Goal: Communication & Community: Participate in discussion

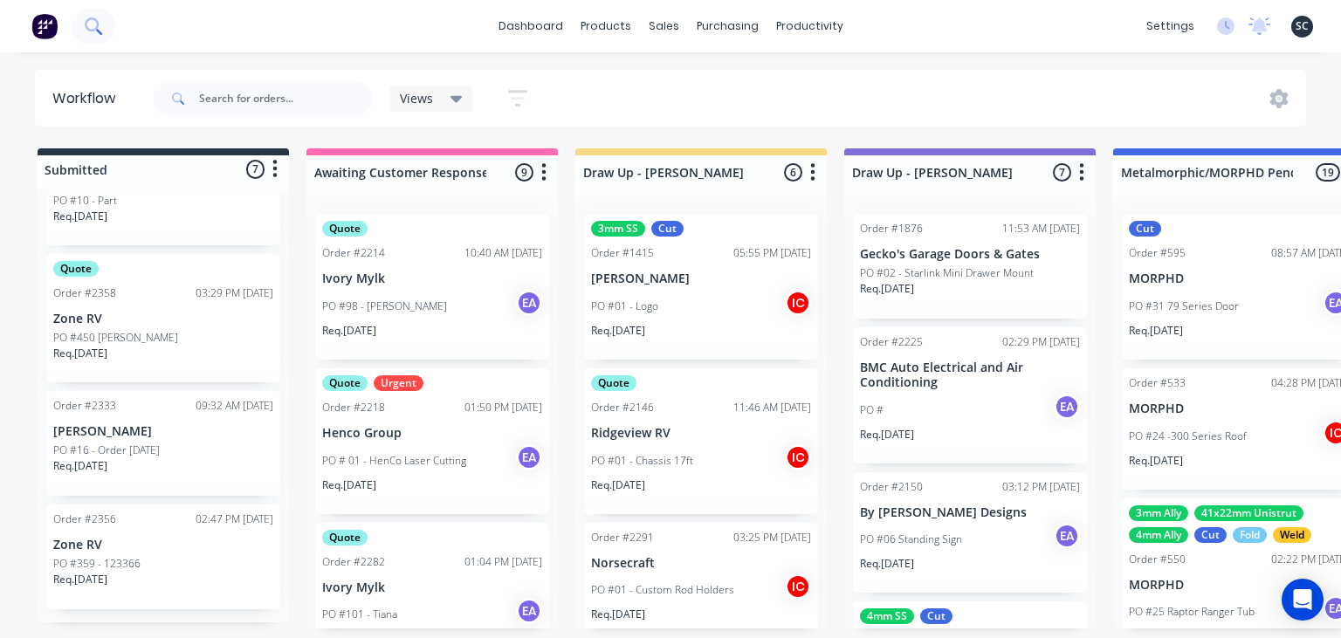
scroll to position [2330, 0]
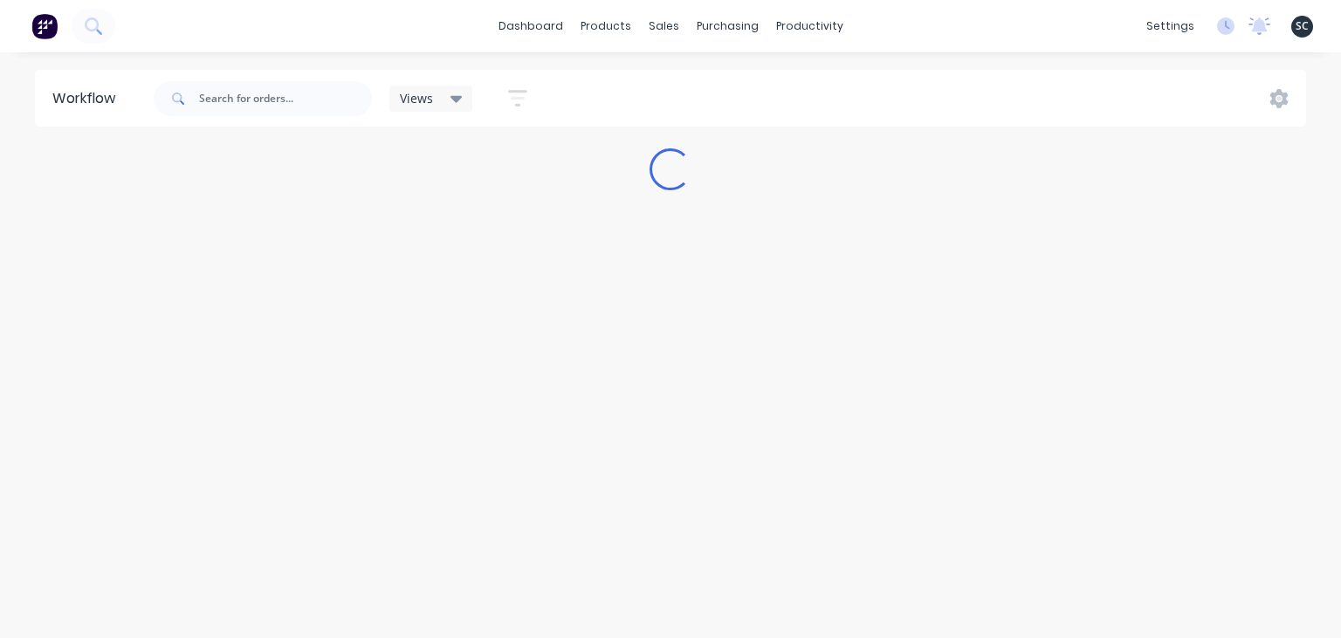
click at [1042, 513] on div "Workflow Views Save new view None (Default) edit Greg edit Greg edit Show/Hide …" at bounding box center [670, 337] width 1341 height 534
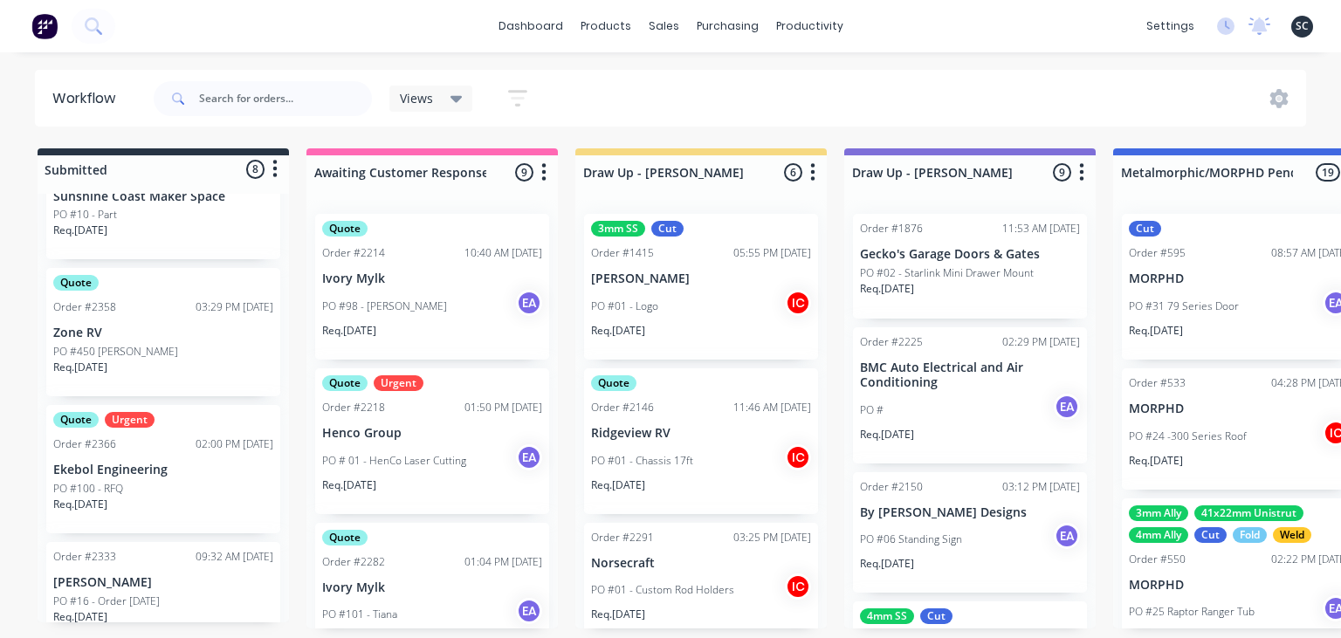
scroll to position [617, 0]
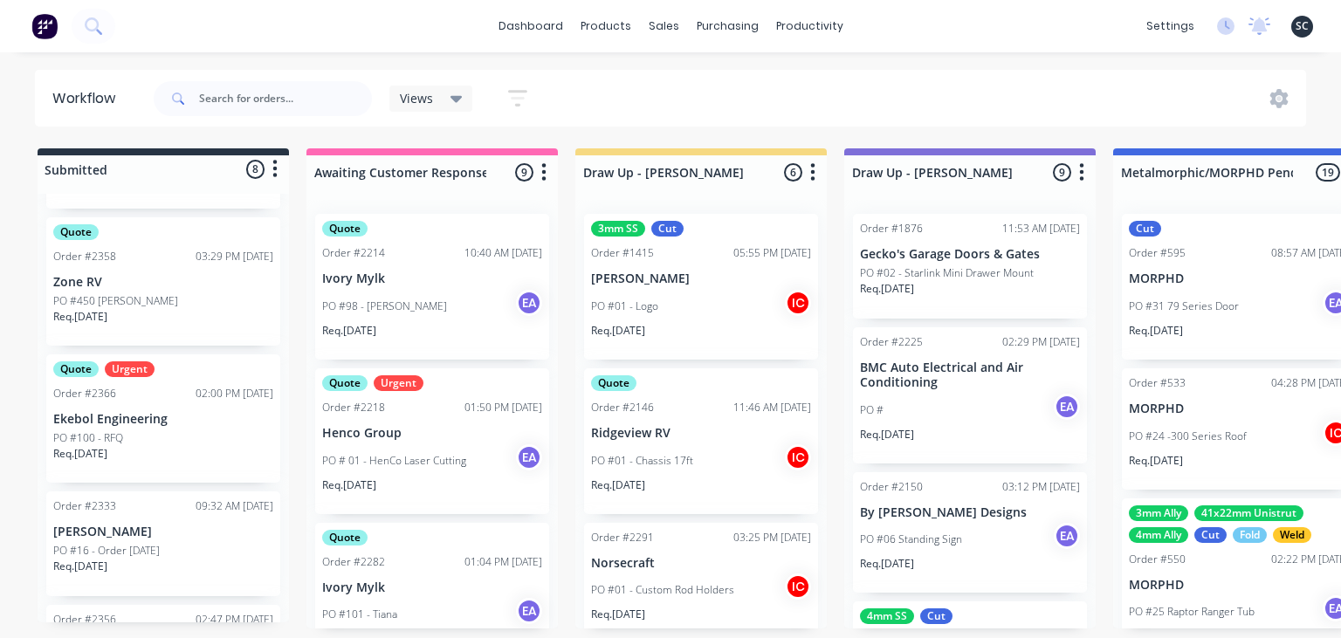
click at [138, 438] on div "PO #100 - RFQ" at bounding box center [163, 438] width 220 height 16
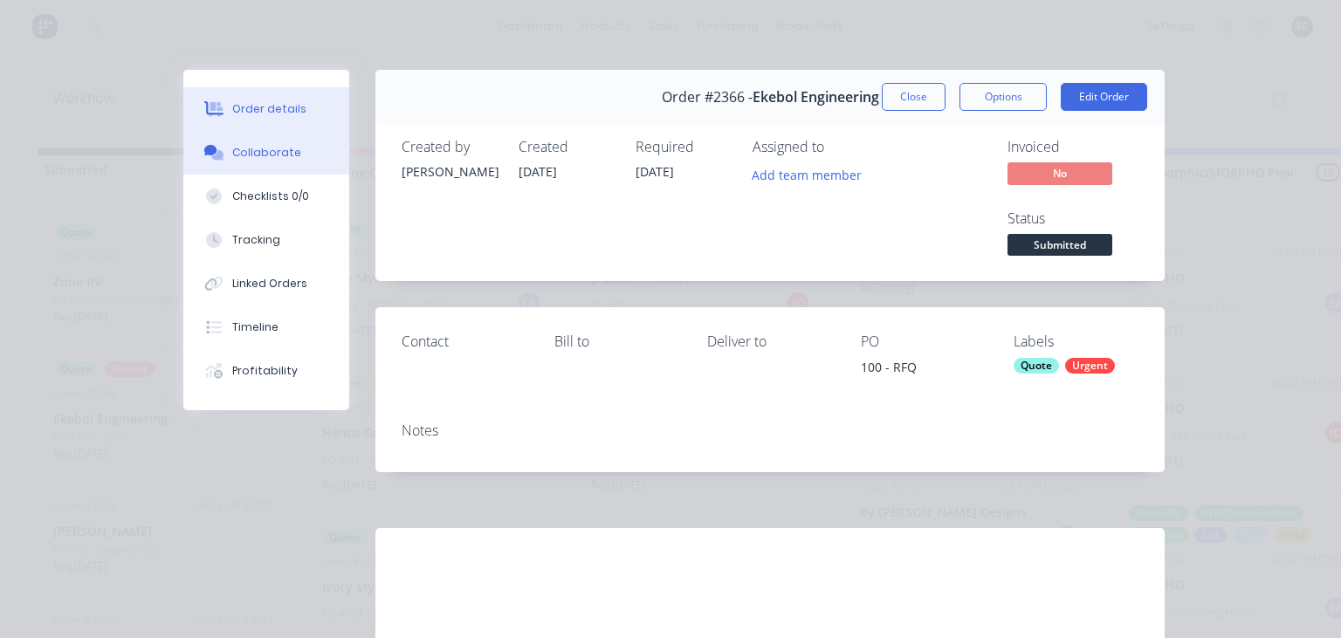
click at [278, 155] on div "Collaborate" at bounding box center [266, 153] width 69 height 16
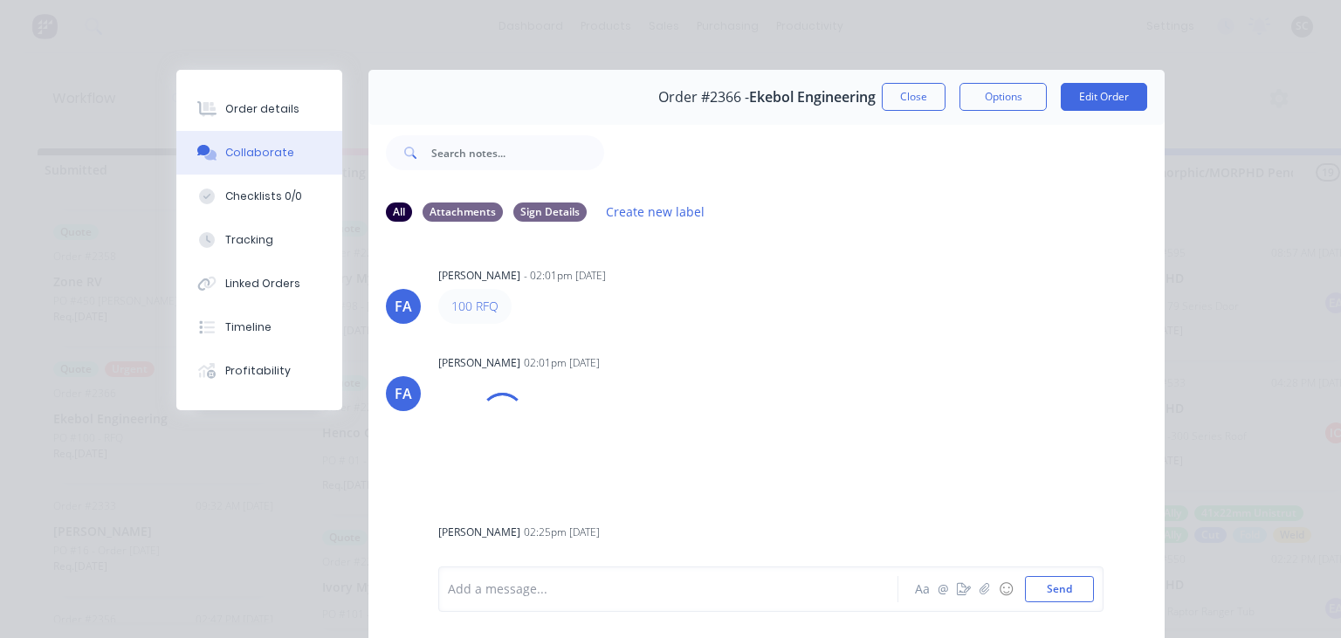
scroll to position [99, 0]
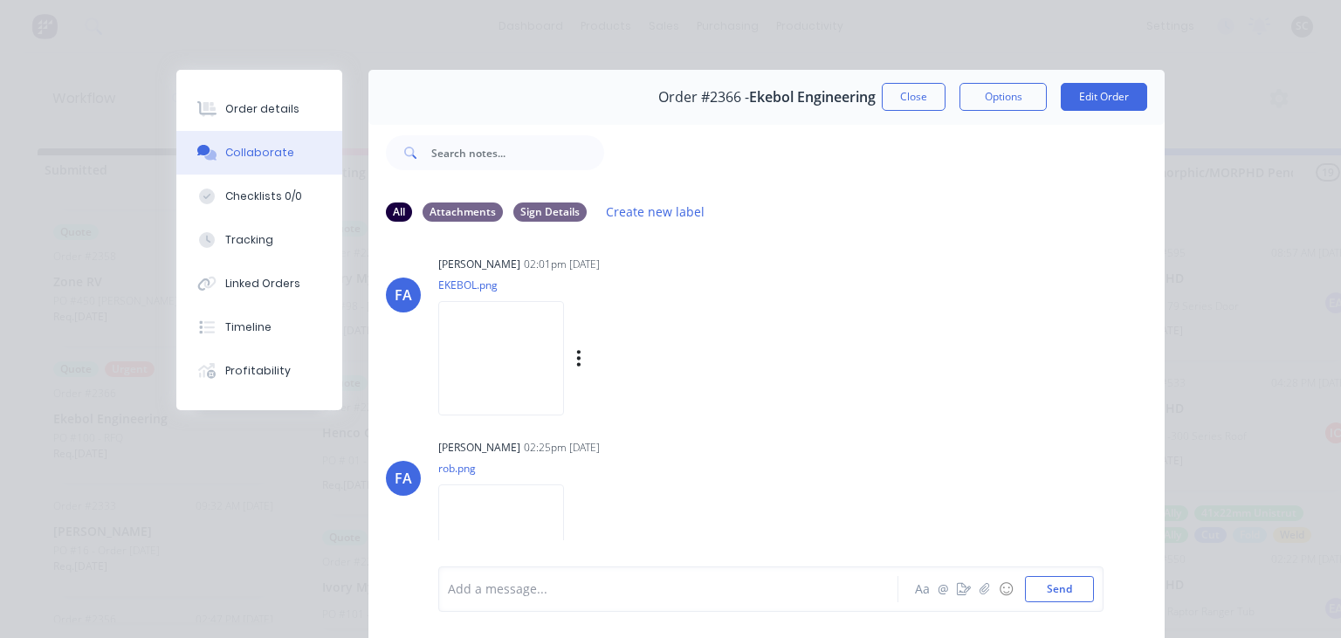
click at [526, 370] on img at bounding box center [501, 358] width 126 height 114
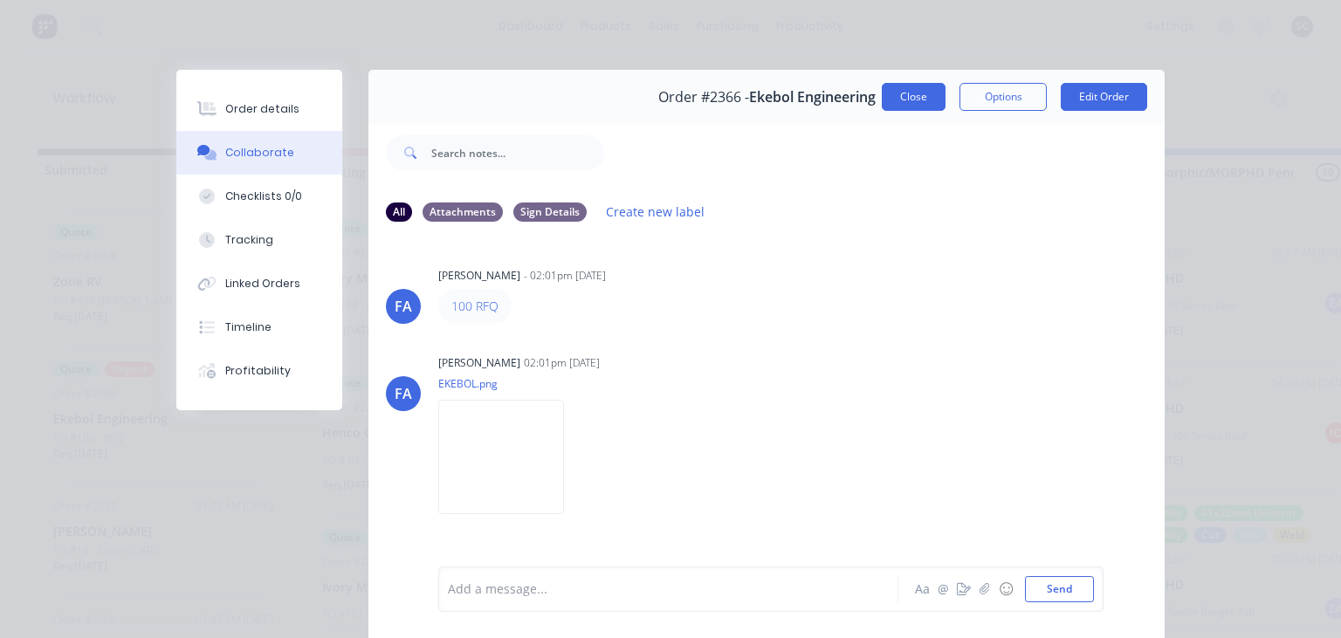
click at [904, 101] on button "Close" at bounding box center [914, 97] width 64 height 28
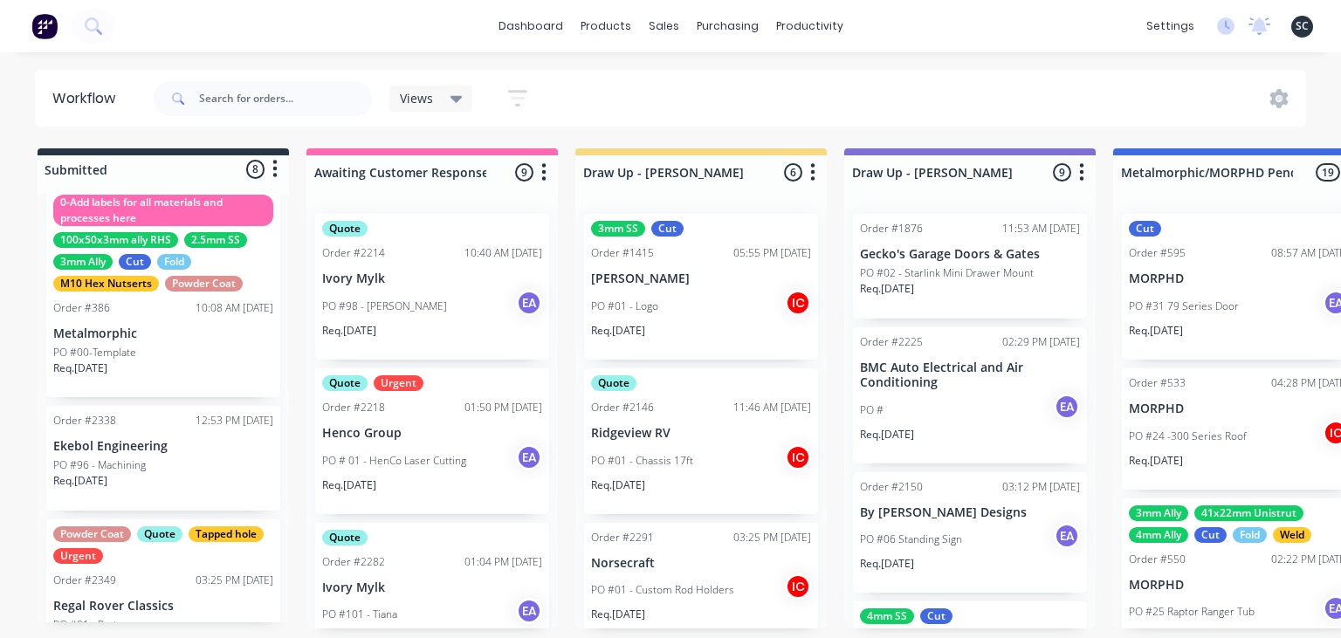
scroll to position [14, 0]
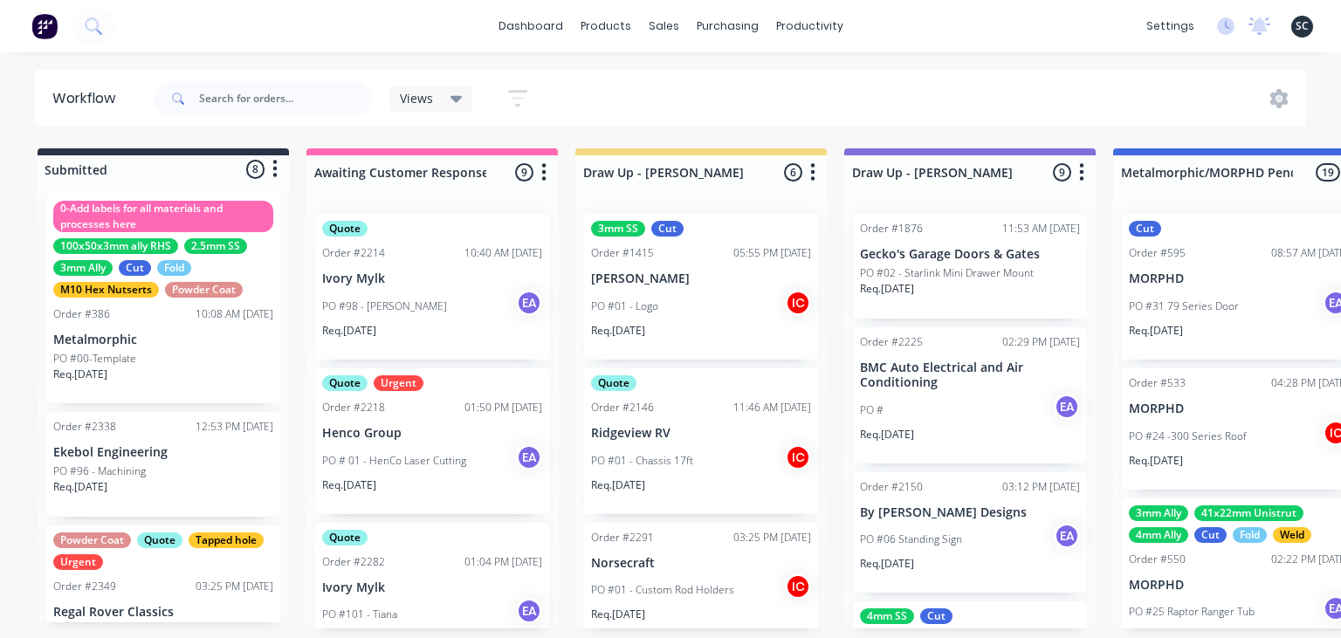
click at [942, 47] on div "dashboard products sales purchasing productivity dashboard products Product Cat…" at bounding box center [670, 26] width 1341 height 52
click at [968, 60] on div "dashboard products sales purchasing productivity dashboard products Product Cat…" at bounding box center [670, 267] width 1341 height 534
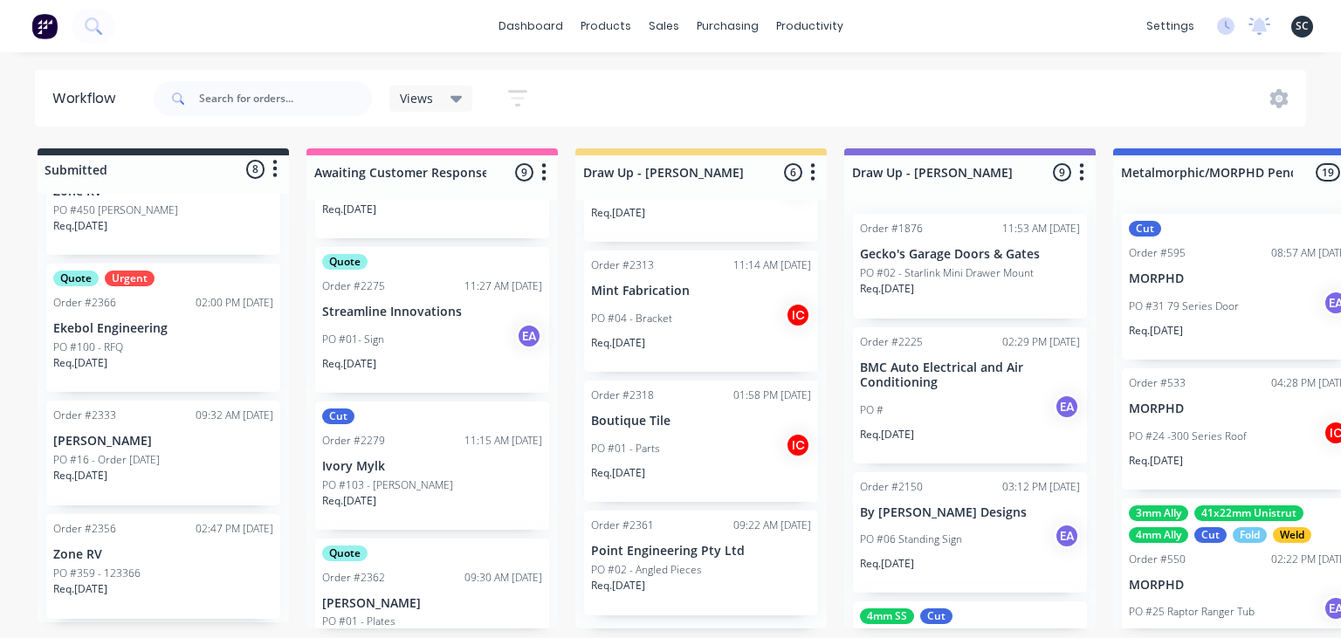
scroll to position [718, 0]
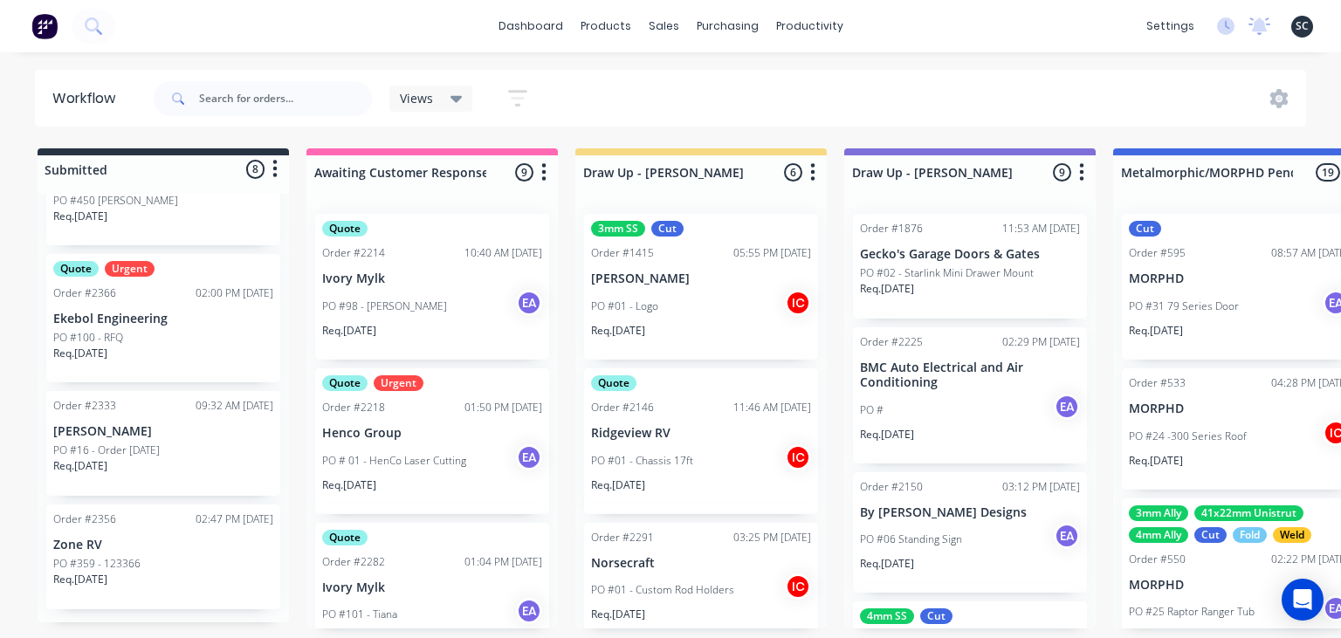
scroll to position [2330, 0]
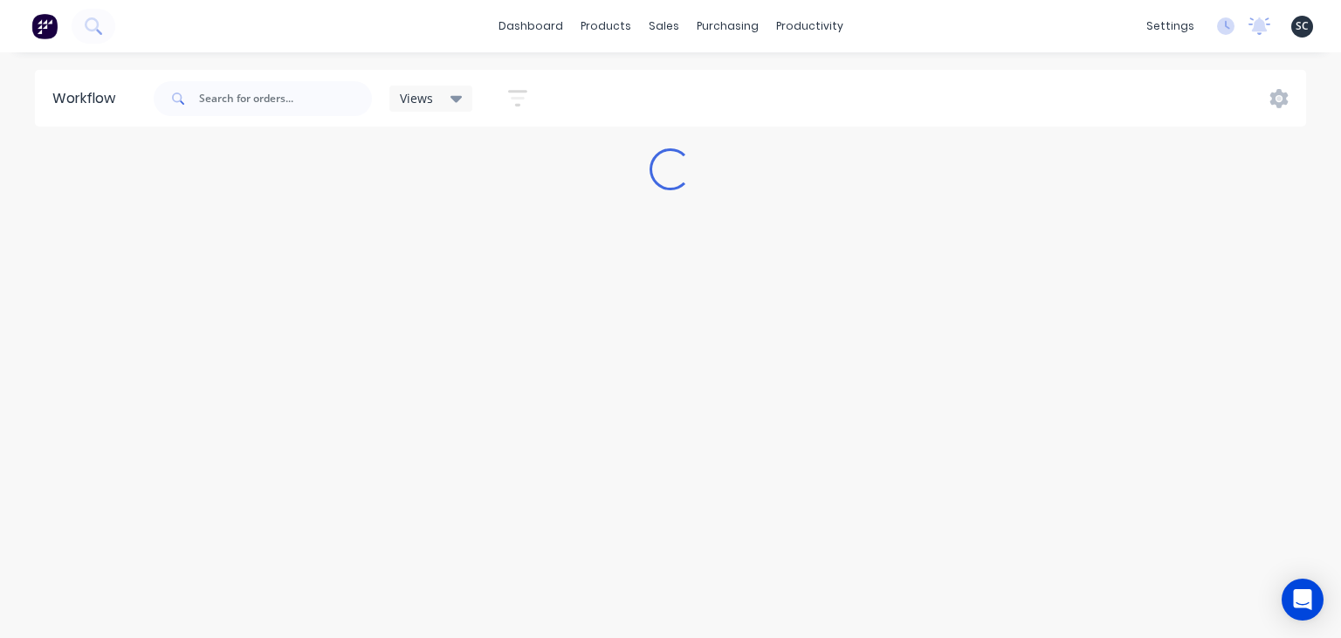
click at [783, 355] on div "Workflow Views Save new view None (Default) edit [PERSON_NAME] edit [PERSON_NAM…" at bounding box center [670, 337] width 1341 height 534
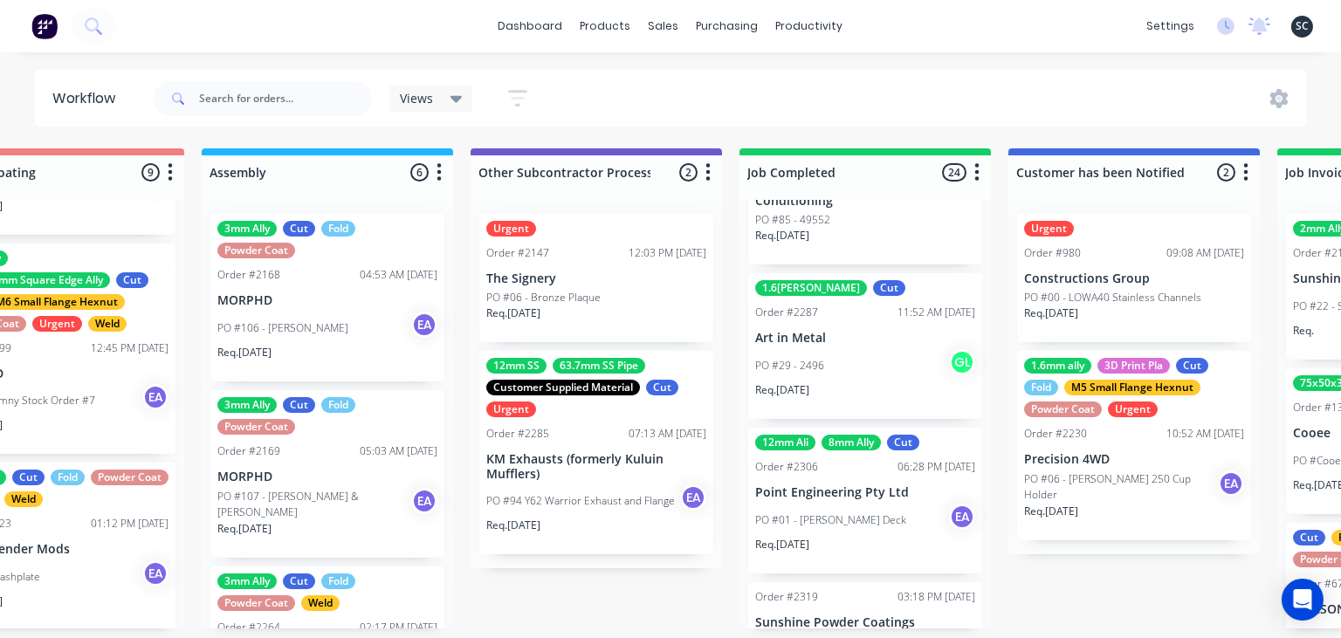
scroll to position [3336, 0]
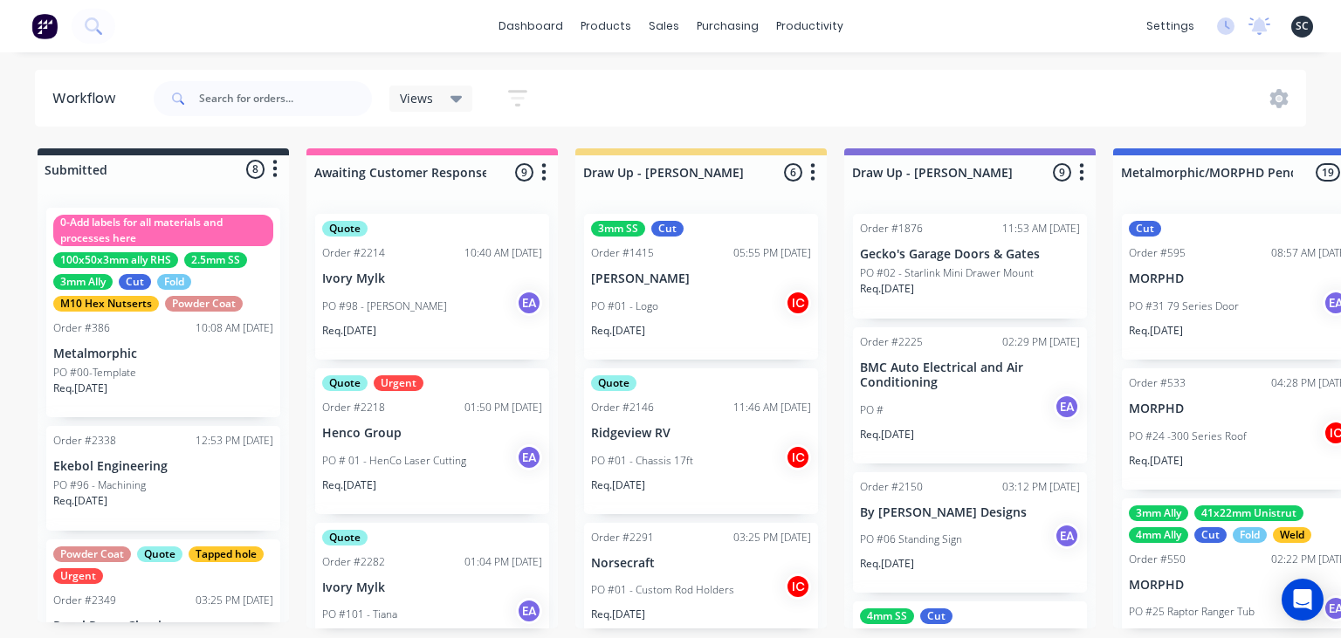
scroll to position [3336, 0]
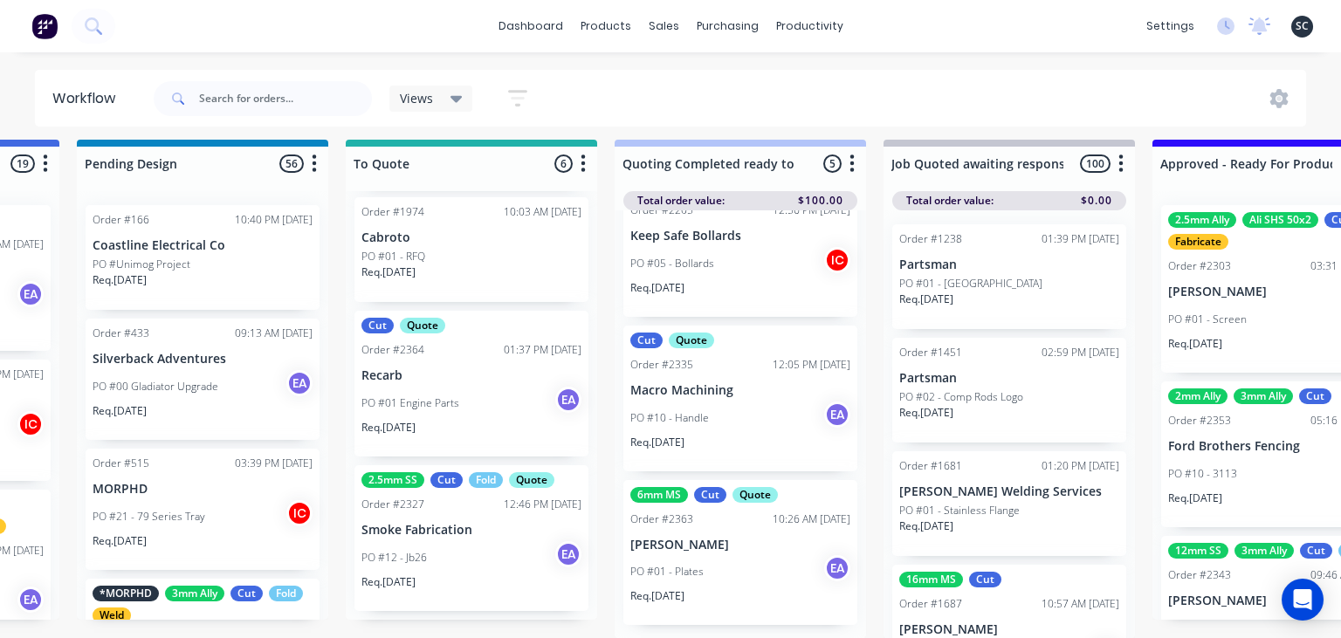
scroll to position [479, 0]
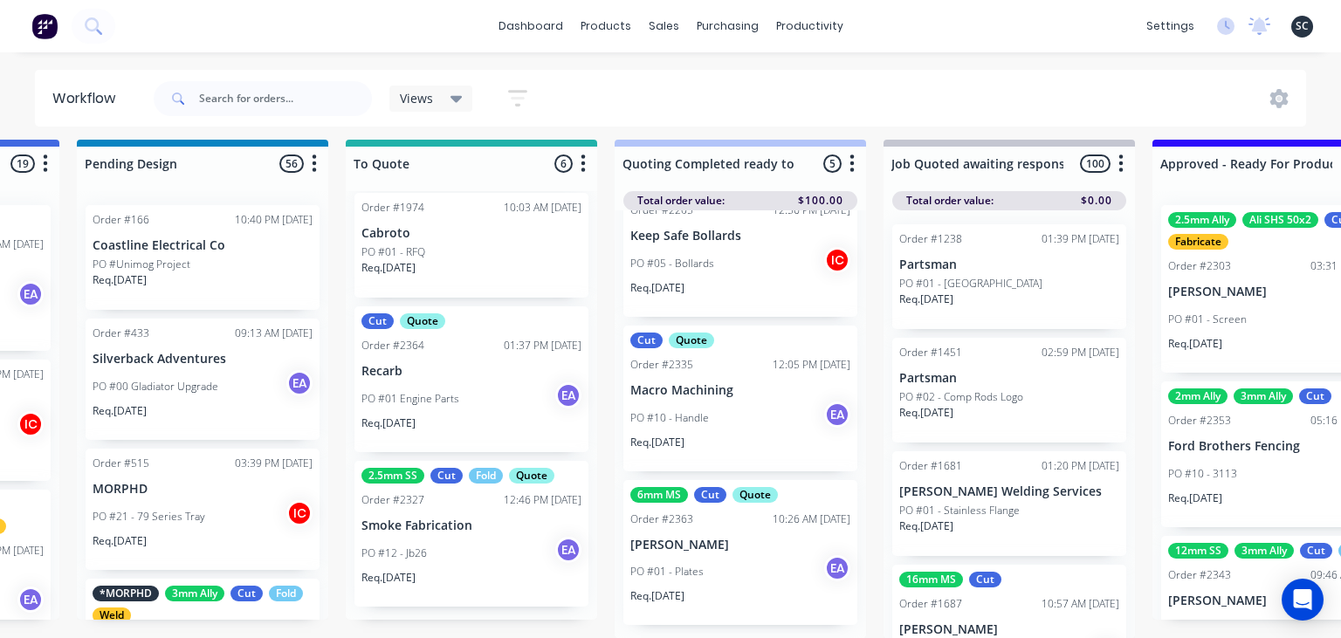
click at [456, 393] on p "PO #01 Engine Parts" at bounding box center [411, 399] width 98 height 16
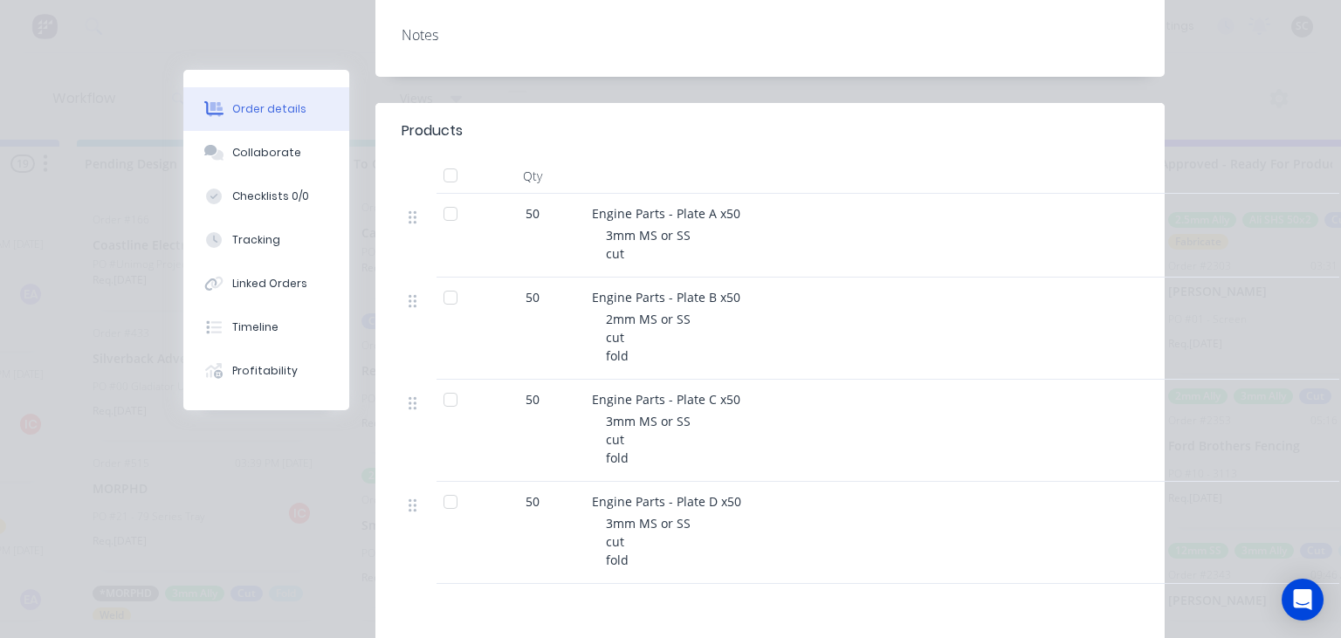
scroll to position [402, 0]
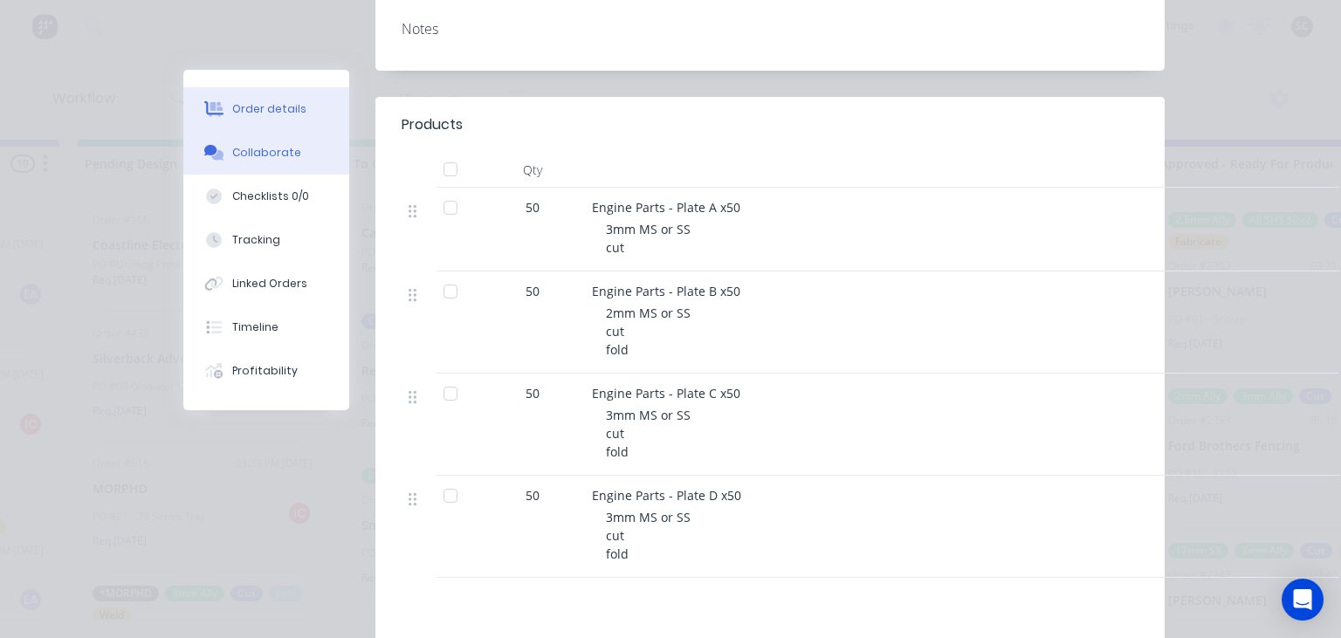
click at [282, 148] on div "Collaborate" at bounding box center [266, 153] width 69 height 16
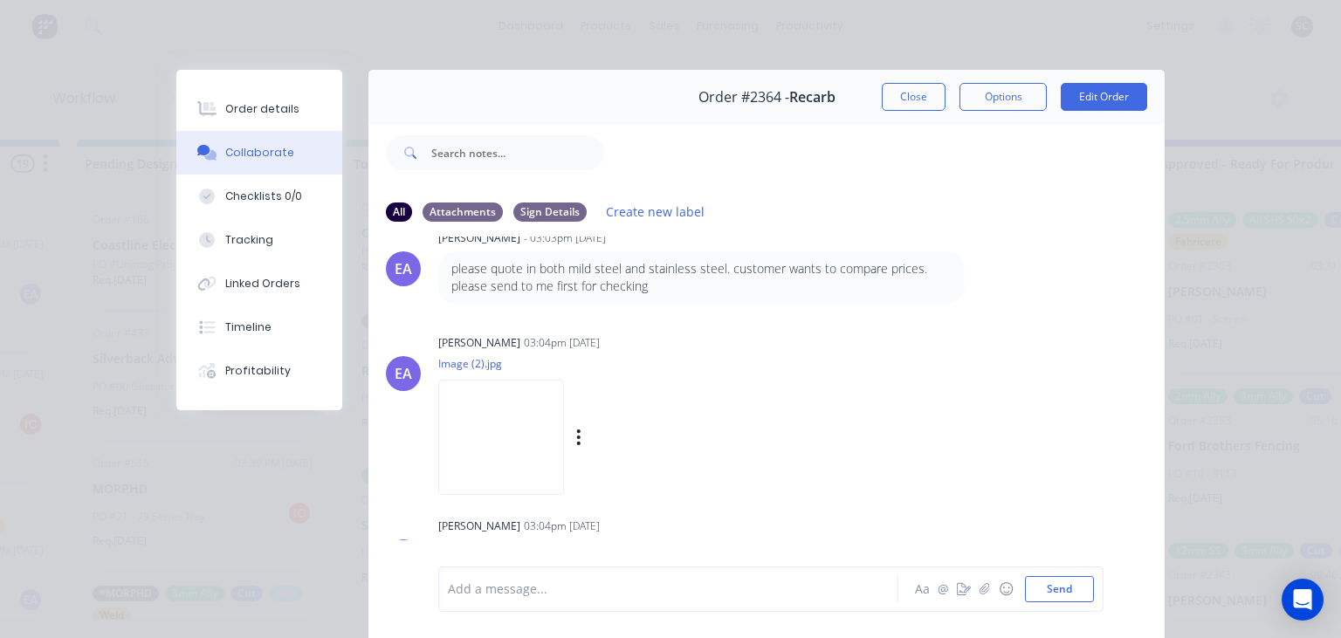
scroll to position [132, 0]
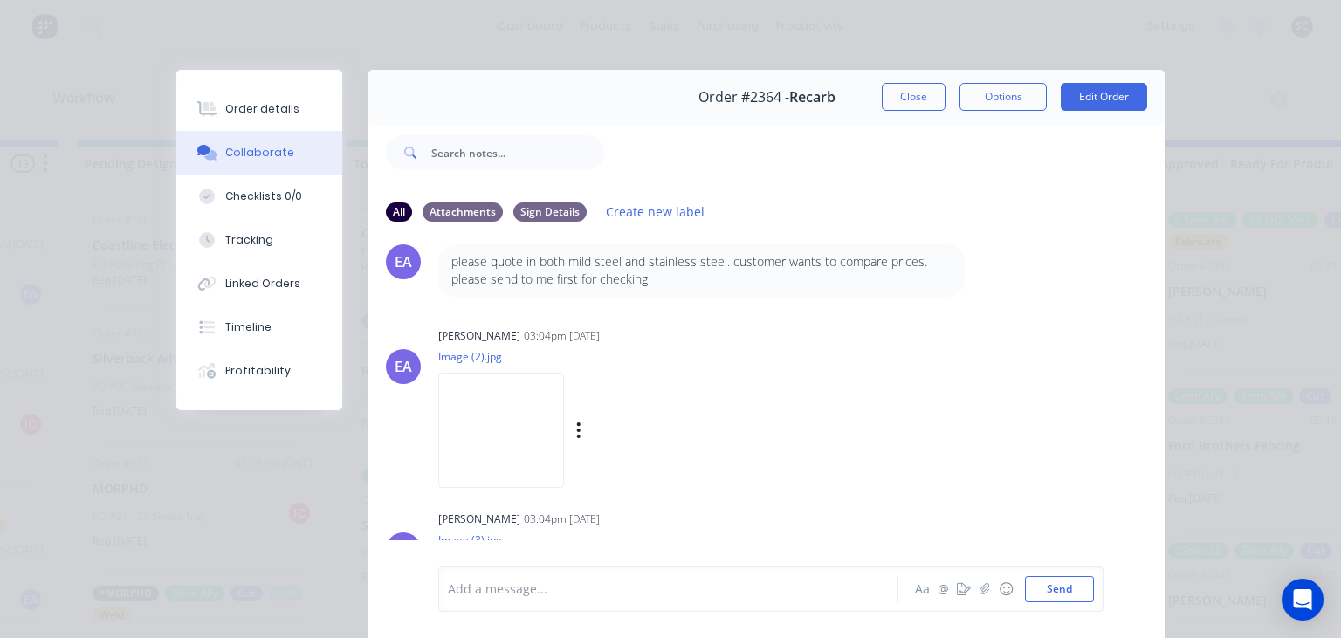
click at [489, 458] on img at bounding box center [501, 430] width 126 height 114
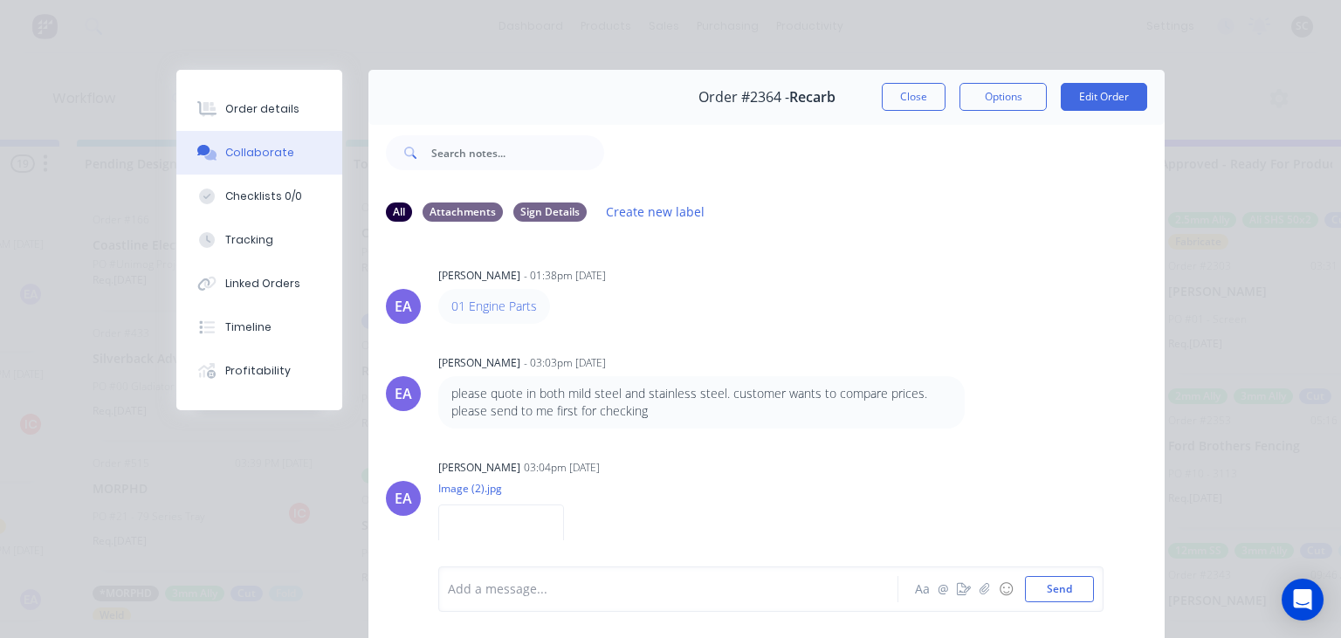
scroll to position [246, 0]
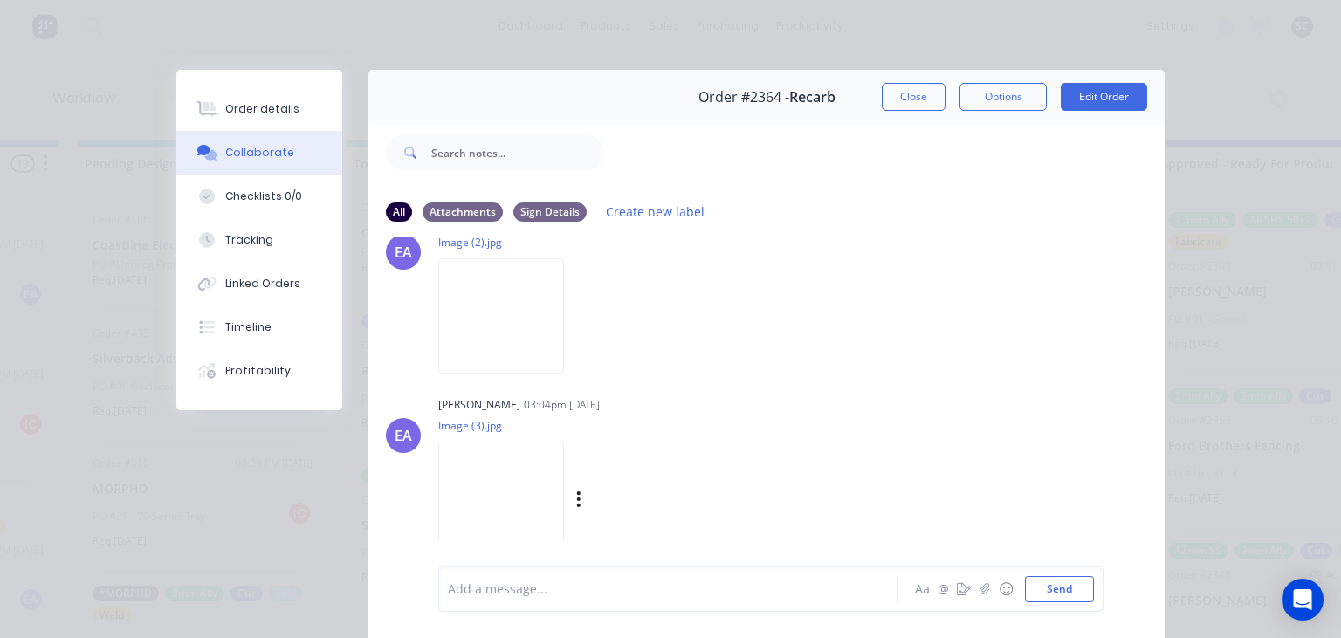
click at [502, 505] on img at bounding box center [501, 499] width 126 height 114
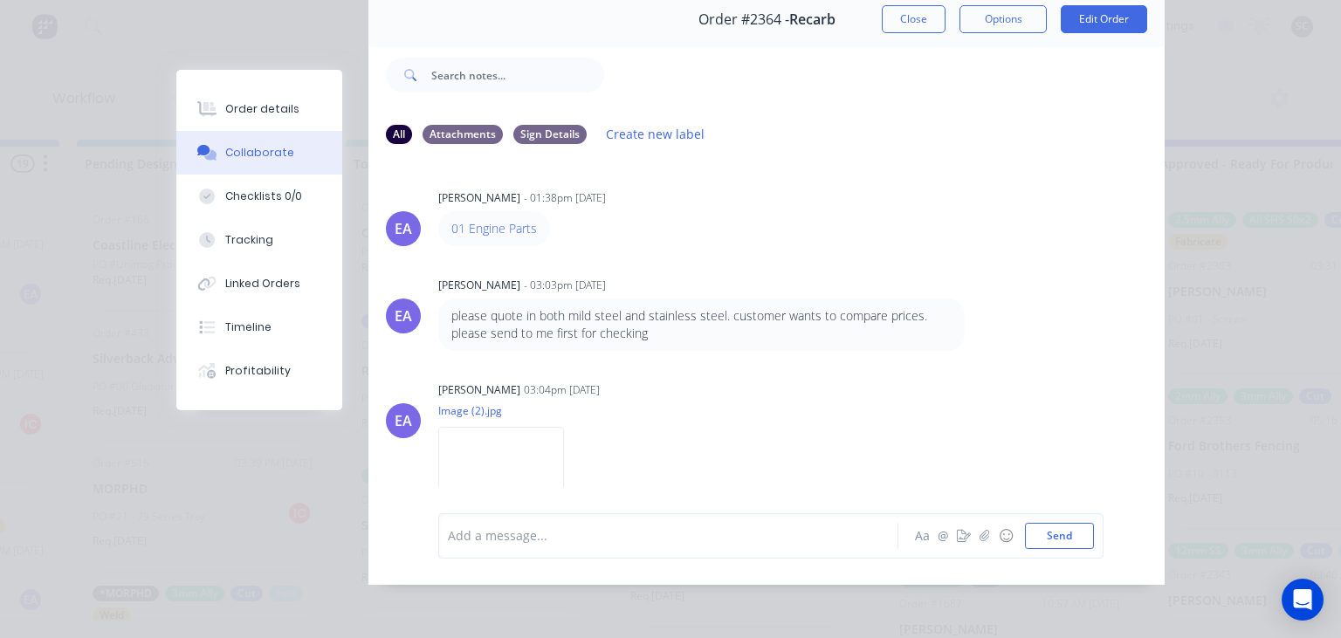
scroll to position [0, 0]
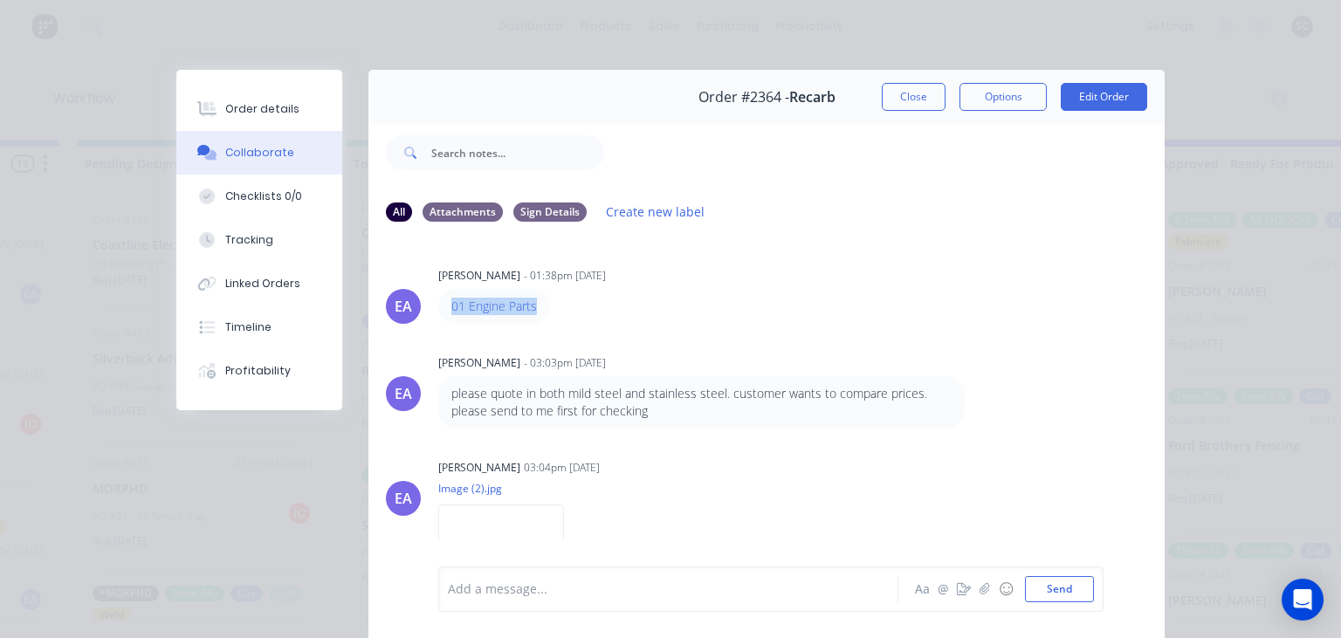
drag, startPoint x: 443, startPoint y: 305, endPoint x: 600, endPoint y: 305, distance: 157.2
click at [600, 305] on div "01 Engine Parts" at bounding box center [711, 306] width 546 height 35
copy link "01 Engine Parts"
click at [871, 476] on div "Emma Arena 03:04pm 25/09/25" at bounding box center [657, 468] width 438 height 16
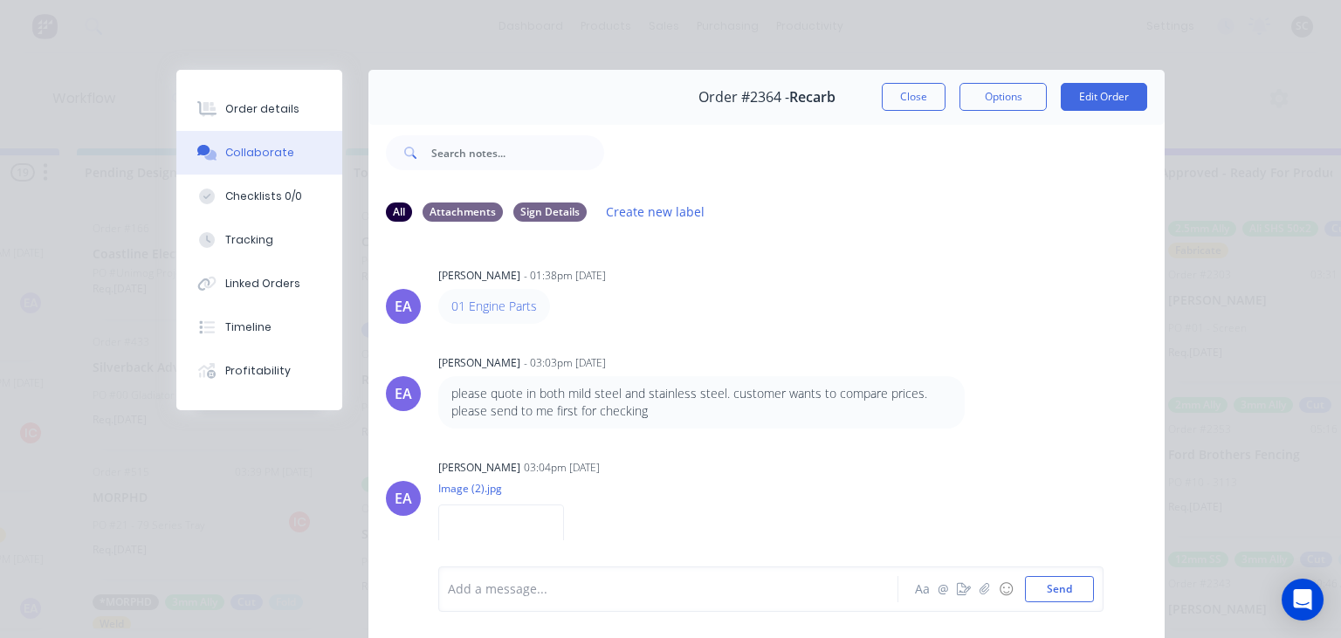
click at [716, 320] on div "01 Engine Parts" at bounding box center [711, 306] width 546 height 35
click at [272, 107] on div "Order details" at bounding box center [262, 109] width 74 height 16
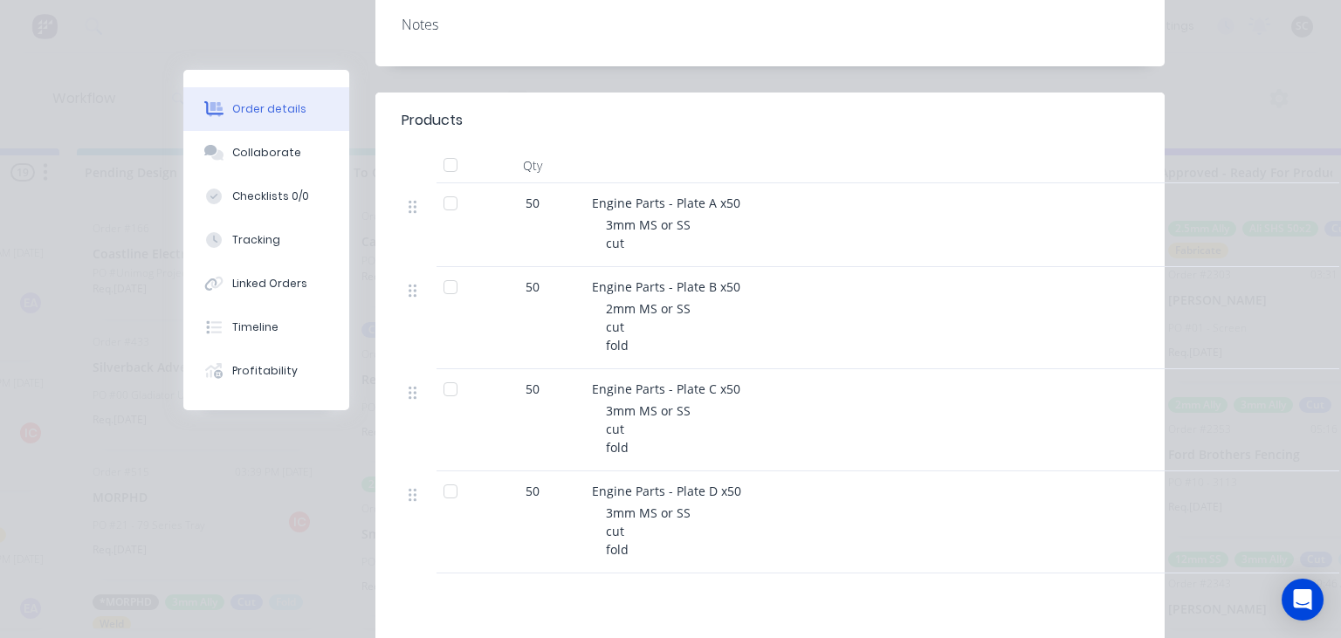
scroll to position [402, 0]
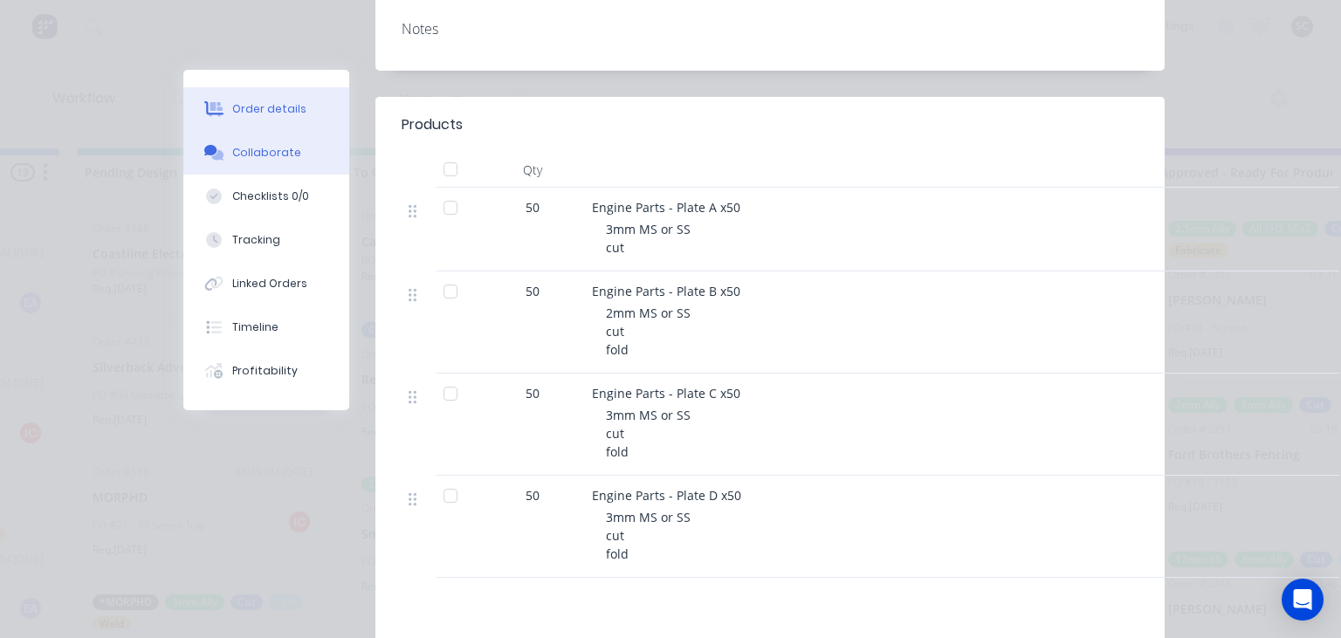
click at [283, 159] on div "Collaborate" at bounding box center [266, 153] width 69 height 16
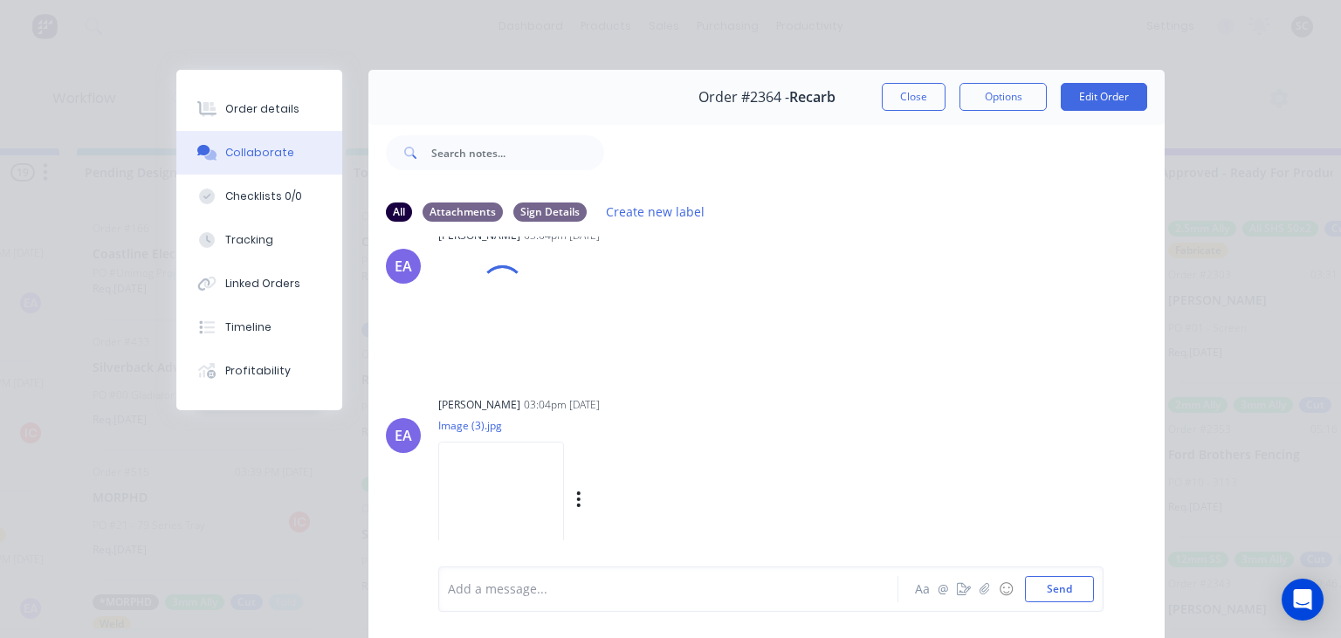
scroll to position [0, 0]
click at [508, 484] on img at bounding box center [501, 499] width 126 height 114
click at [517, 512] on img at bounding box center [501, 513] width 126 height 114
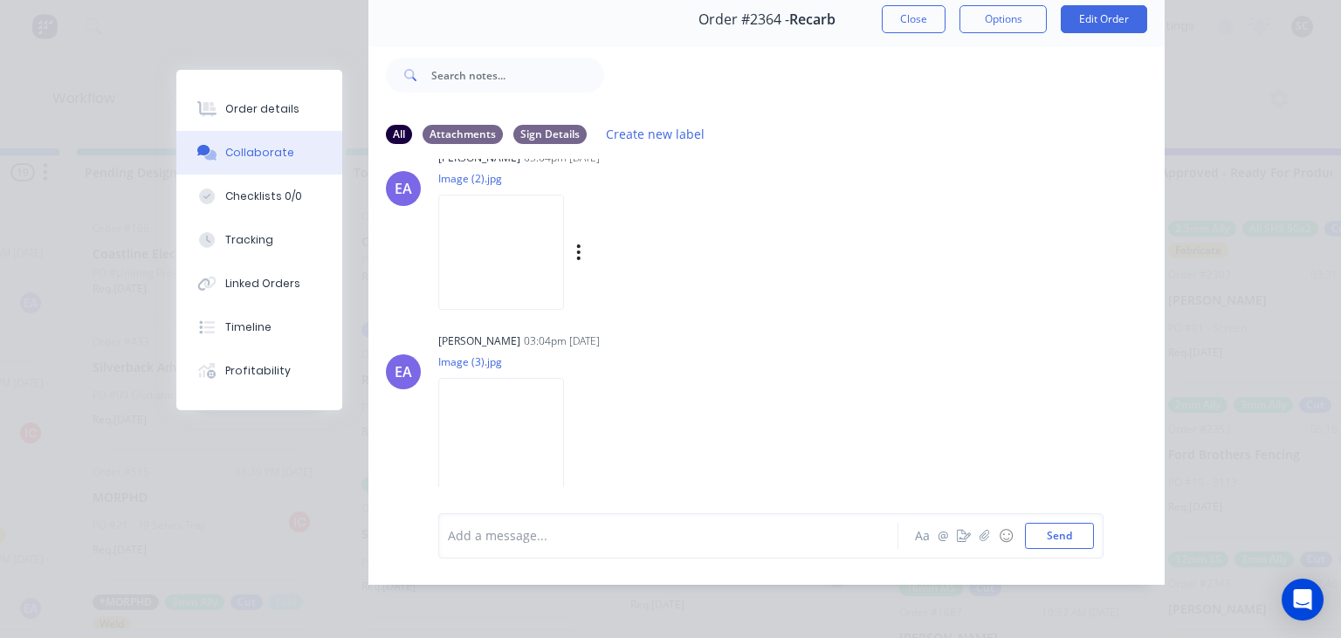
scroll to position [246, 0]
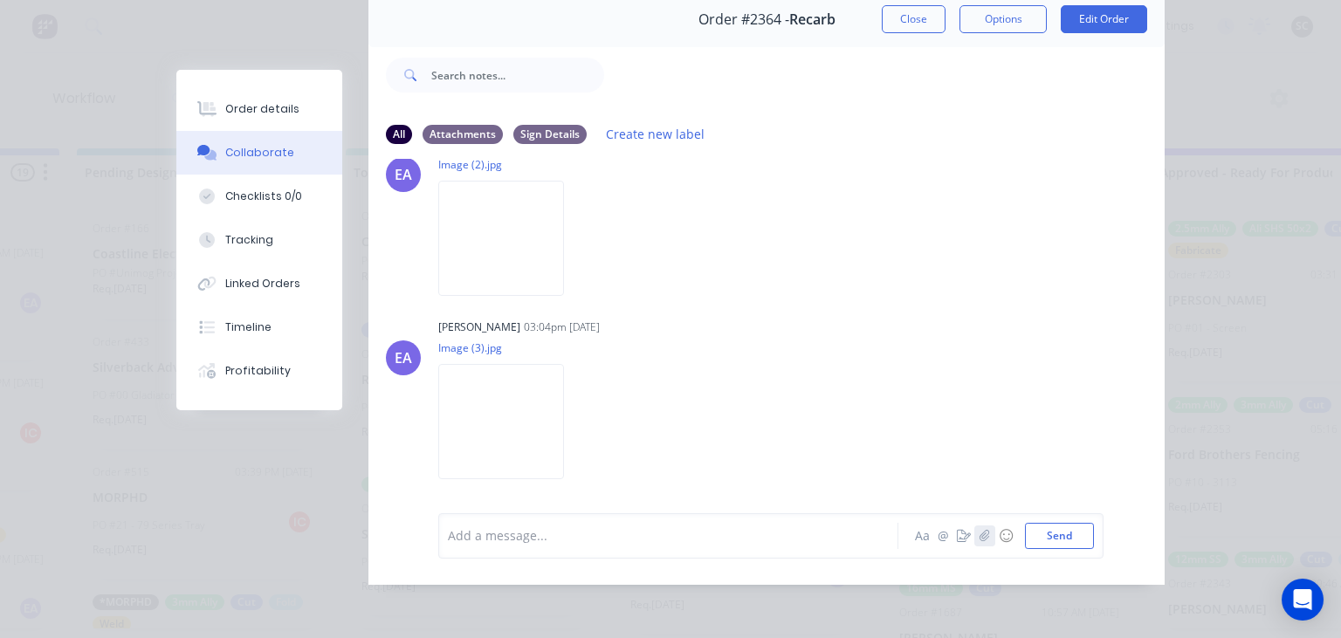
click at [987, 538] on icon "button" at bounding box center [985, 536] width 10 height 12
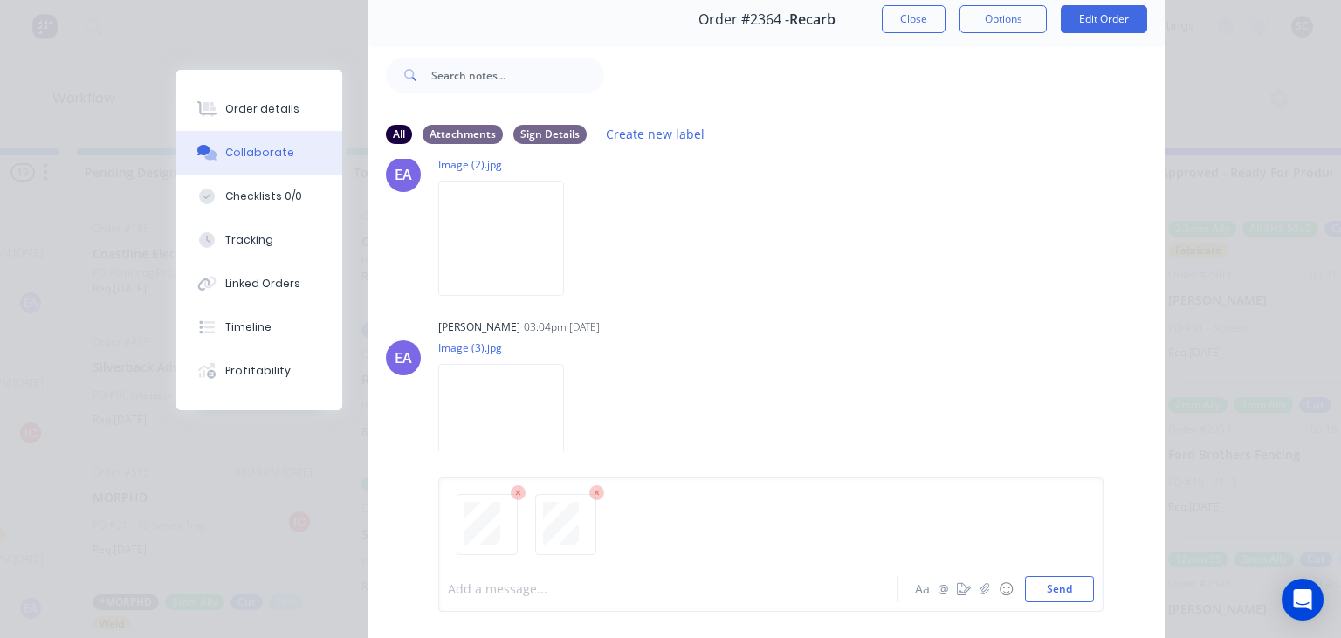
click at [555, 591] on div at bounding box center [673, 590] width 449 height 18
click at [1078, 598] on button "Send" at bounding box center [1059, 589] width 69 height 26
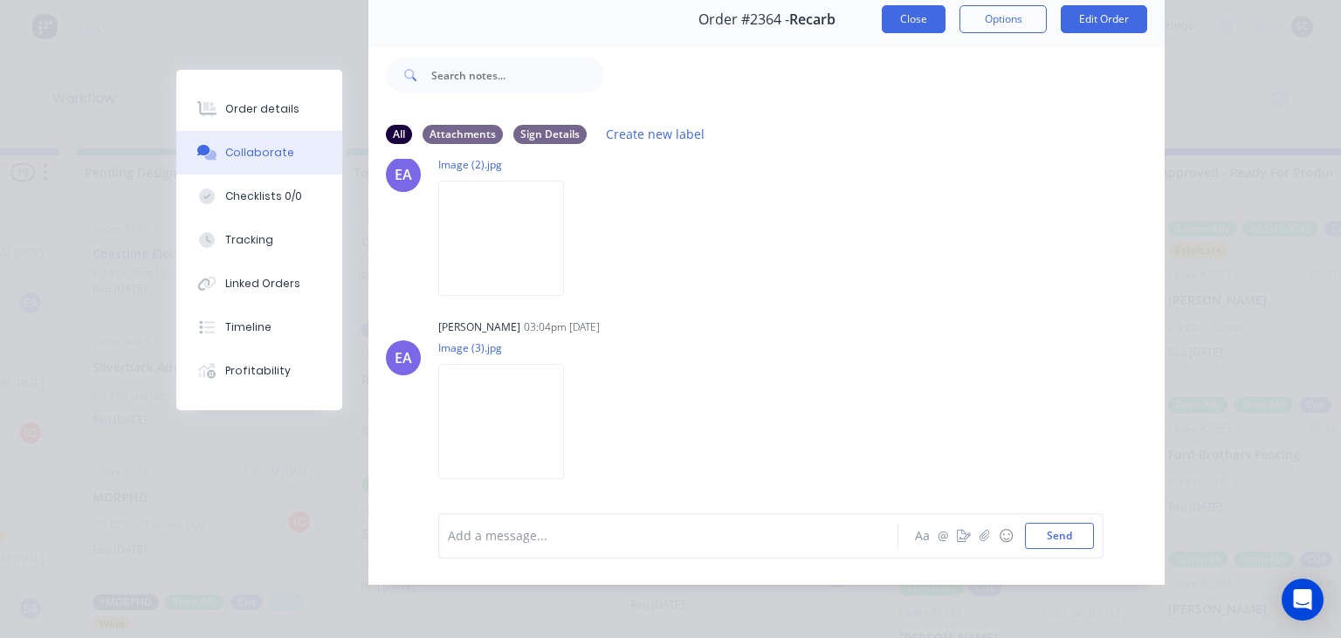
click at [919, 18] on button "Close" at bounding box center [914, 19] width 64 height 28
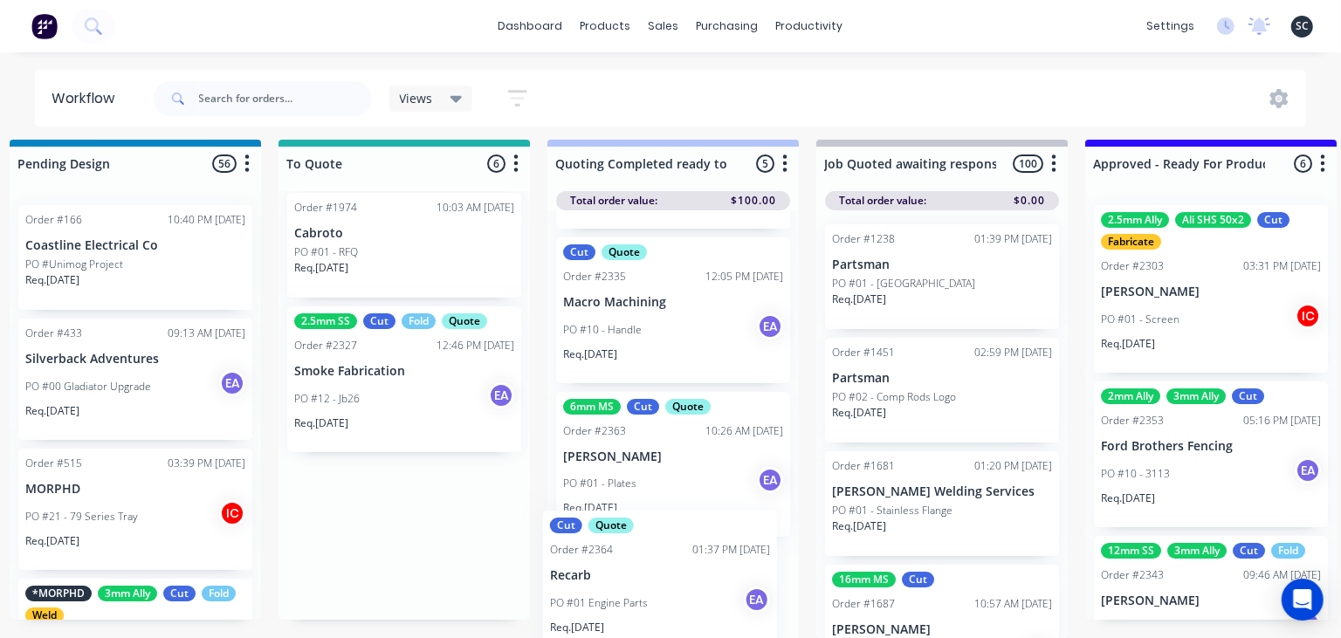
scroll to position [444, 0]
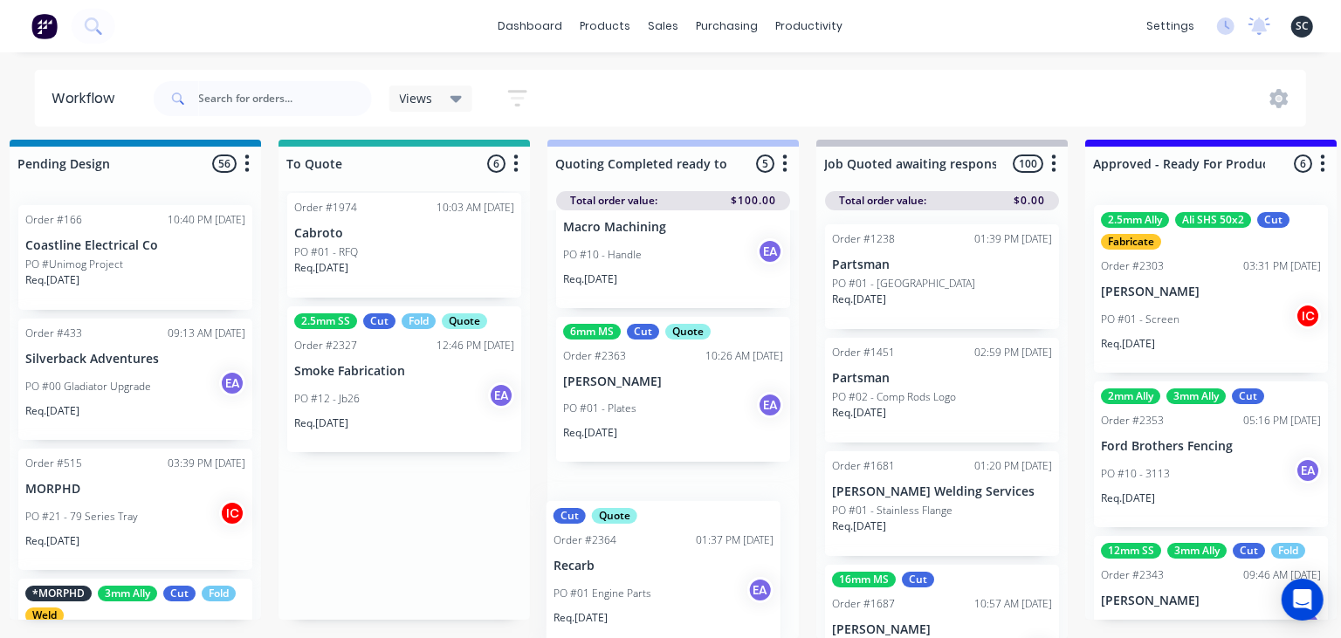
drag, startPoint x: 360, startPoint y: 386, endPoint x: 625, endPoint y: 582, distance: 329.7
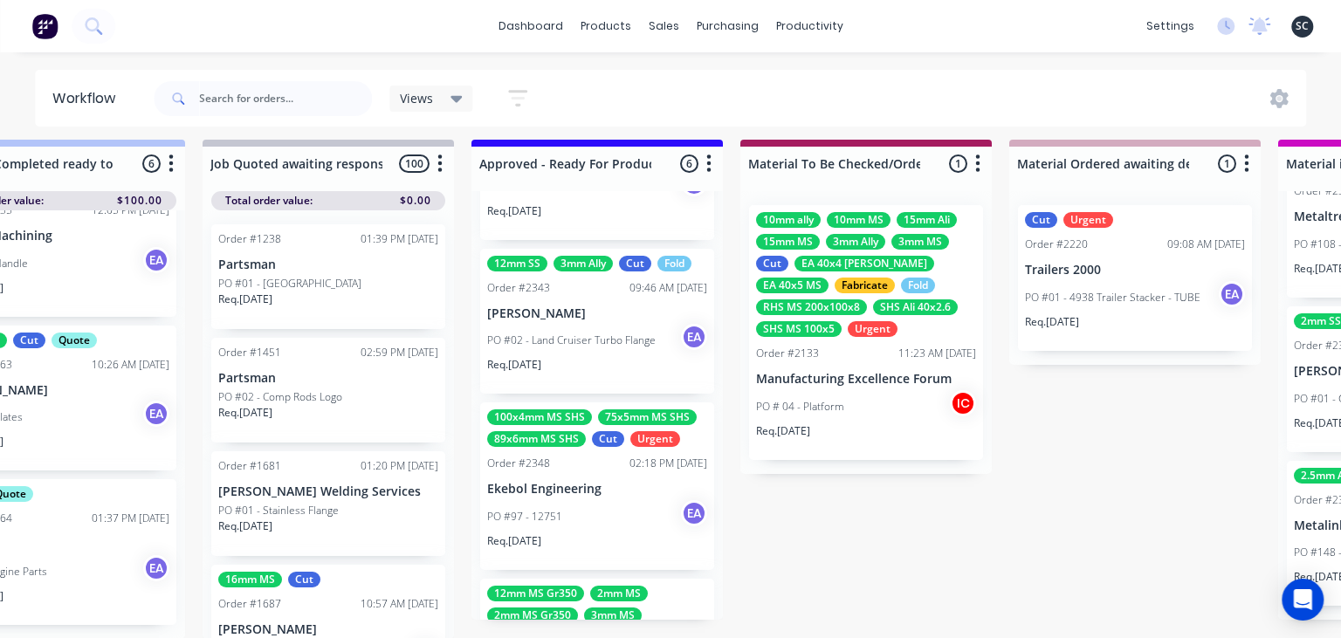
scroll to position [301, 0]
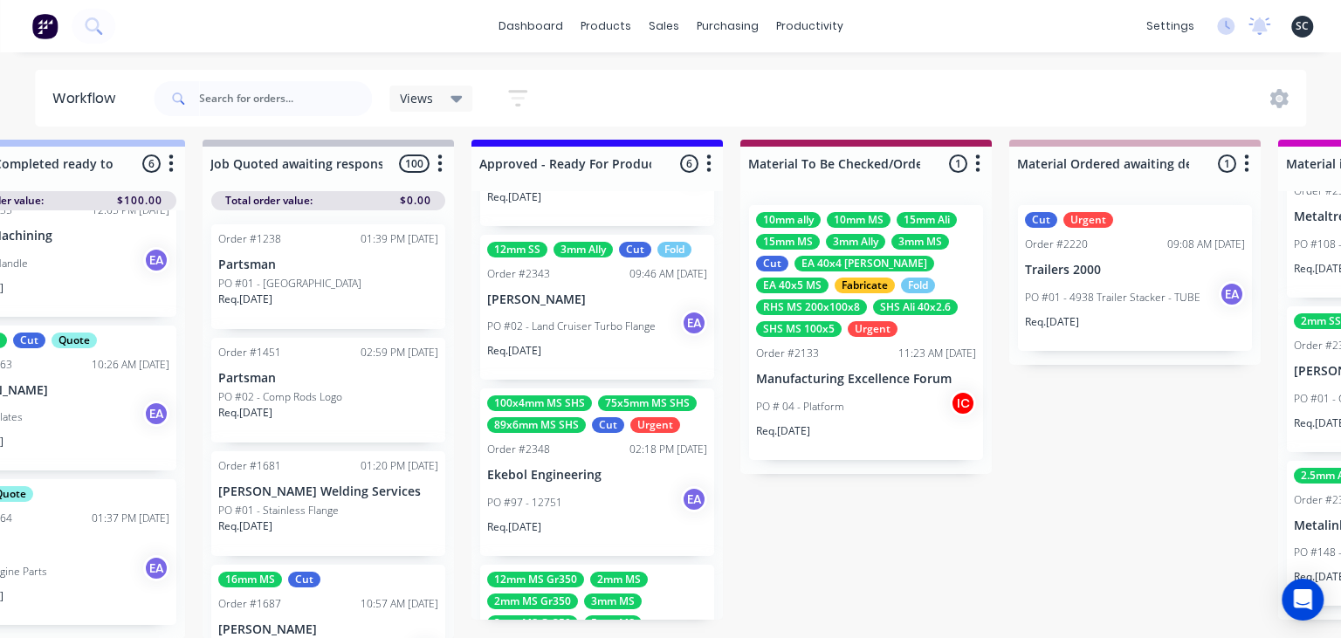
drag, startPoint x: 948, startPoint y: 549, endPoint x: 819, endPoint y: 536, distance: 129.9
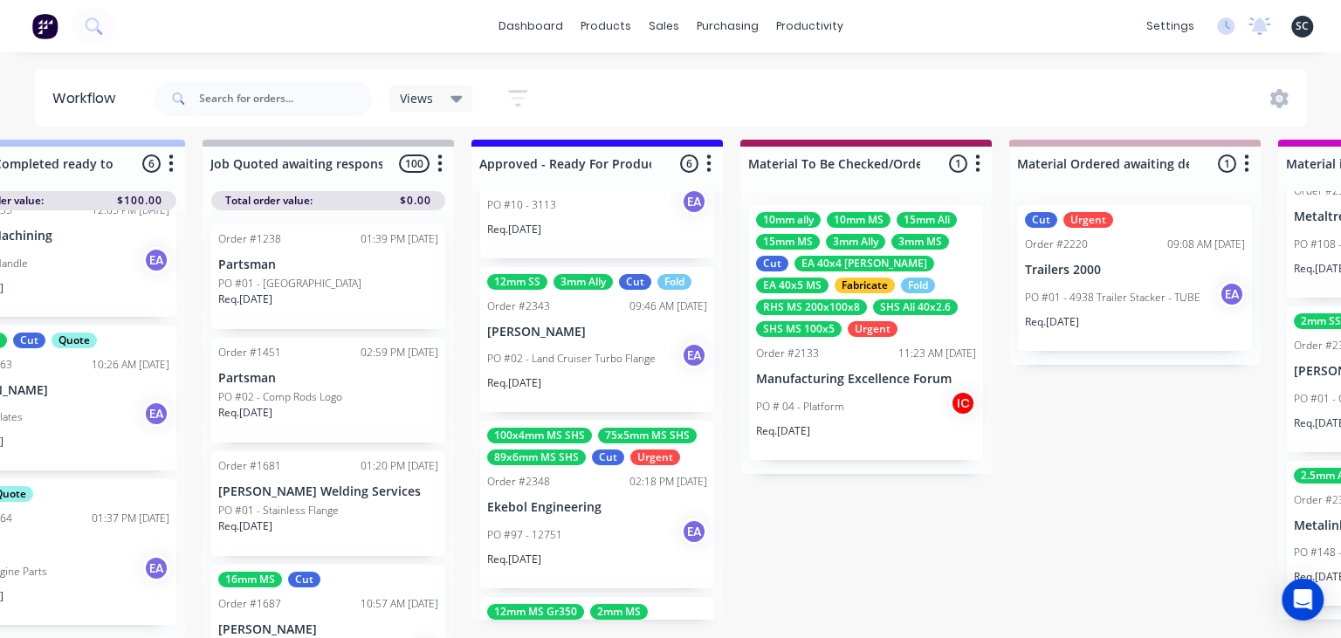
scroll to position [266, 0]
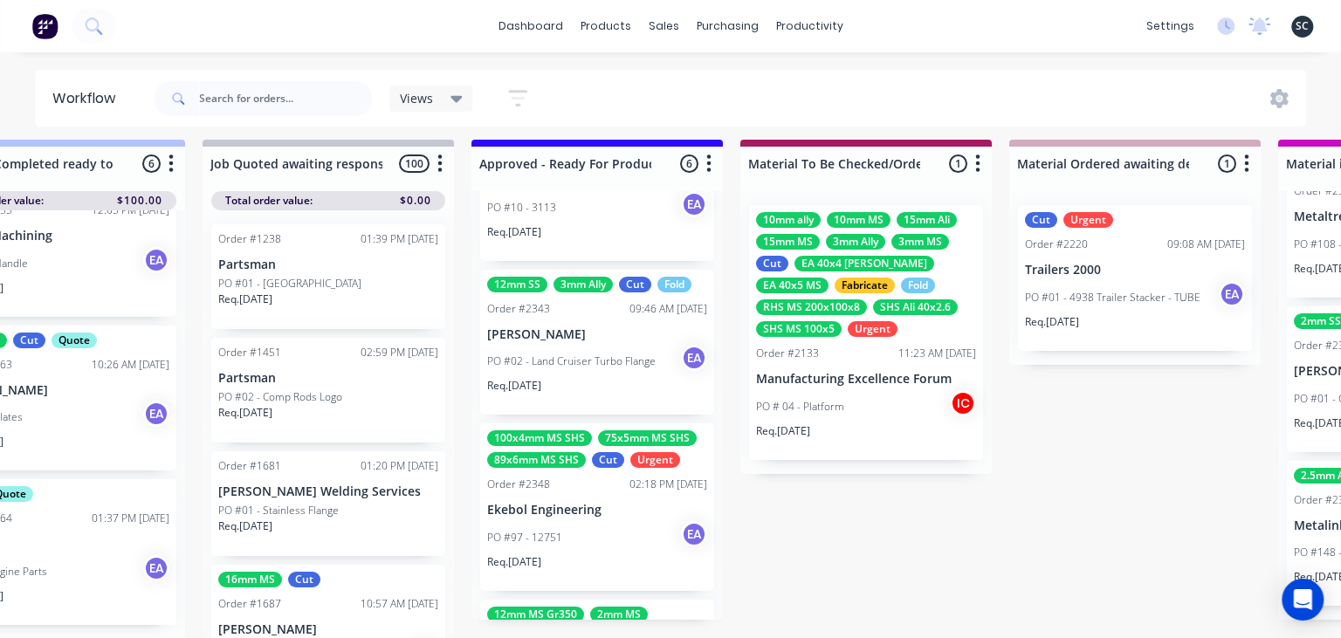
click at [608, 337] on p "[PERSON_NAME]" at bounding box center [597, 334] width 220 height 15
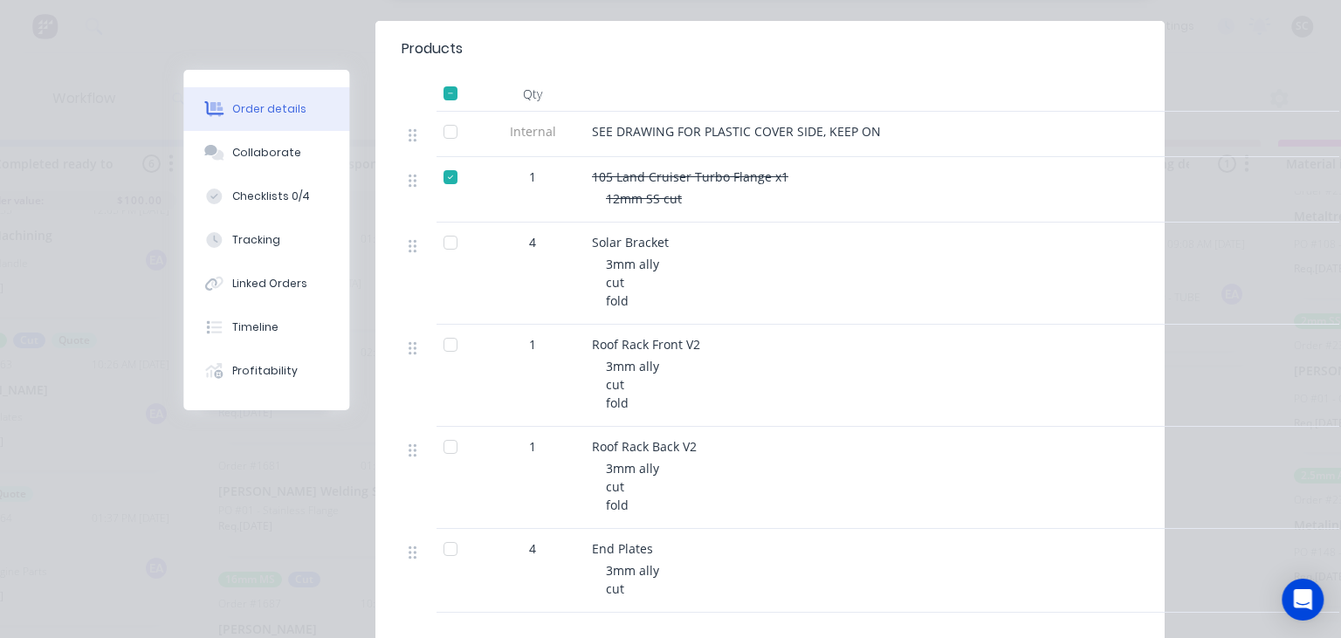
scroll to position [503, 0]
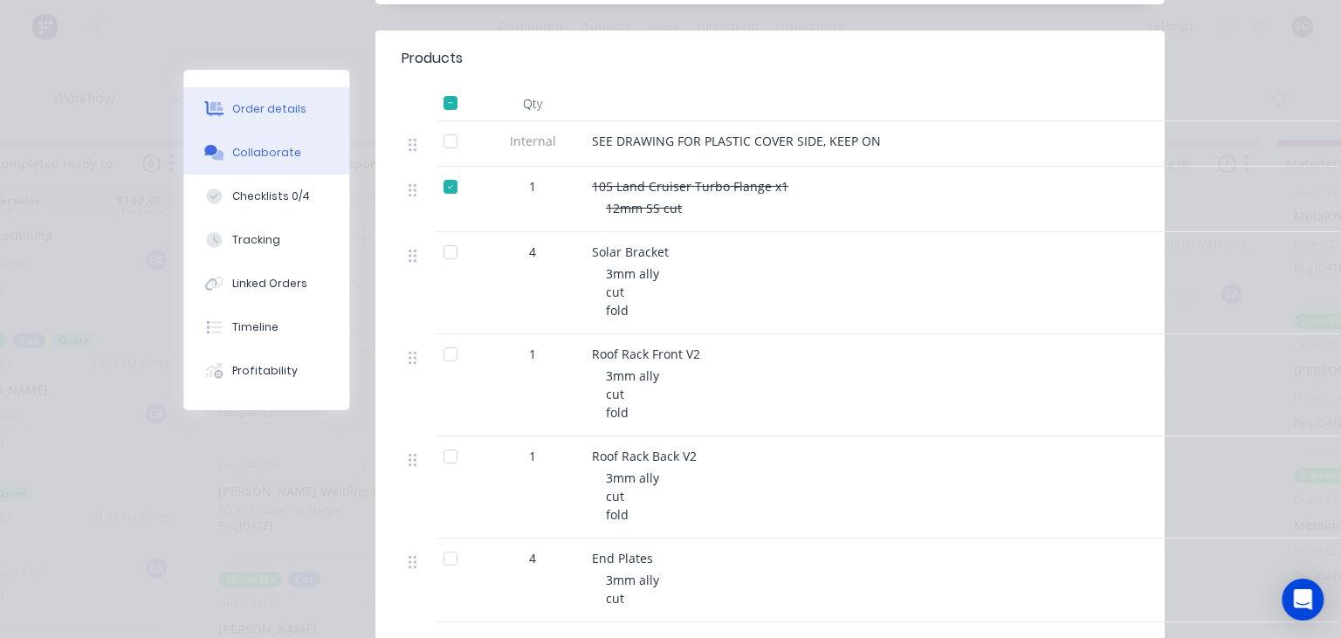
click at [263, 155] on div "Collaborate" at bounding box center [266, 153] width 69 height 16
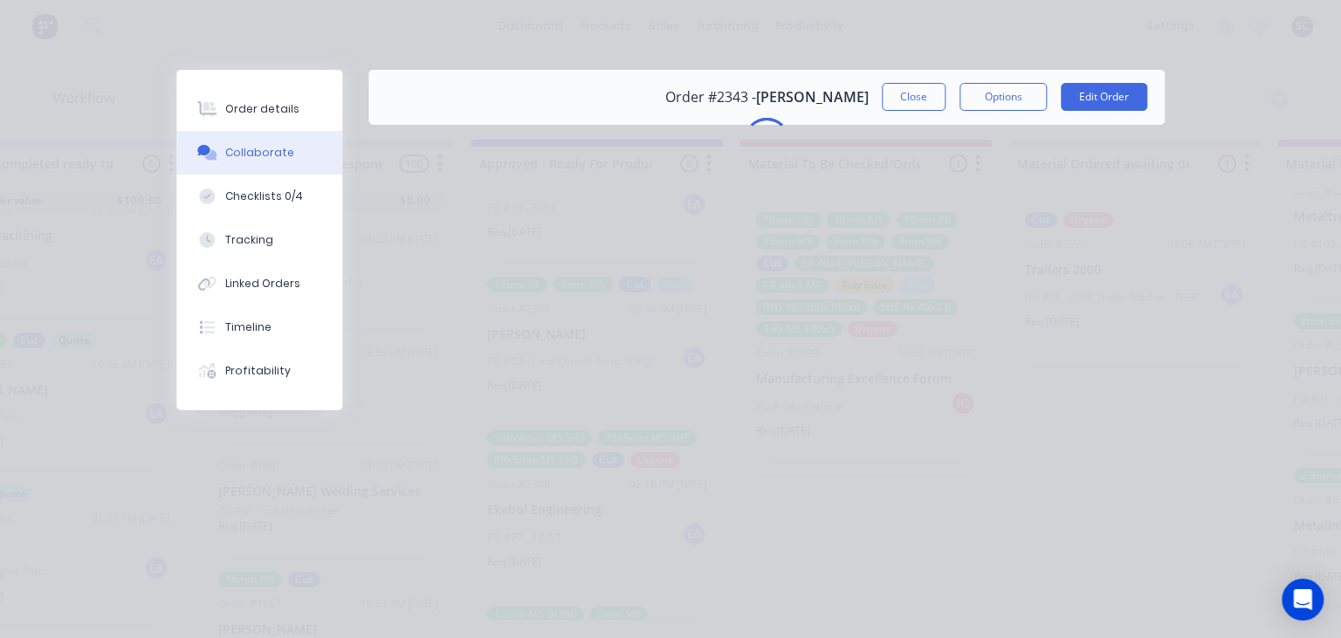
scroll to position [0, 0]
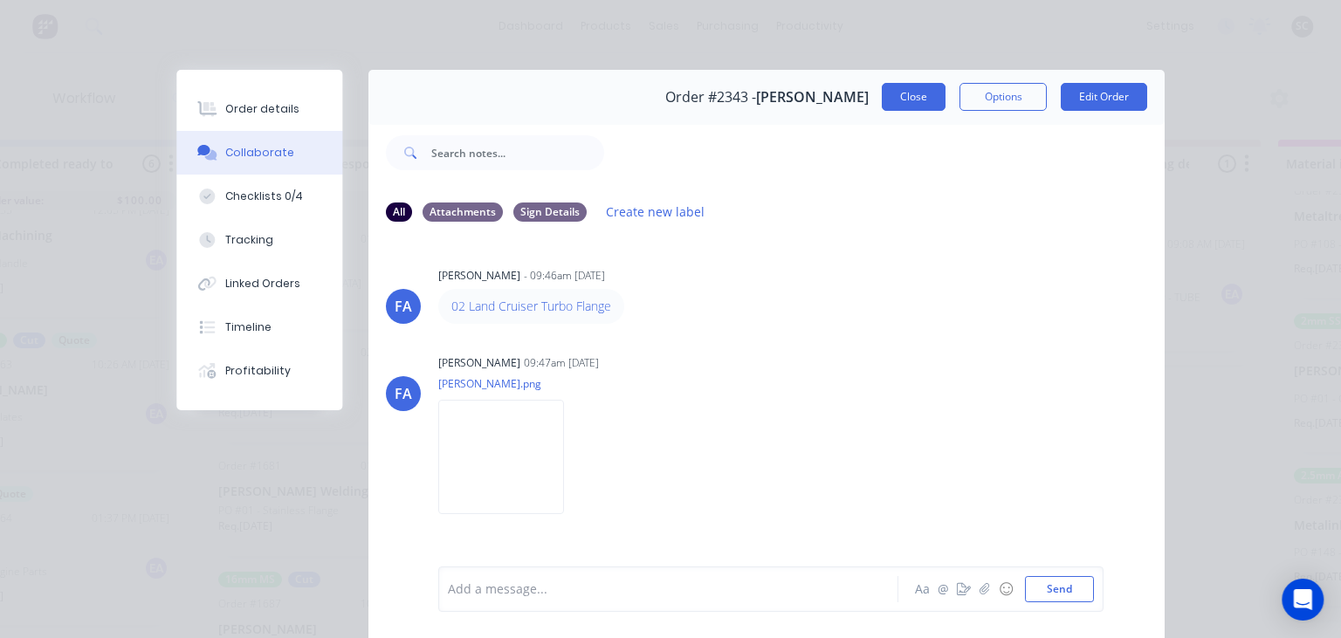
click at [910, 106] on button "Close" at bounding box center [914, 97] width 64 height 28
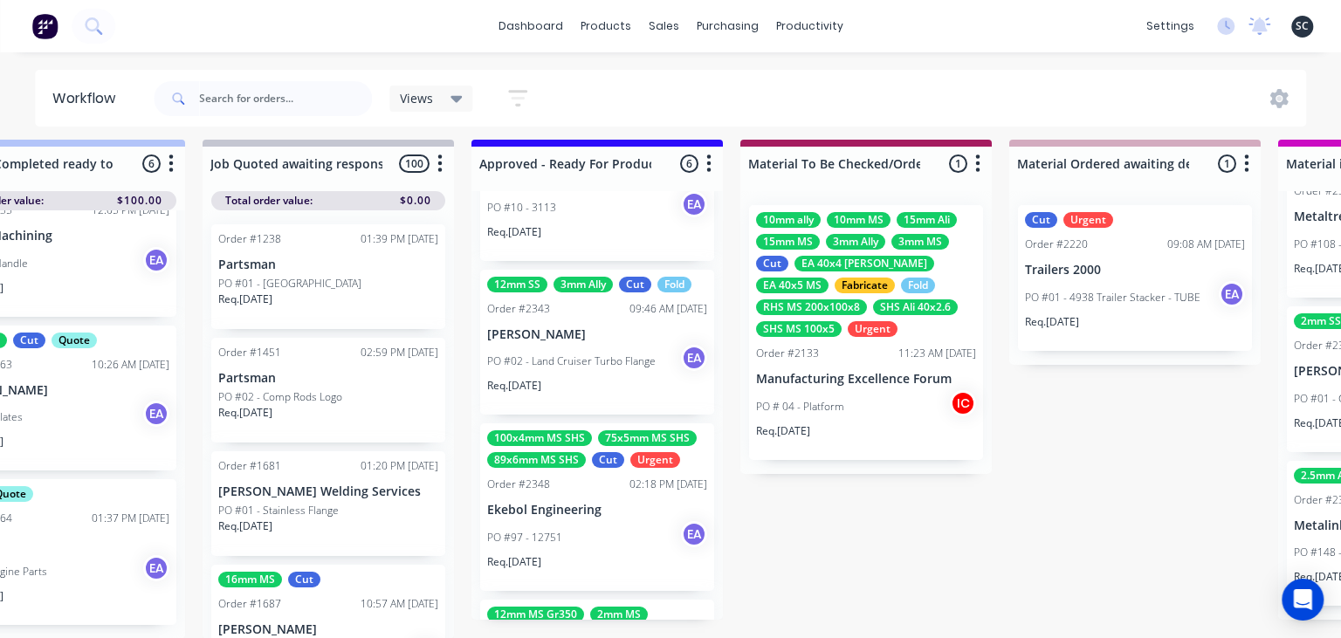
scroll to position [669, 0]
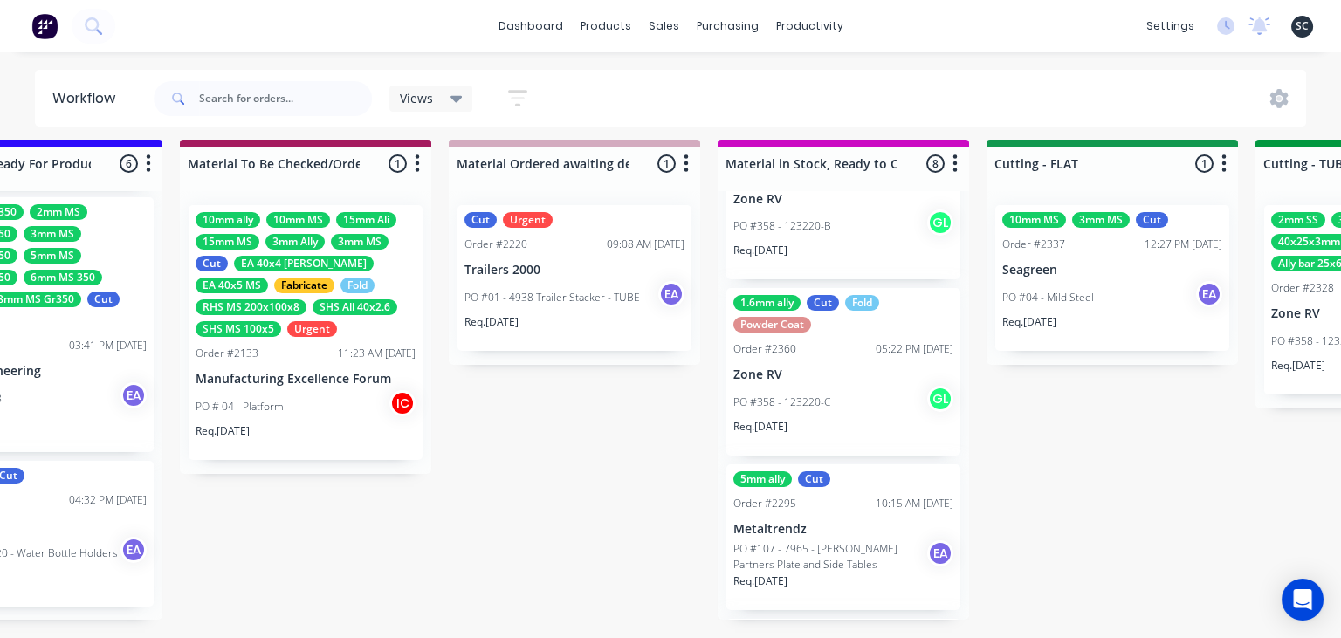
scroll to position [869, 0]
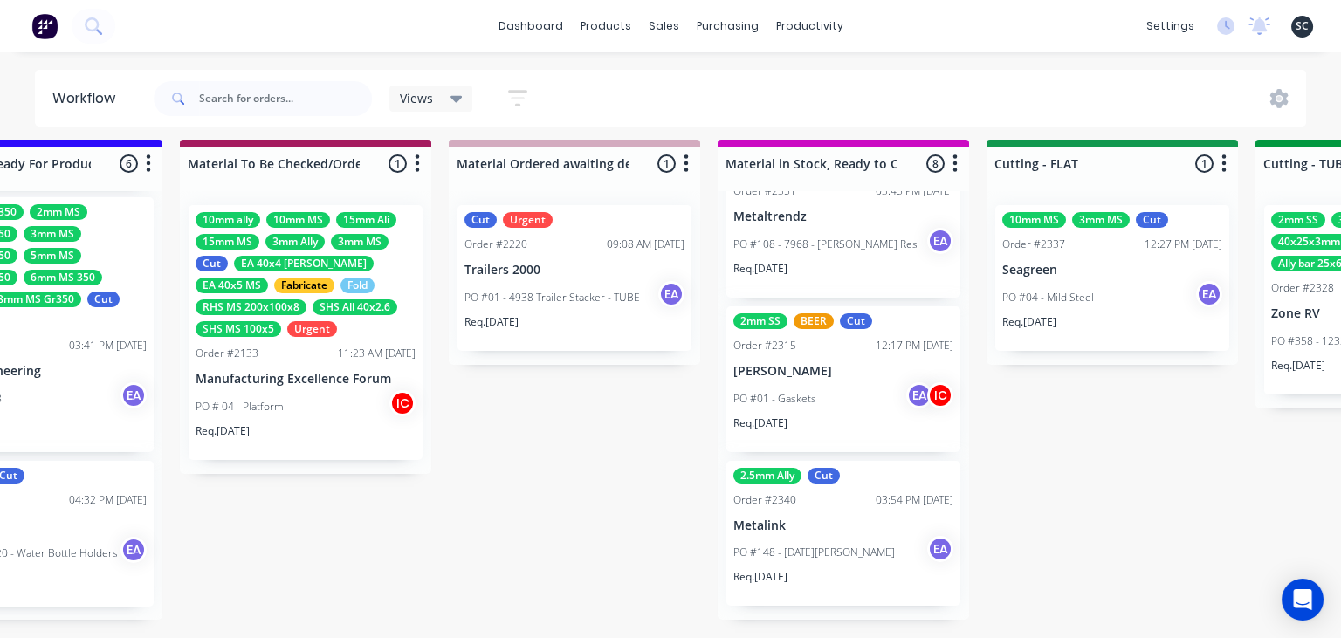
click at [1091, 451] on div "Submitted 8 Status colour #273444 hex #273444 Save Cancel Summaries Total order…" at bounding box center [1048, 389] width 7217 height 499
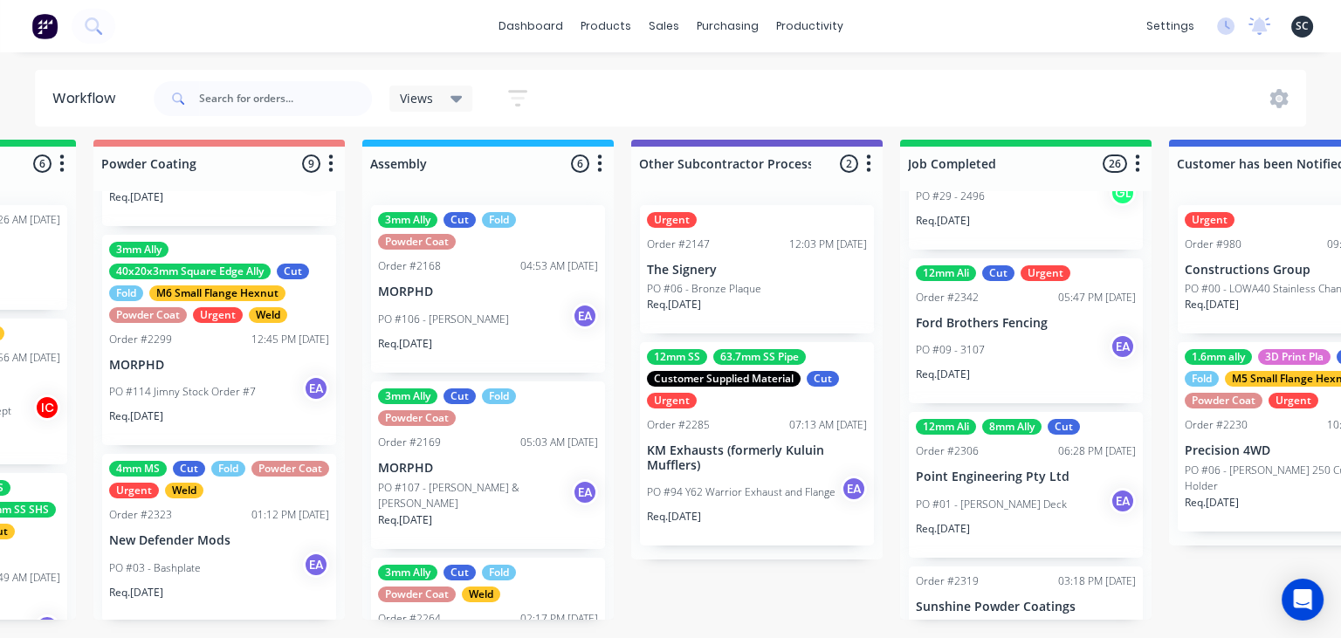
scroll to position [3241, 0]
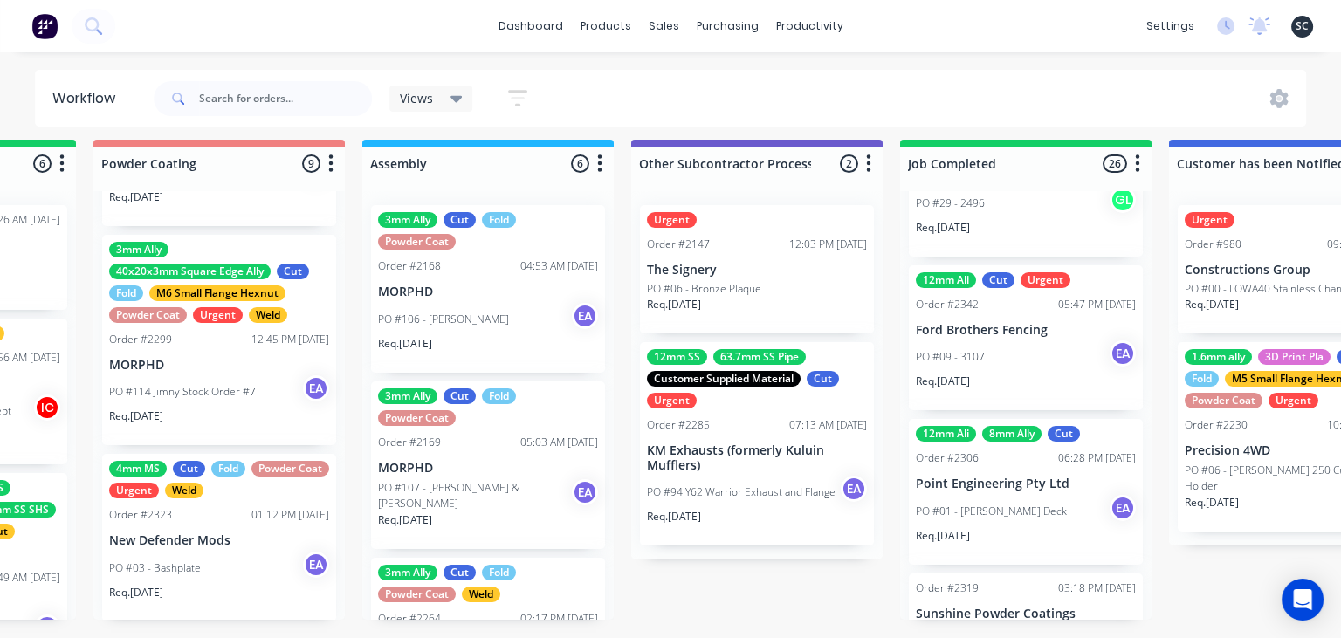
click at [1048, 504] on p "PO #01 - [PERSON_NAME] Deck" at bounding box center [991, 512] width 151 height 16
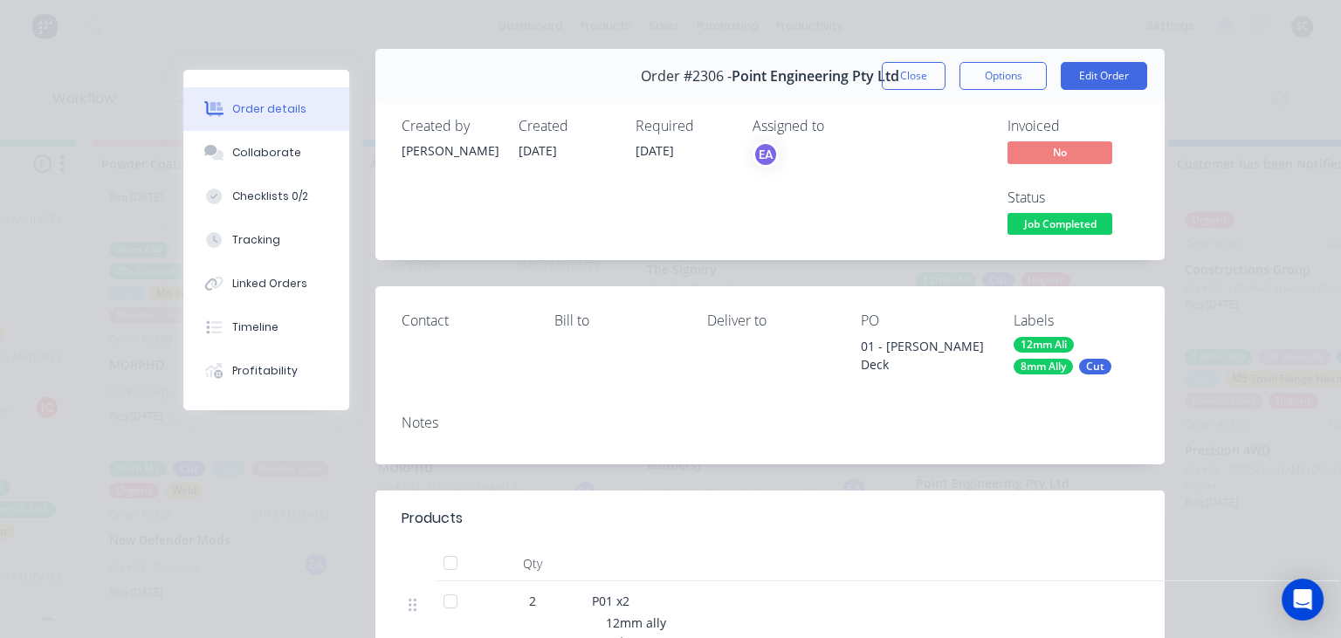
scroll to position [0, 0]
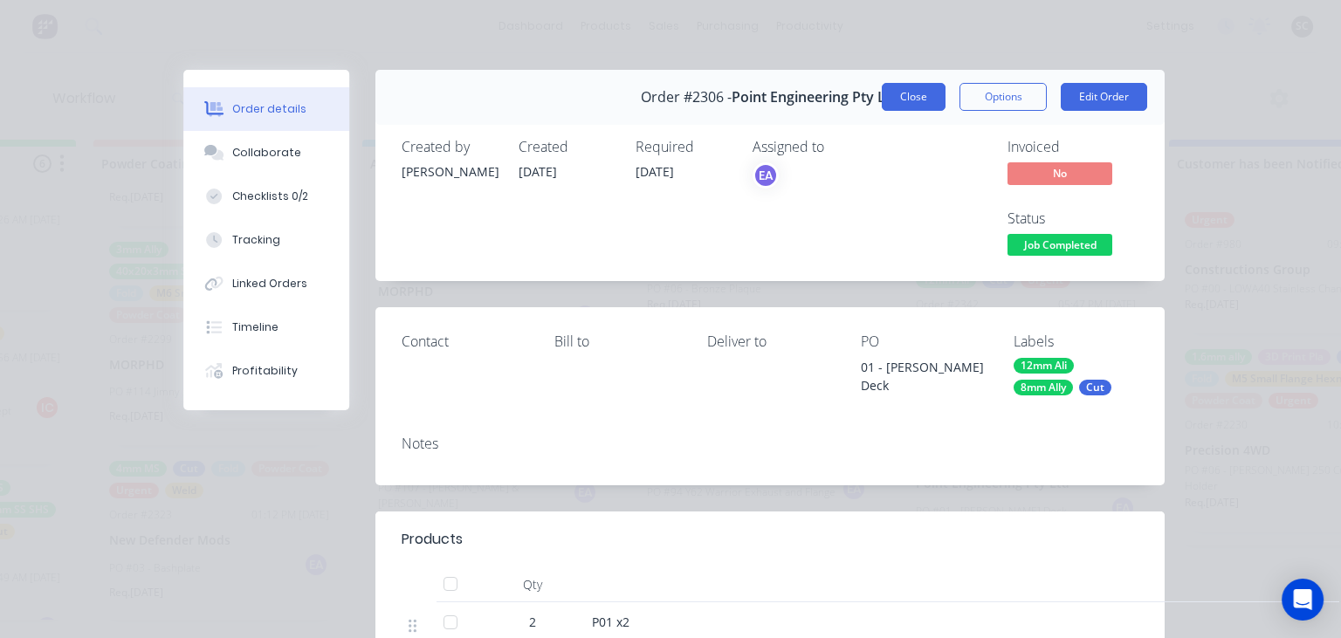
click at [927, 93] on button "Close" at bounding box center [914, 97] width 64 height 28
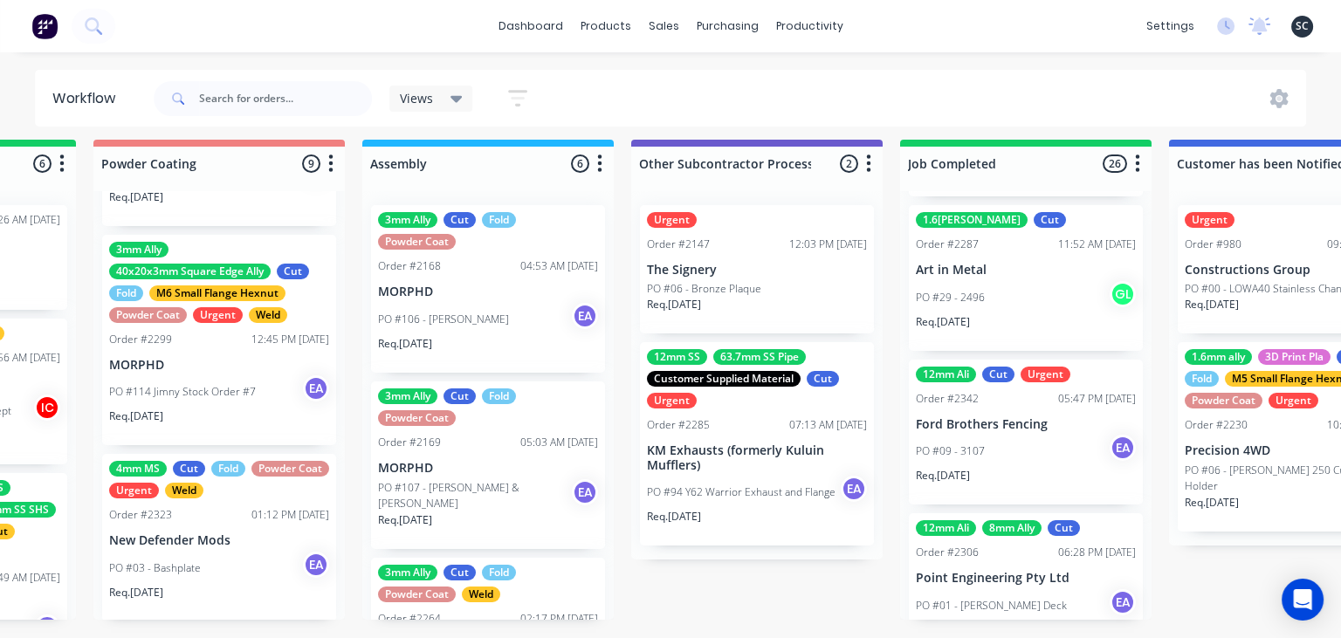
scroll to position [3141, 0]
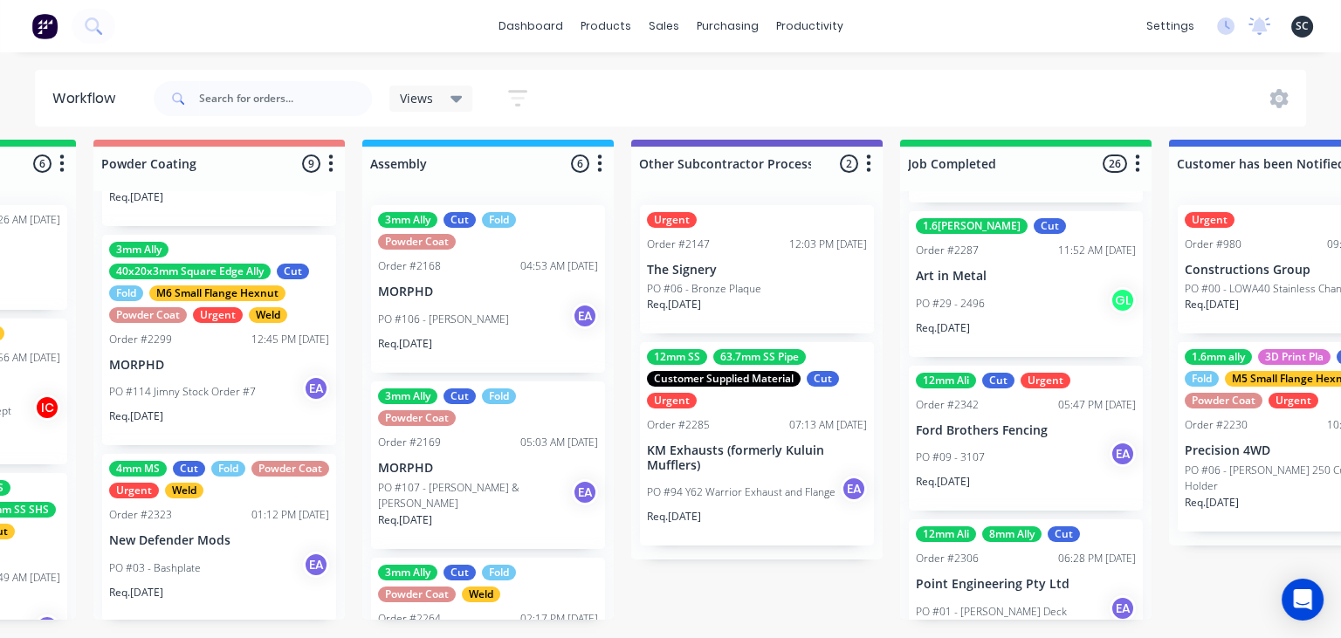
click at [1027, 484] on div "Req. 26/09/25" at bounding box center [1026, 489] width 220 height 30
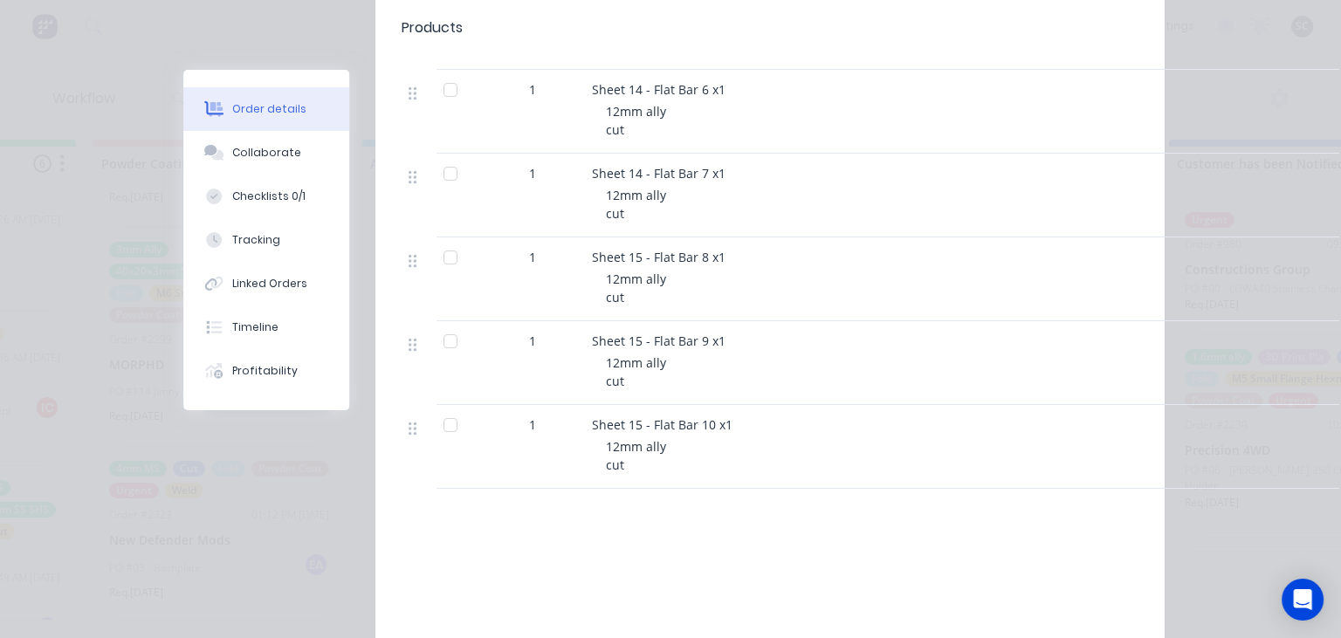
scroll to position [1006, 0]
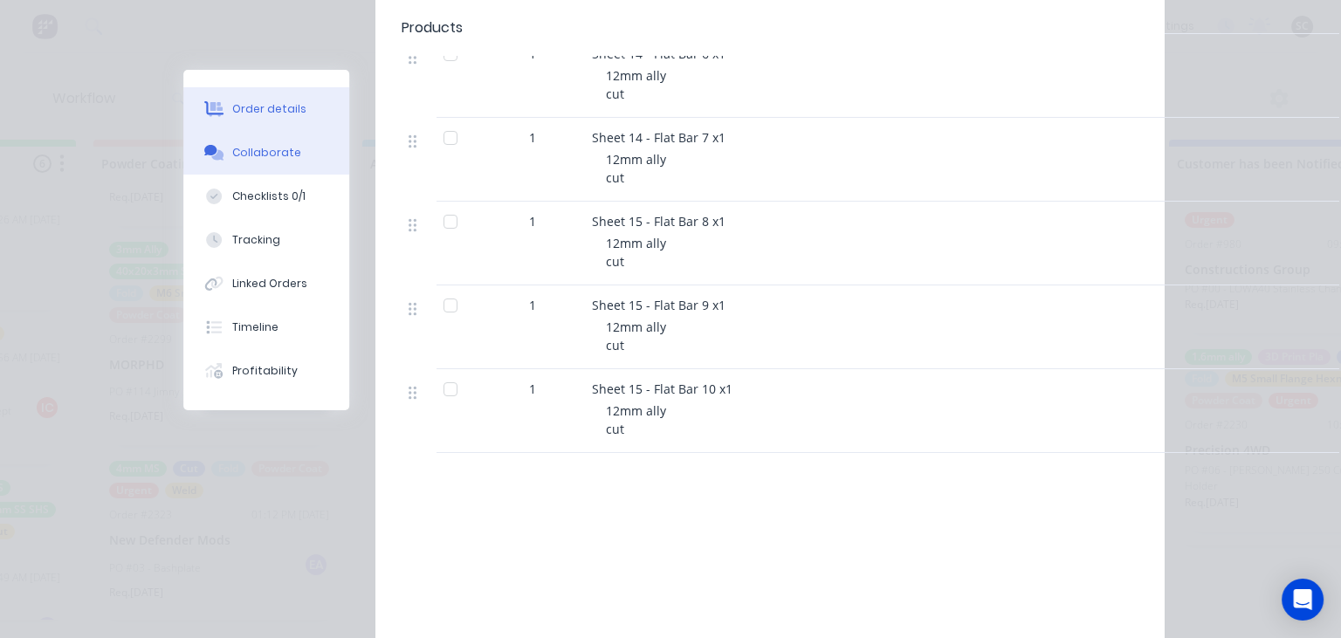
click at [267, 162] on button "Collaborate" at bounding box center [266, 153] width 166 height 44
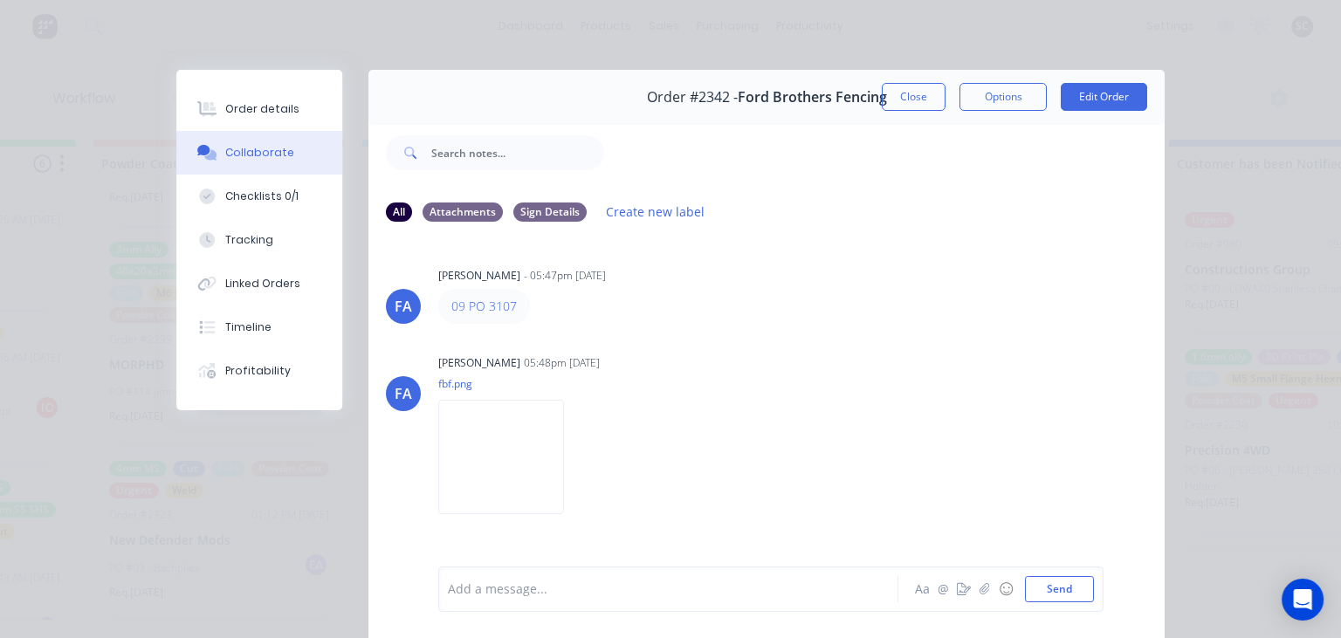
scroll to position [423, 0]
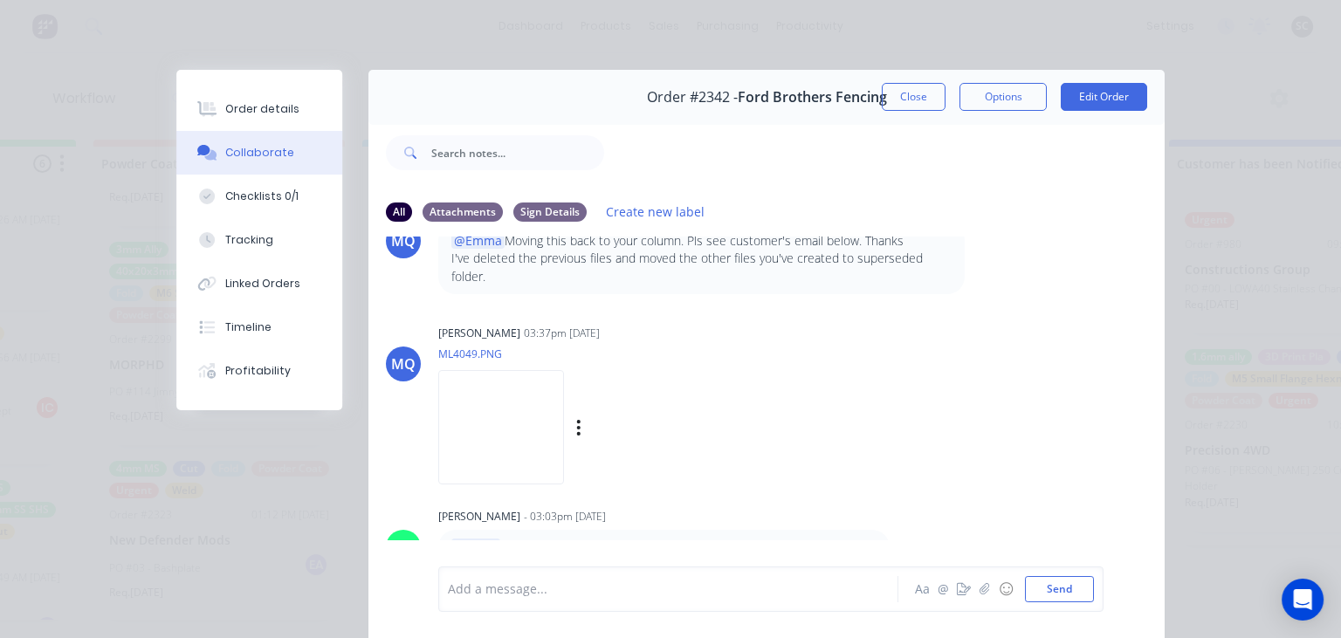
click at [759, 389] on div "Labels Download" at bounding box center [598, 427] width 320 height 131
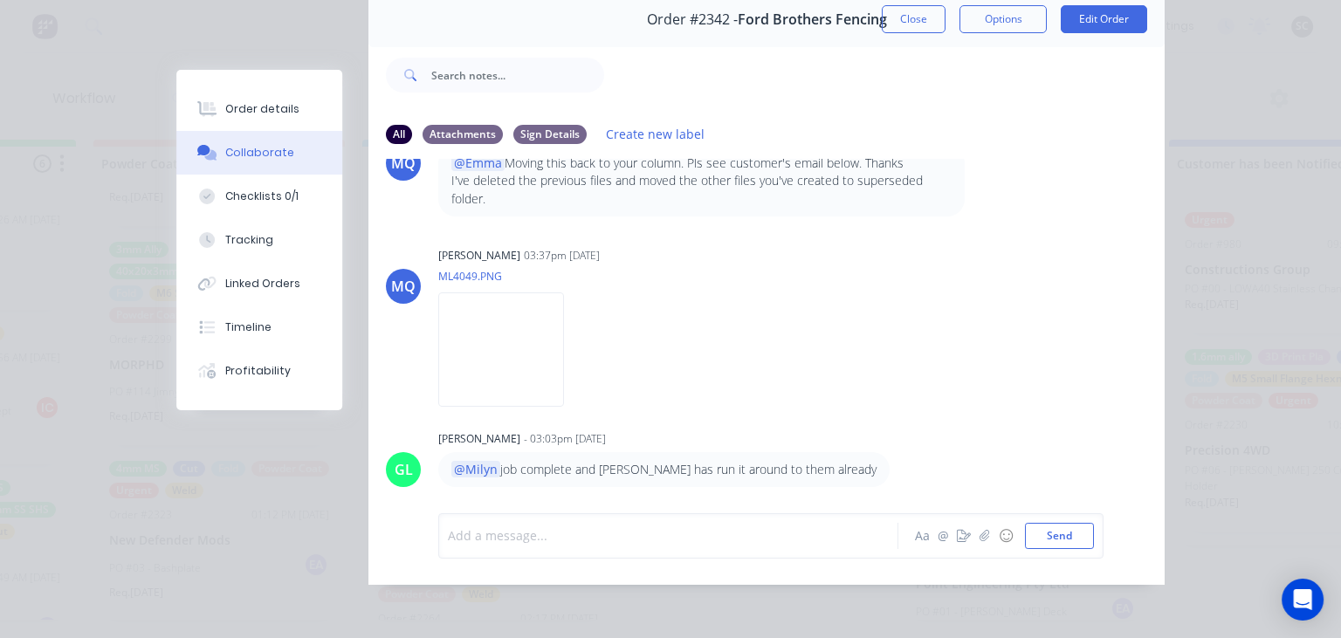
click at [578, 533] on div at bounding box center [673, 536] width 449 height 18
click at [565, 540] on span "Hello, did we supply the material and cut this one?" at bounding box center [713, 535] width 297 height 17
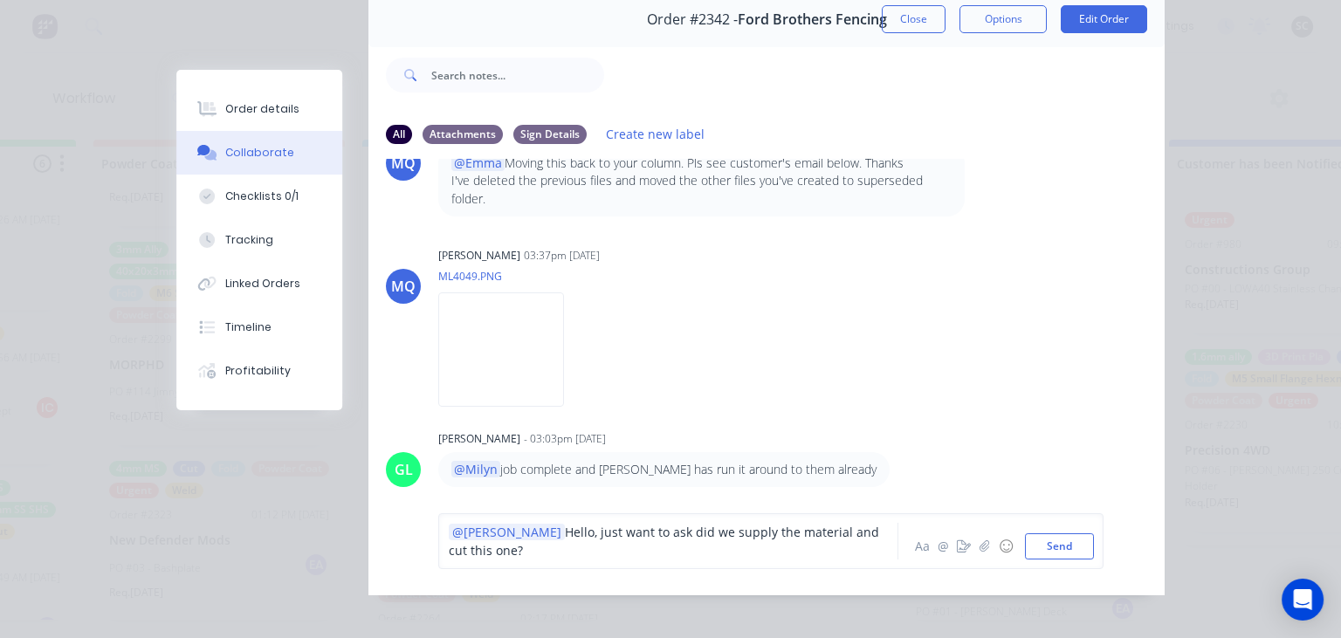
click at [871, 537] on span "Hello, just want to ask did we supply the material and cut this one?" at bounding box center [666, 541] width 434 height 35
click at [1059, 534] on button "Send" at bounding box center [1059, 547] width 69 height 26
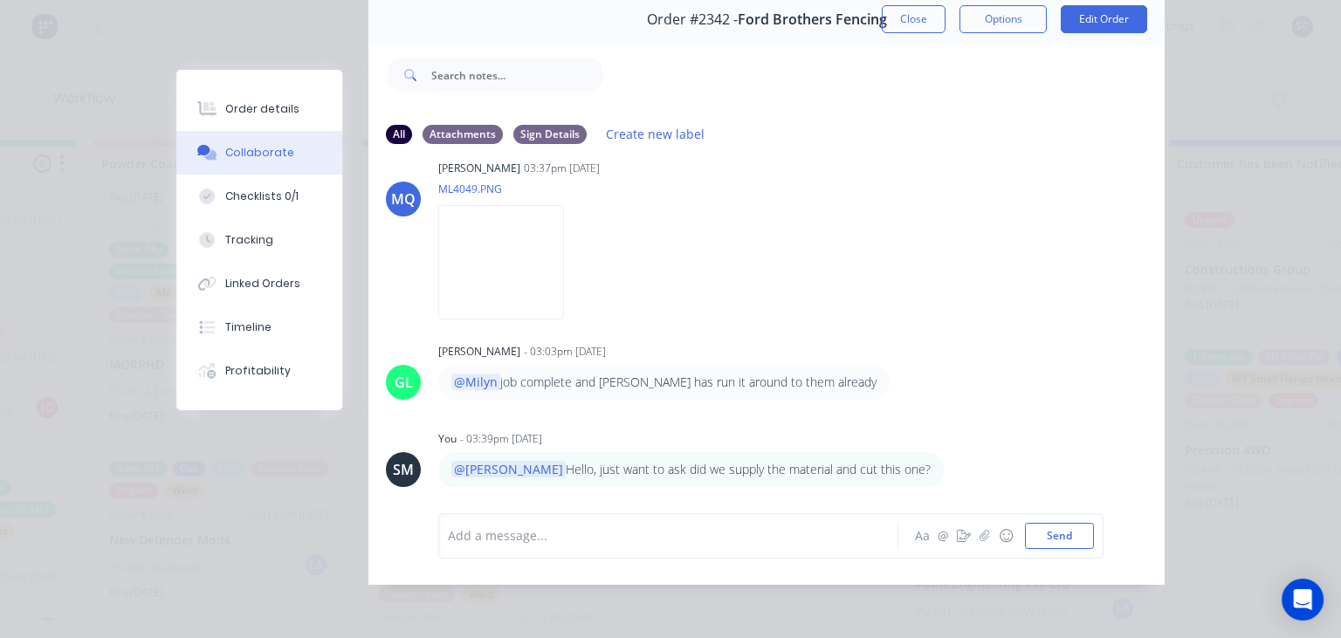
scroll to position [210, 0]
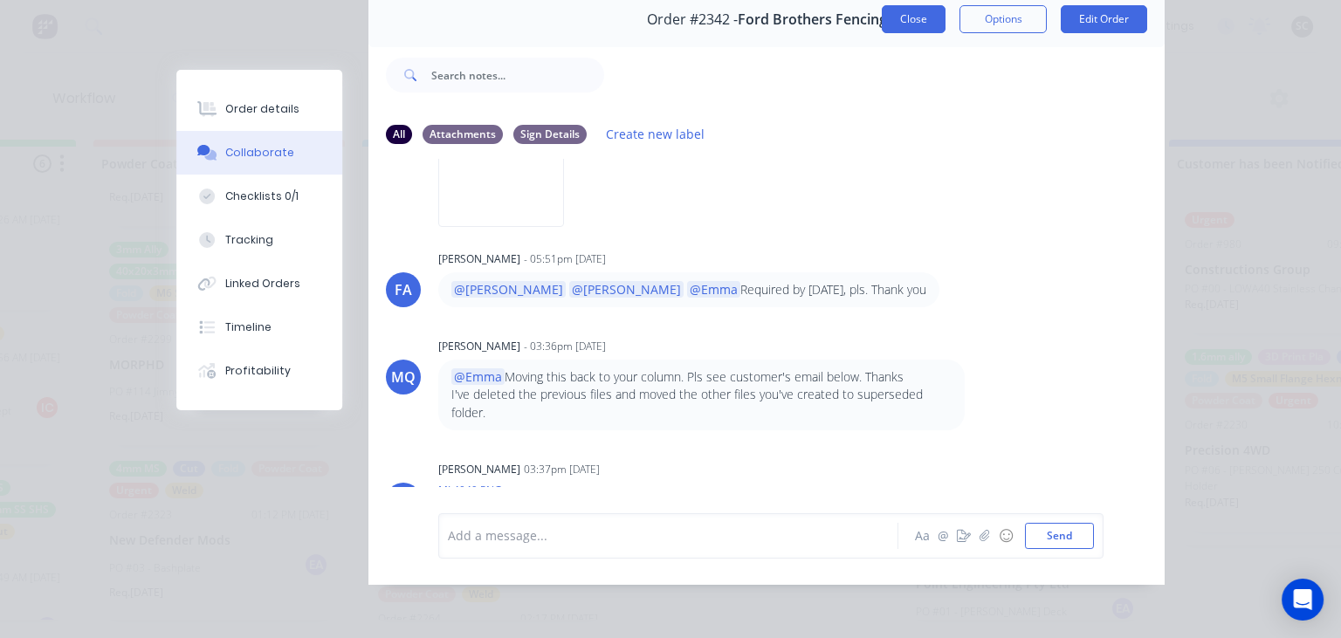
click at [916, 28] on button "Close" at bounding box center [914, 19] width 64 height 28
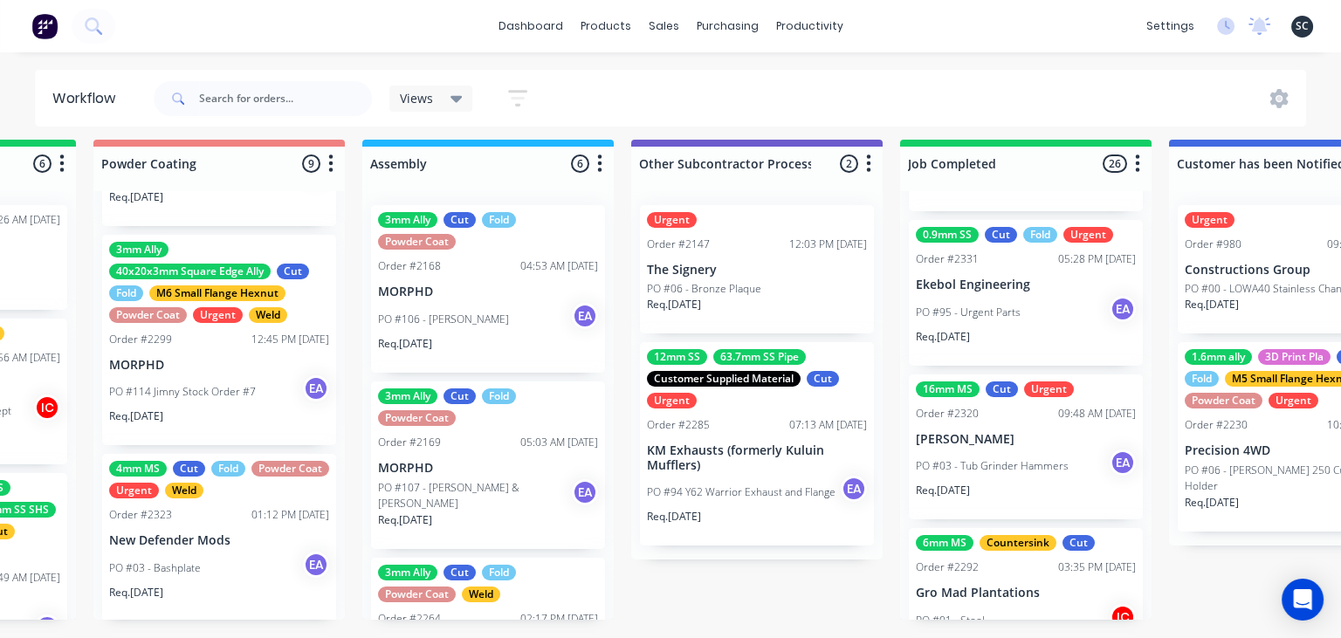
scroll to position [2537, 0]
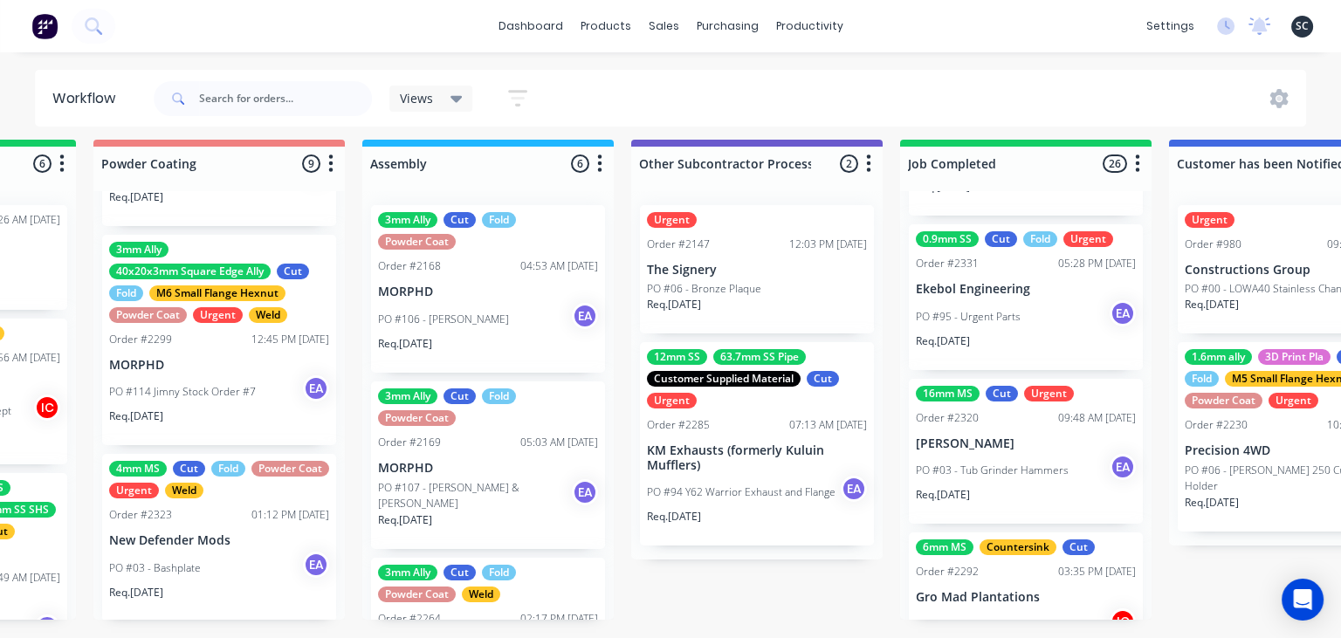
click at [1033, 476] on p "PO #03 - Tub Grinder Hammers" at bounding box center [992, 471] width 153 height 16
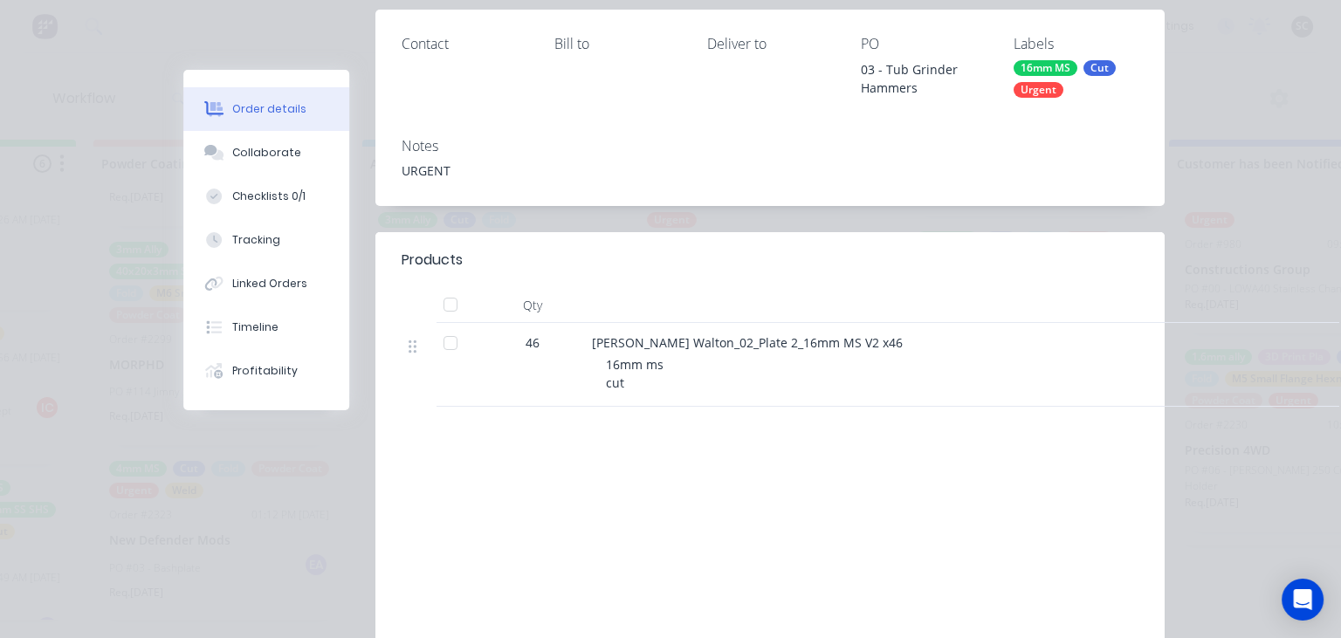
scroll to position [301, 0]
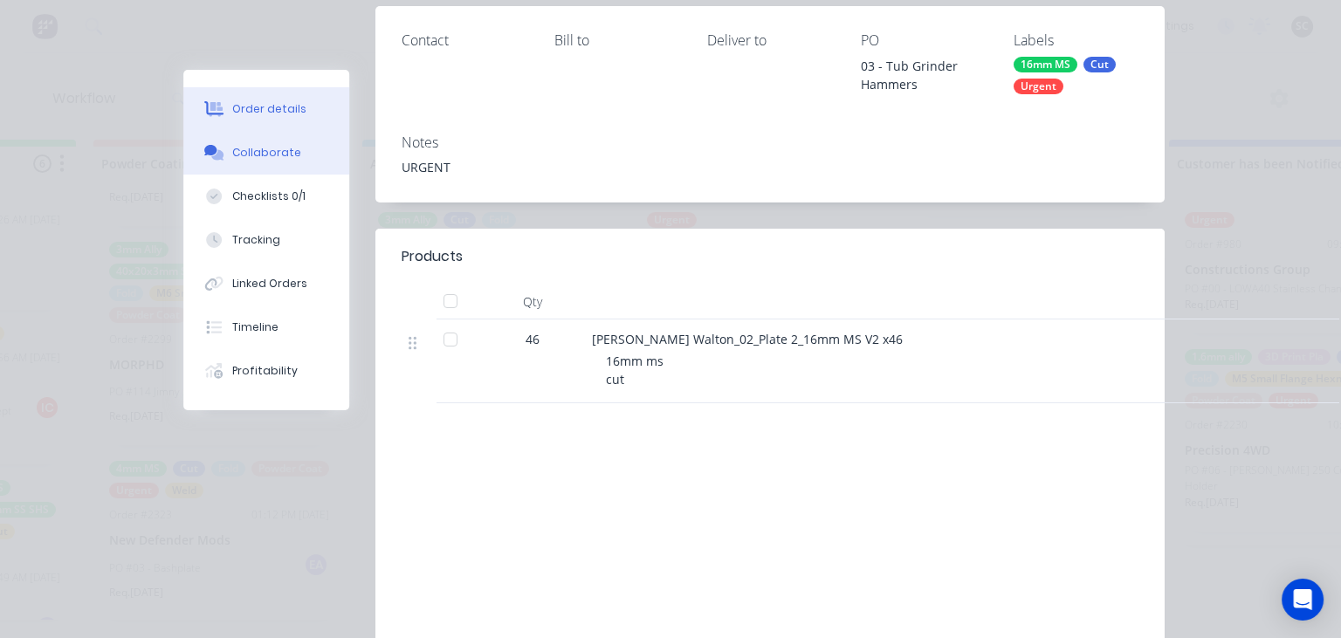
click at [256, 164] on button "Collaborate" at bounding box center [266, 153] width 166 height 44
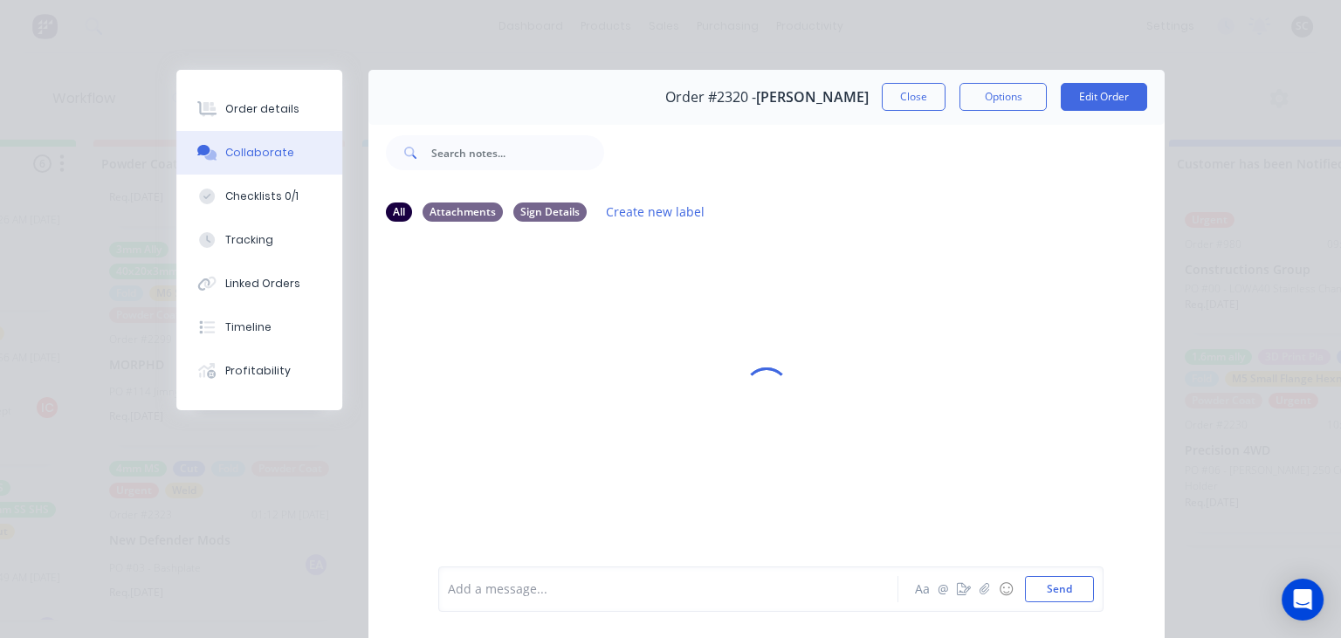
scroll to position [78, 0]
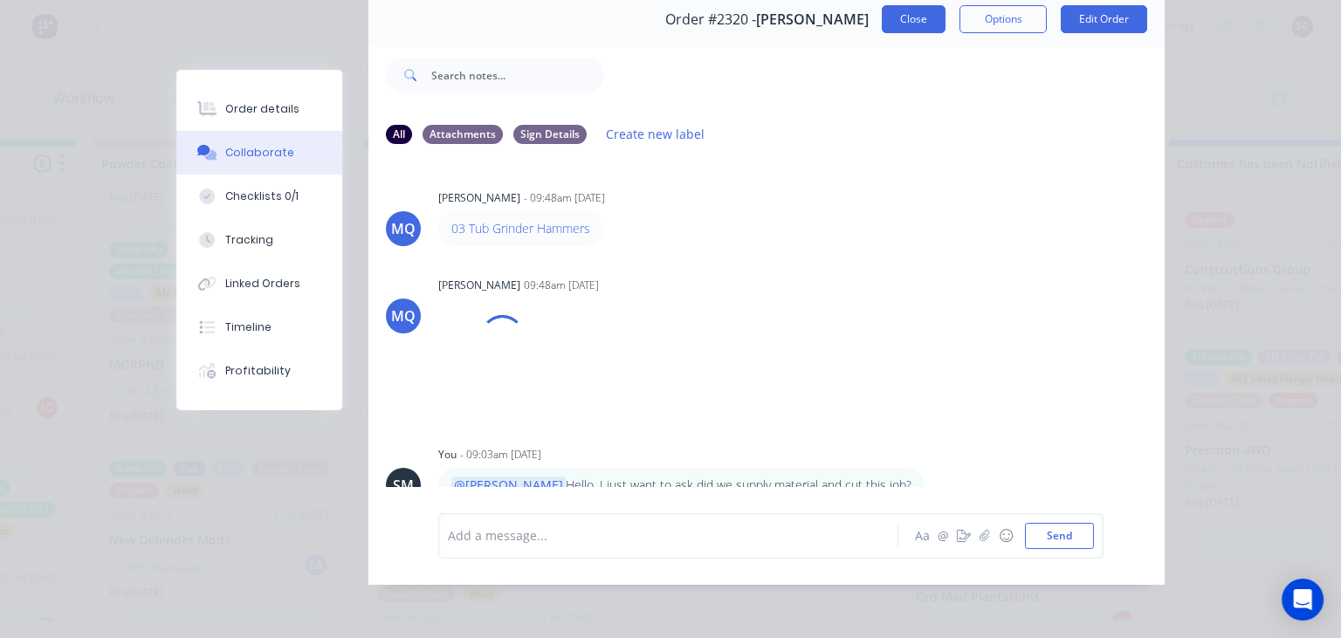
click at [914, 24] on button "Close" at bounding box center [914, 19] width 64 height 28
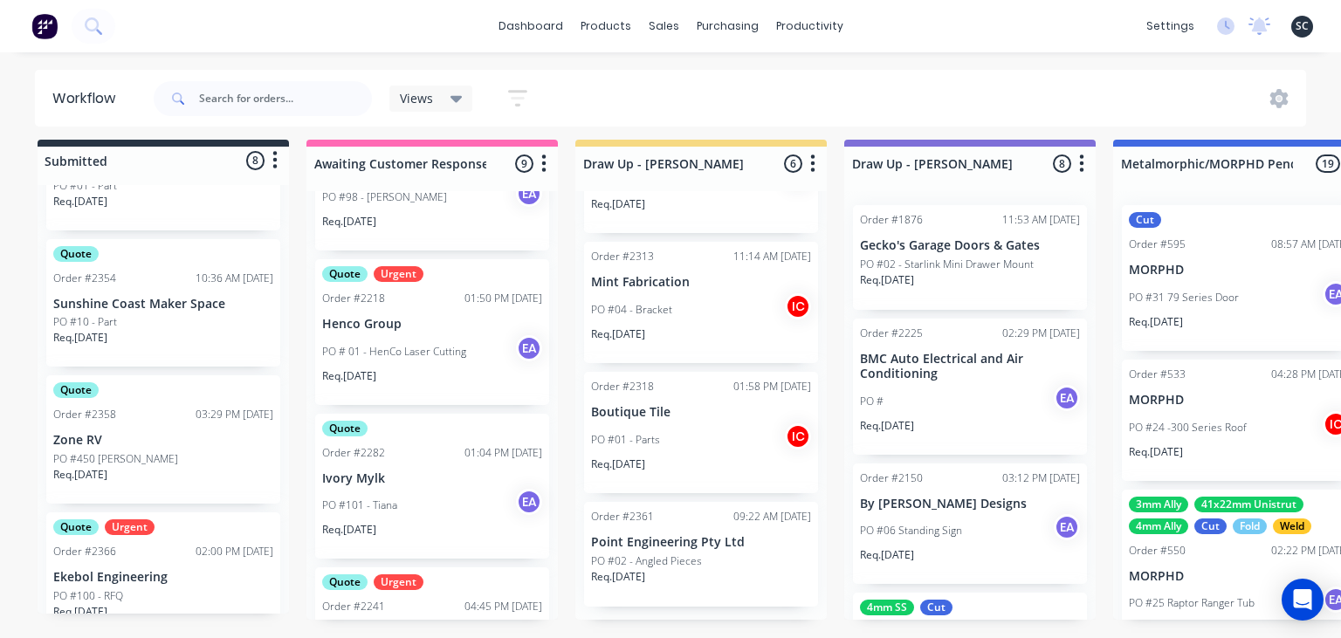
scroll to position [395, 0]
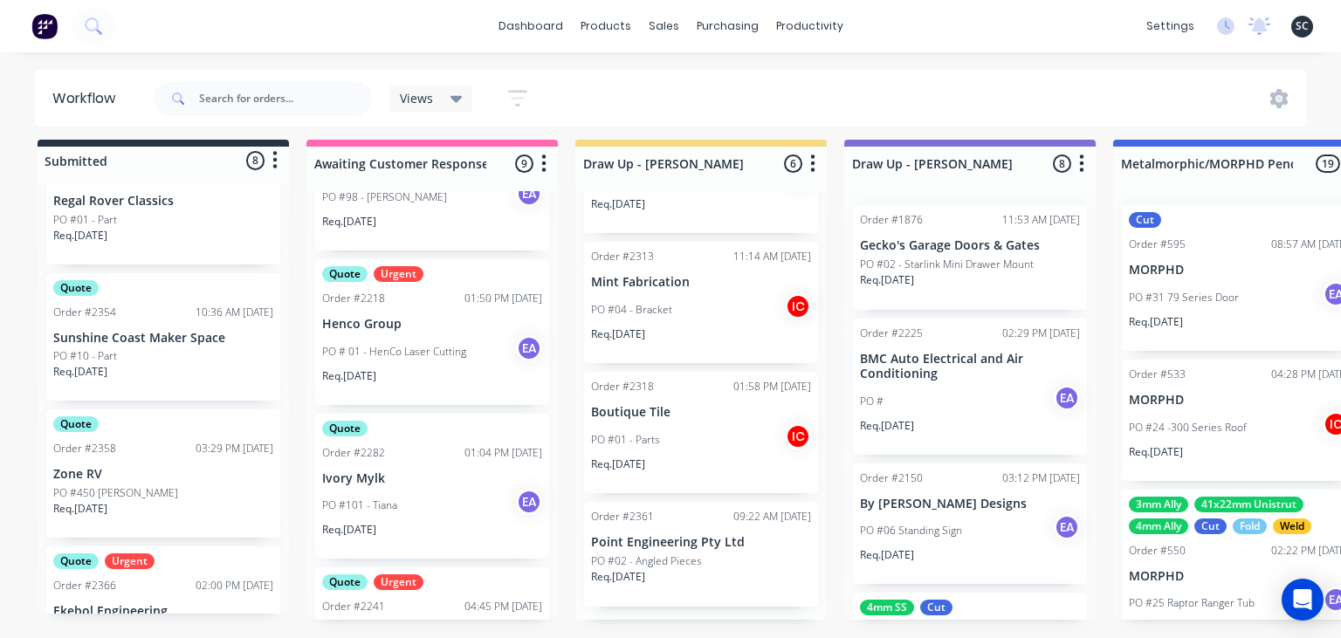
click at [160, 457] on div "Quote Order #2358 03:29 PM 24/09/25 Zone RV PO #450 David Rothmann Req. 01/10/25" at bounding box center [163, 474] width 234 height 128
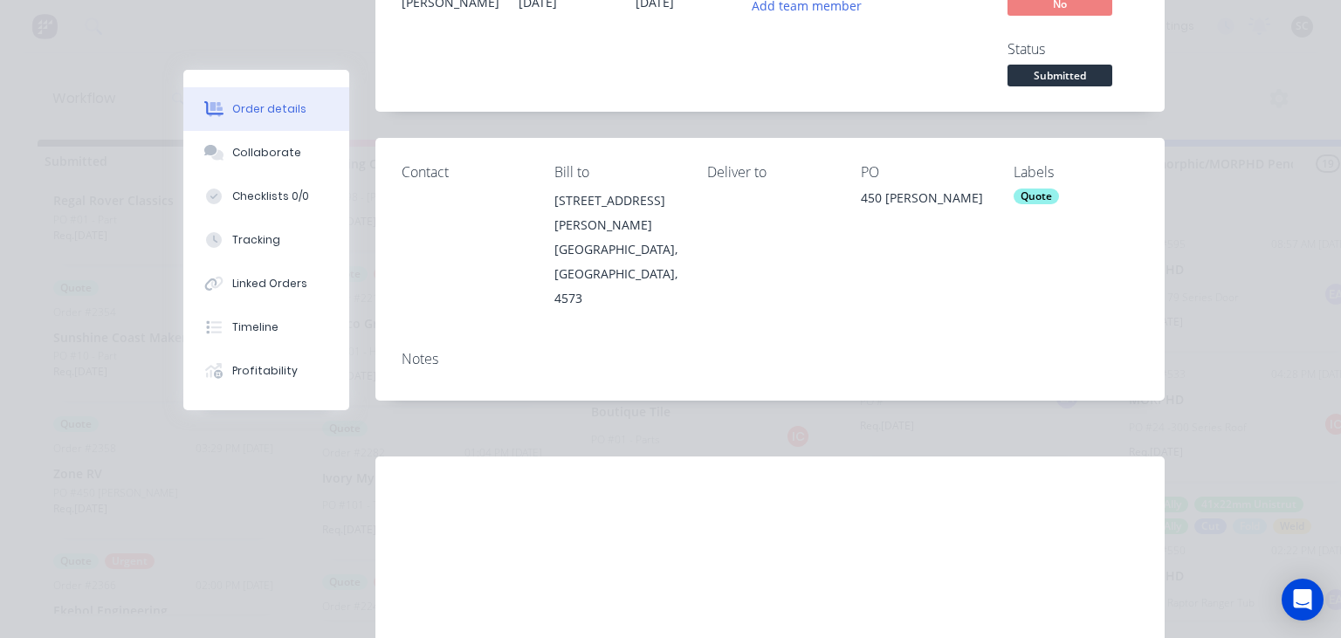
scroll to position [248, 0]
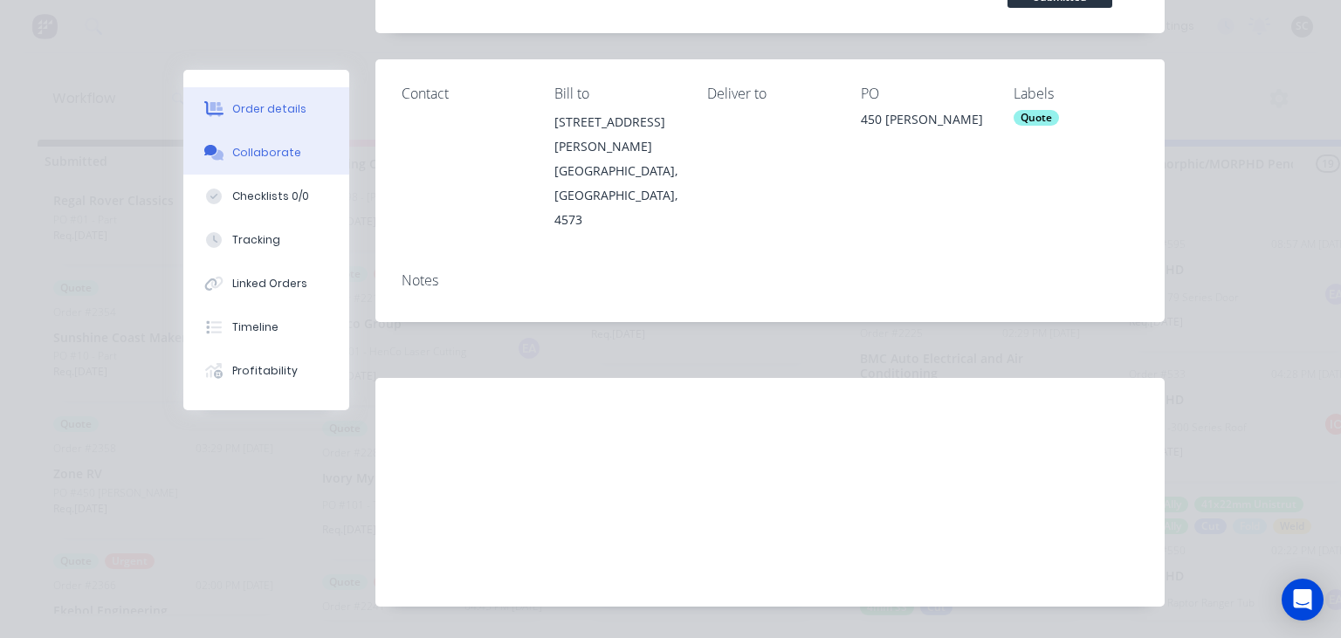
click at [261, 148] on div "Collaborate" at bounding box center [266, 153] width 69 height 16
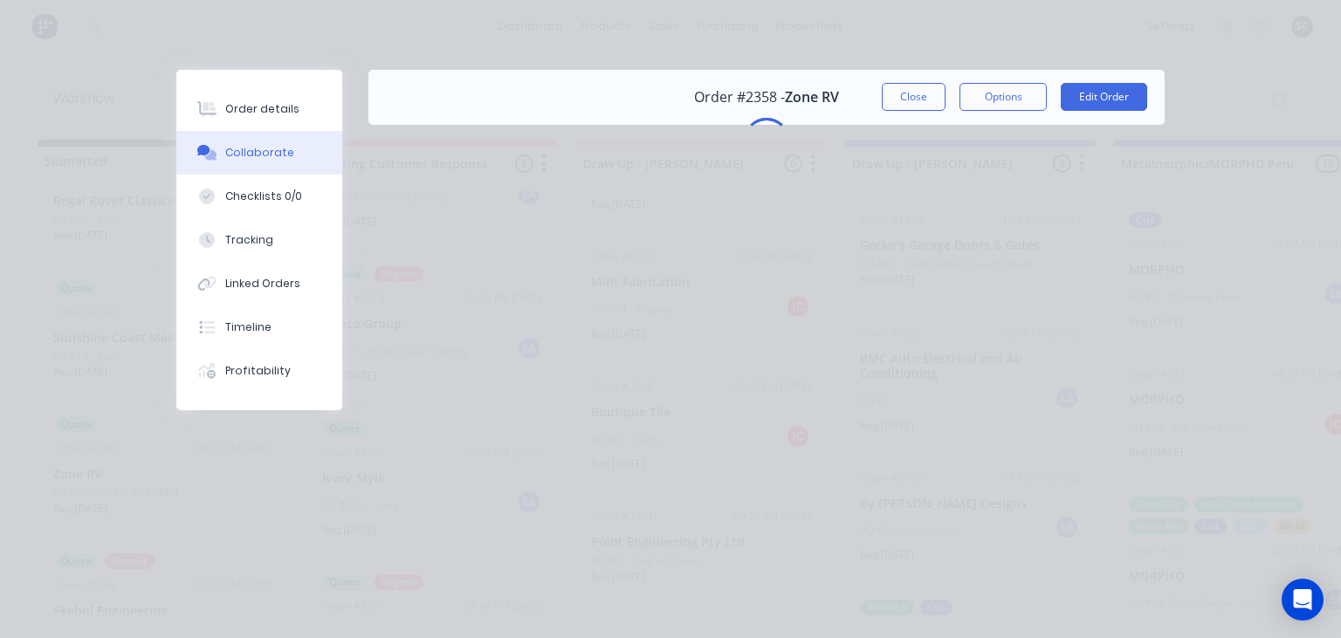
scroll to position [0, 0]
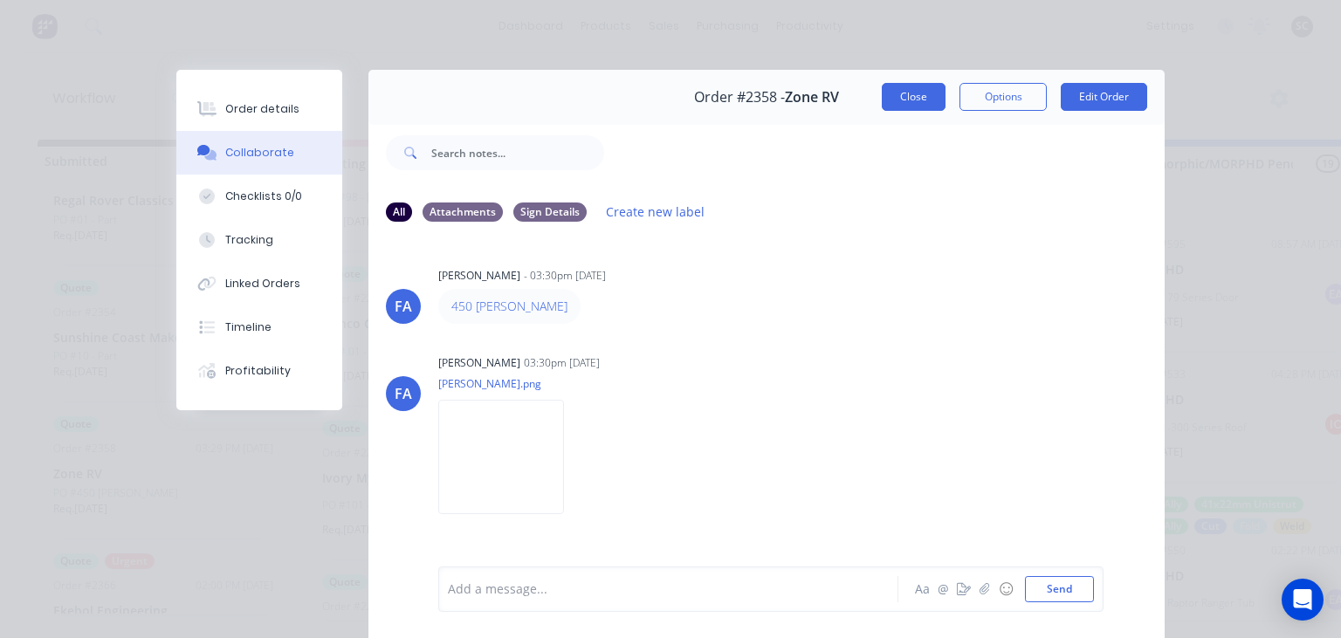
click at [919, 94] on button "Close" at bounding box center [914, 97] width 64 height 28
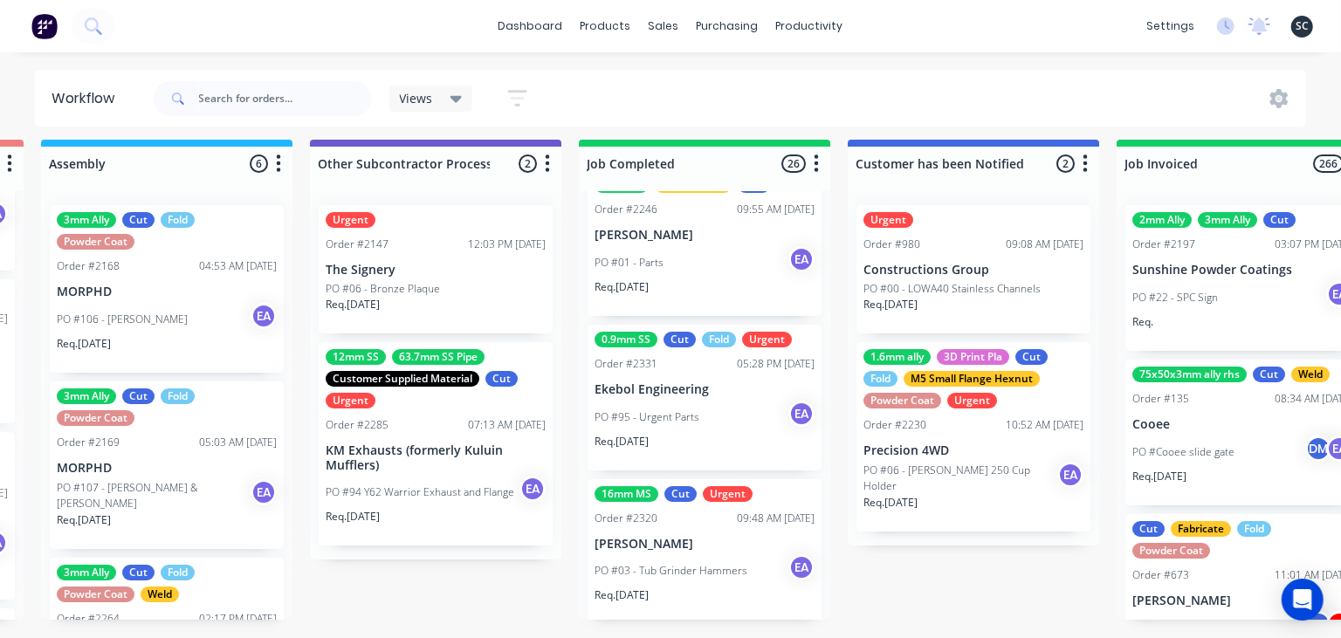
scroll to position [2337, 0]
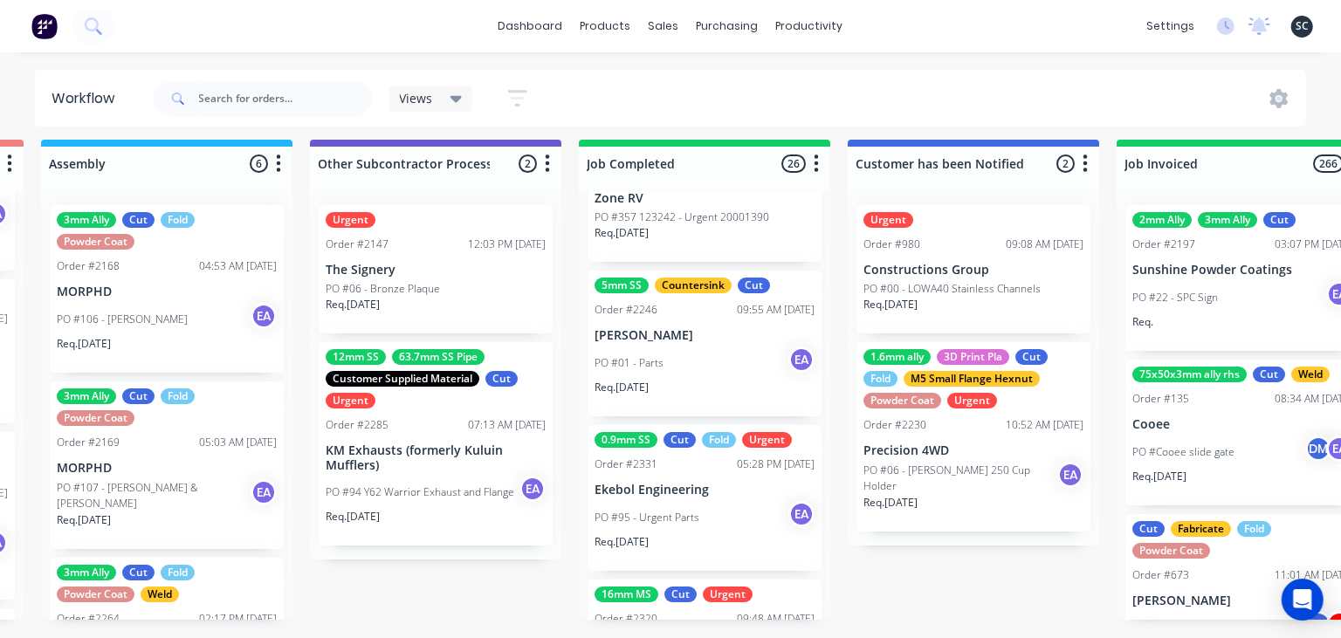
click at [692, 496] on p "Ekebol Engineering" at bounding box center [705, 490] width 220 height 15
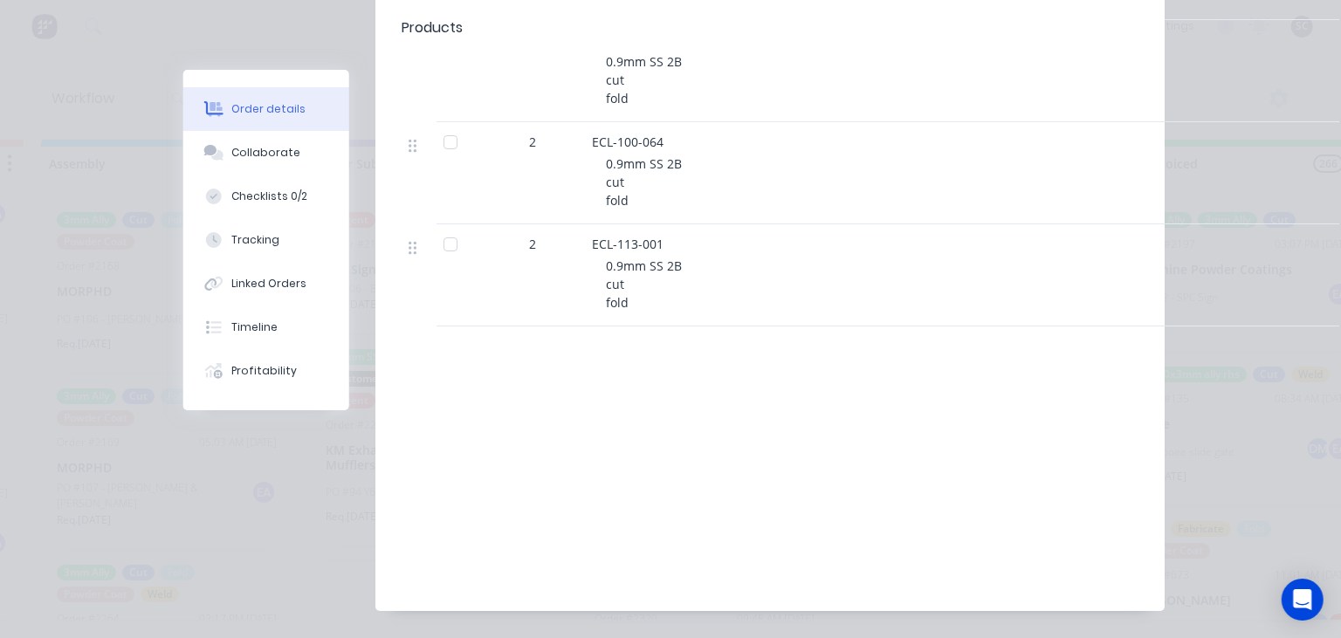
scroll to position [704, 0]
click at [286, 155] on div "Collaborate" at bounding box center [266, 153] width 69 height 16
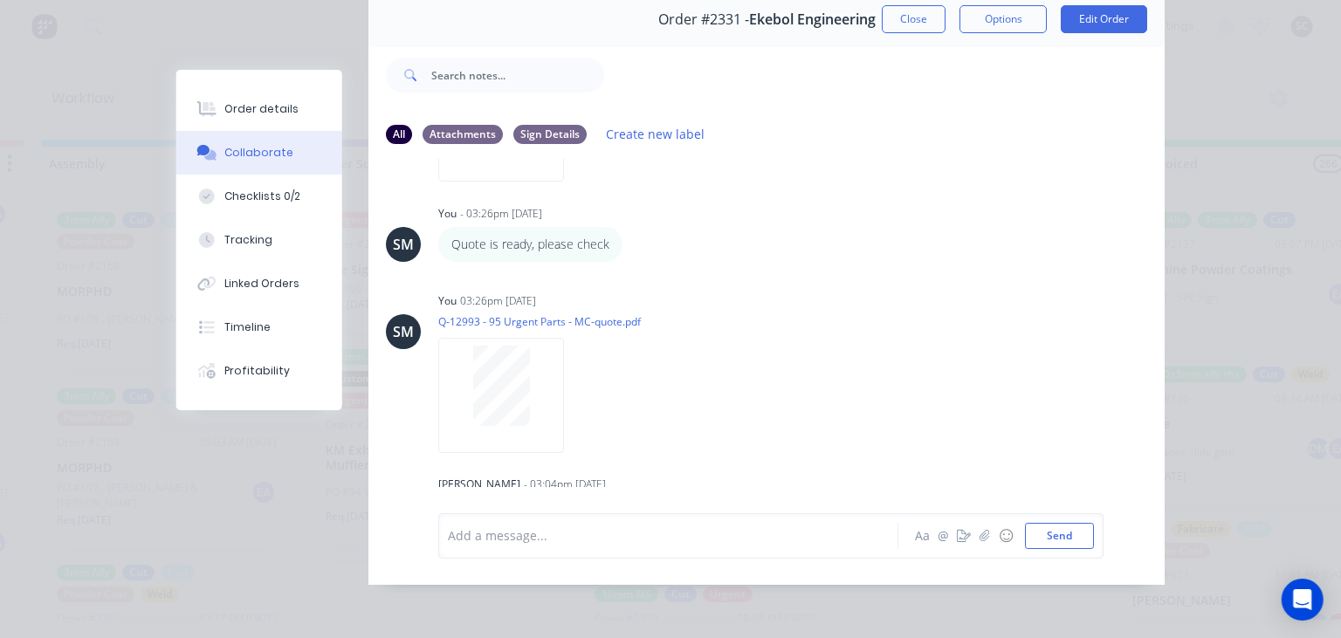
scroll to position [471, 0]
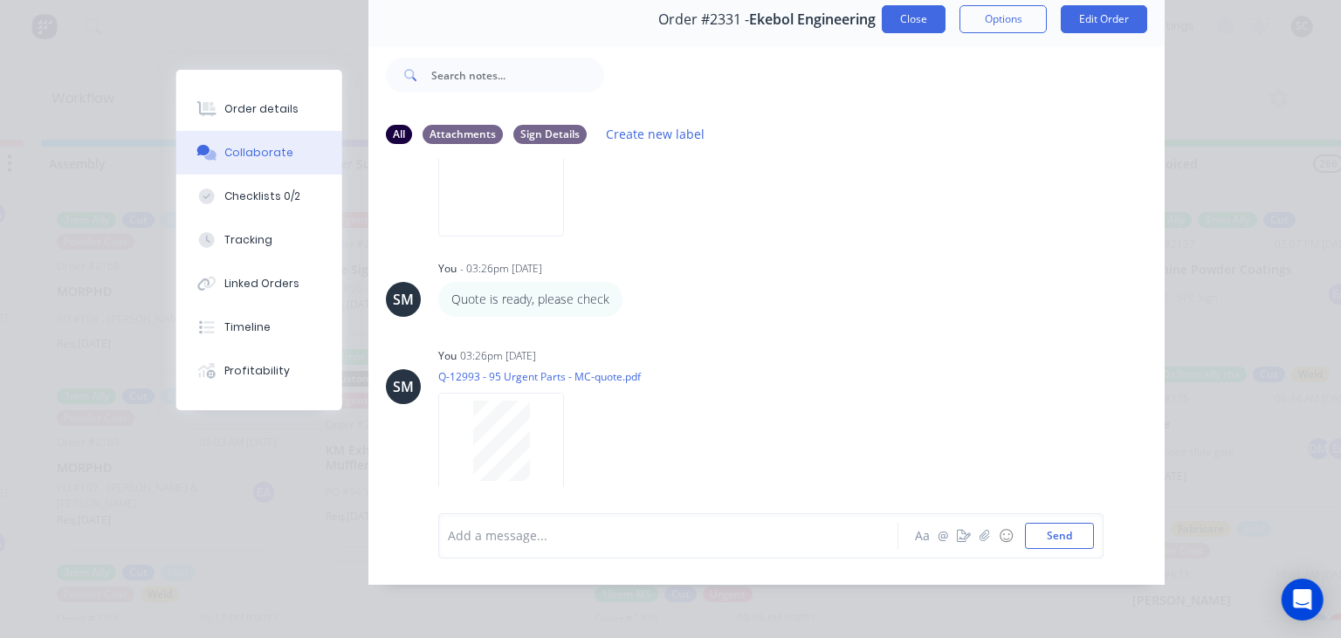
click at [912, 16] on button "Close" at bounding box center [914, 19] width 64 height 28
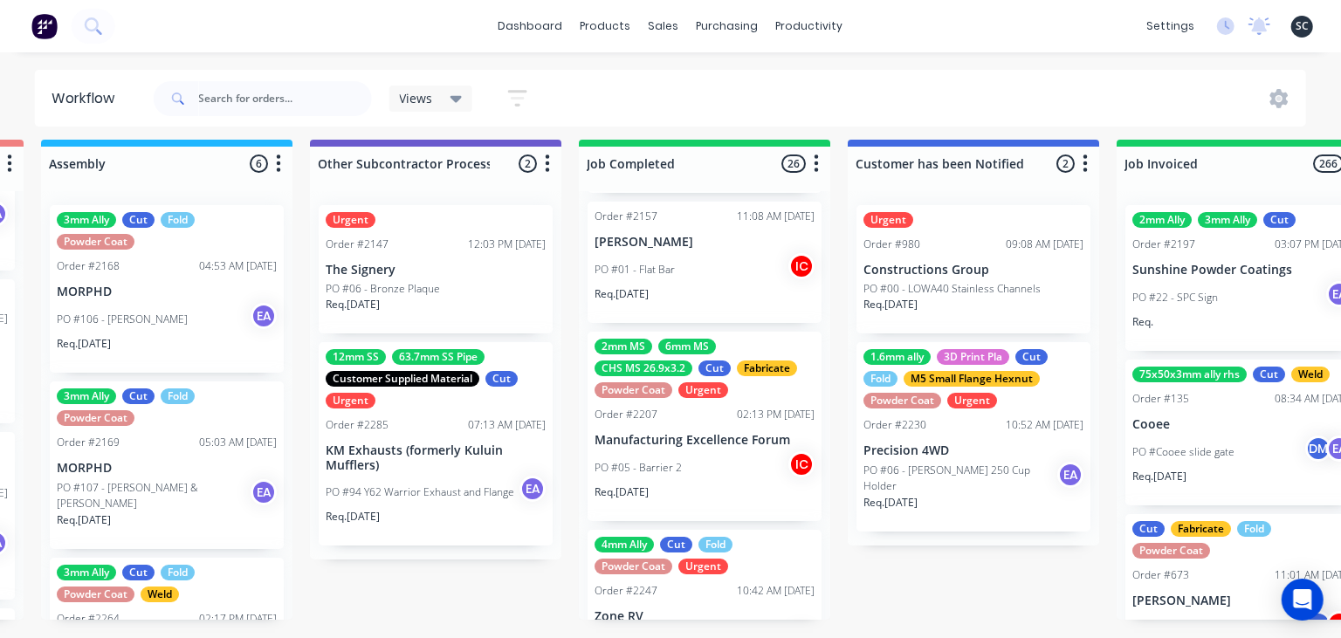
scroll to position [1331, 0]
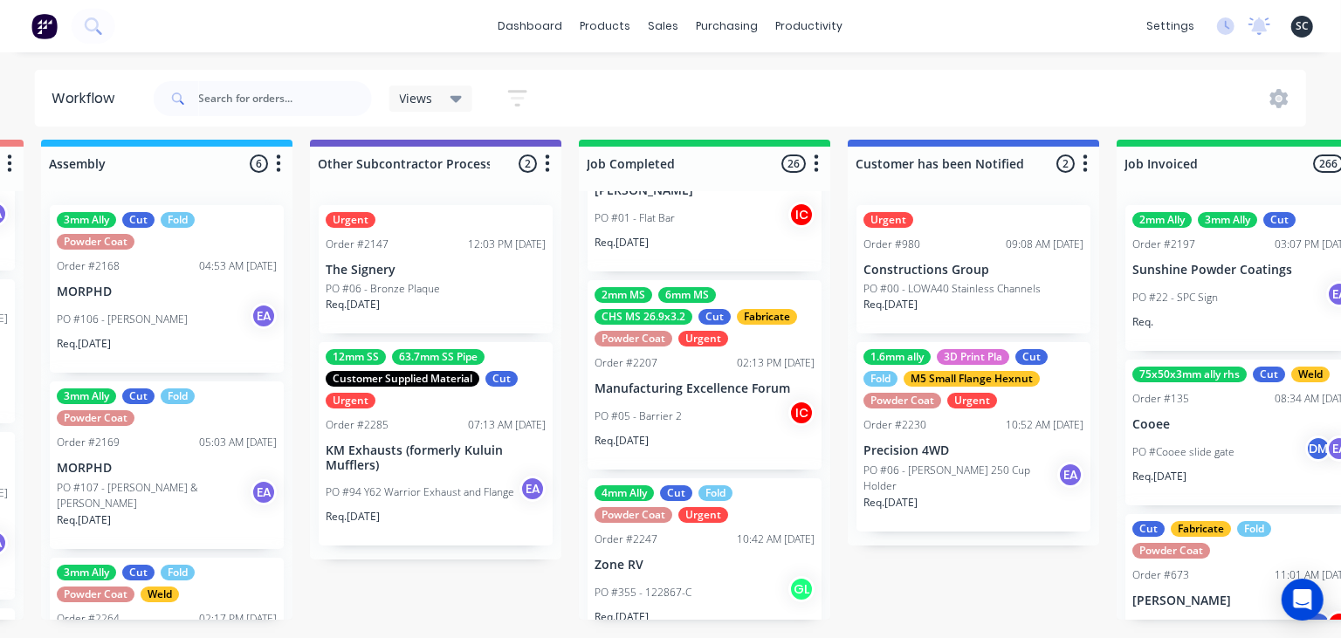
click at [718, 410] on div "PO #05 - Barrier 2 IC" at bounding box center [705, 416] width 220 height 33
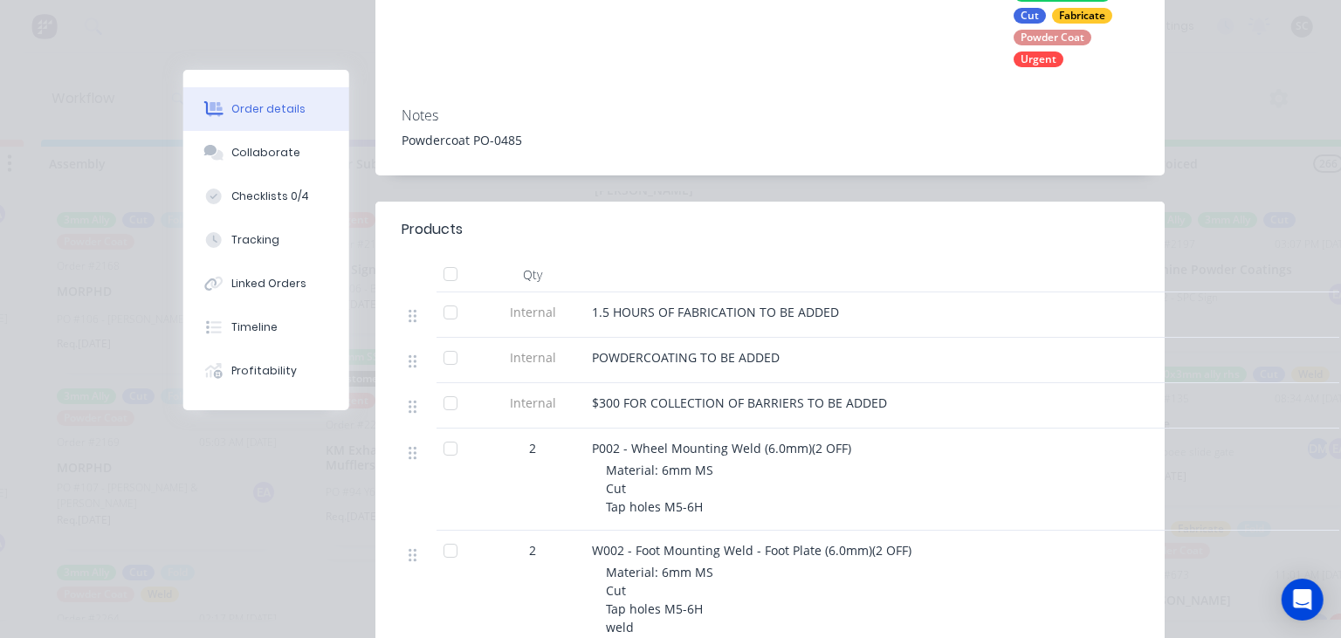
scroll to position [402, 0]
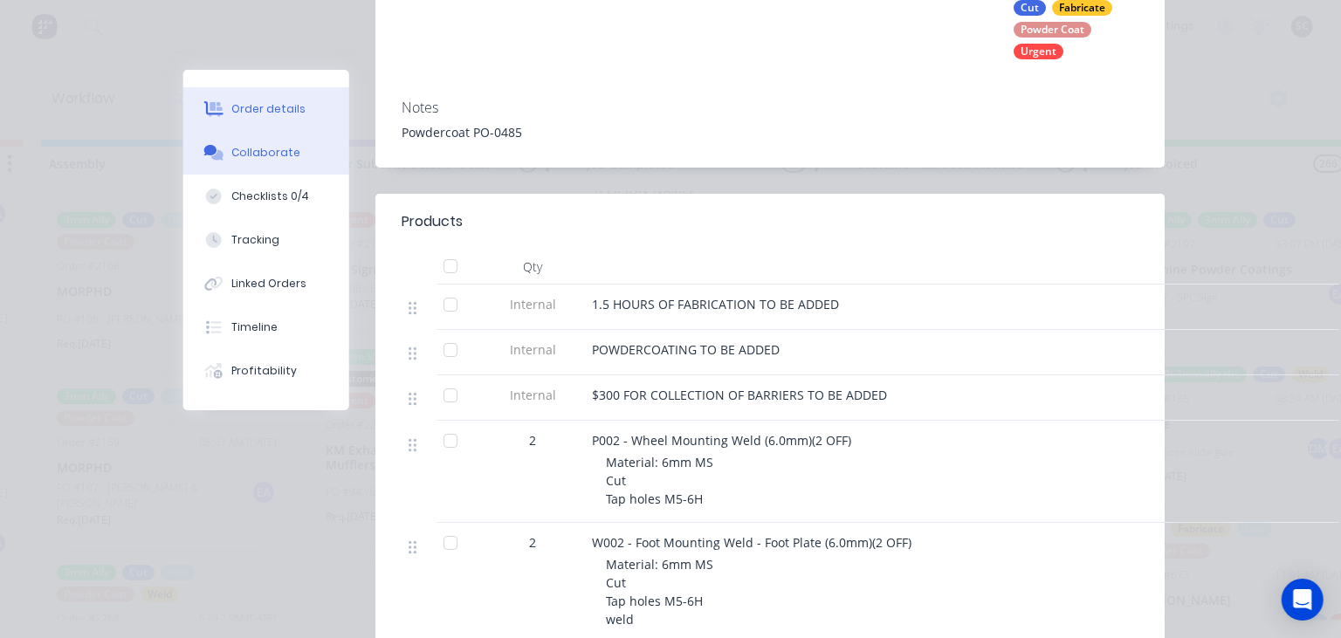
click at [288, 158] on div "Collaborate" at bounding box center [266, 153] width 69 height 16
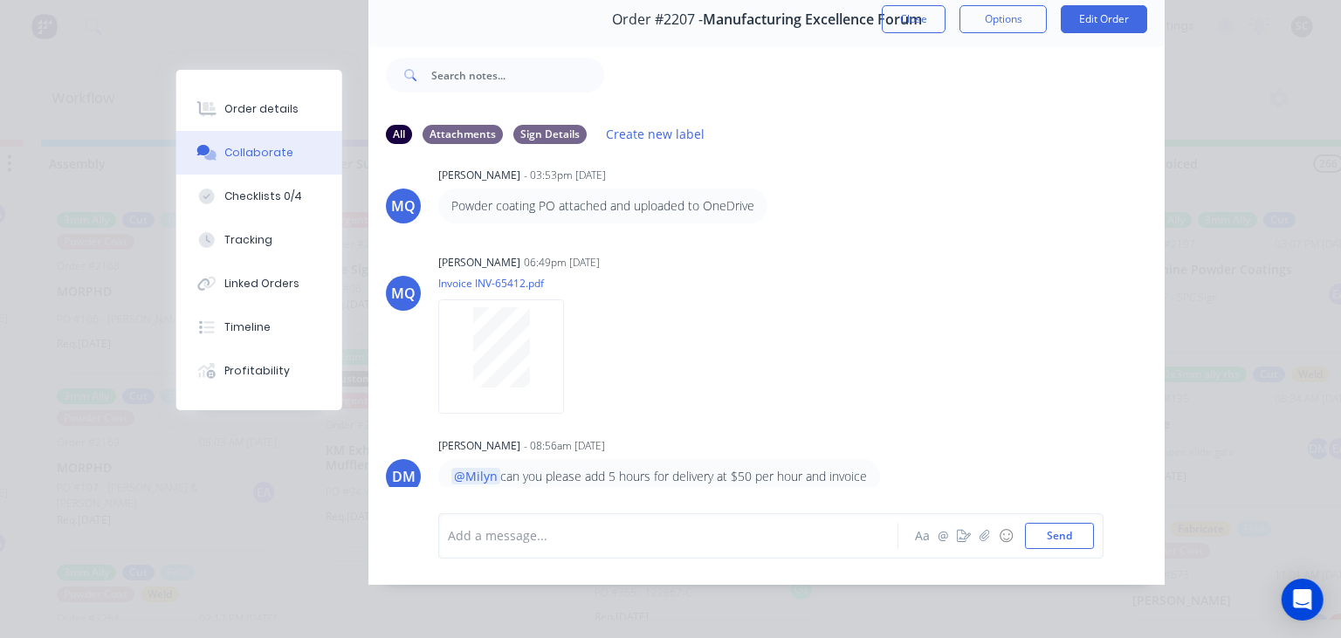
scroll to position [423, 0]
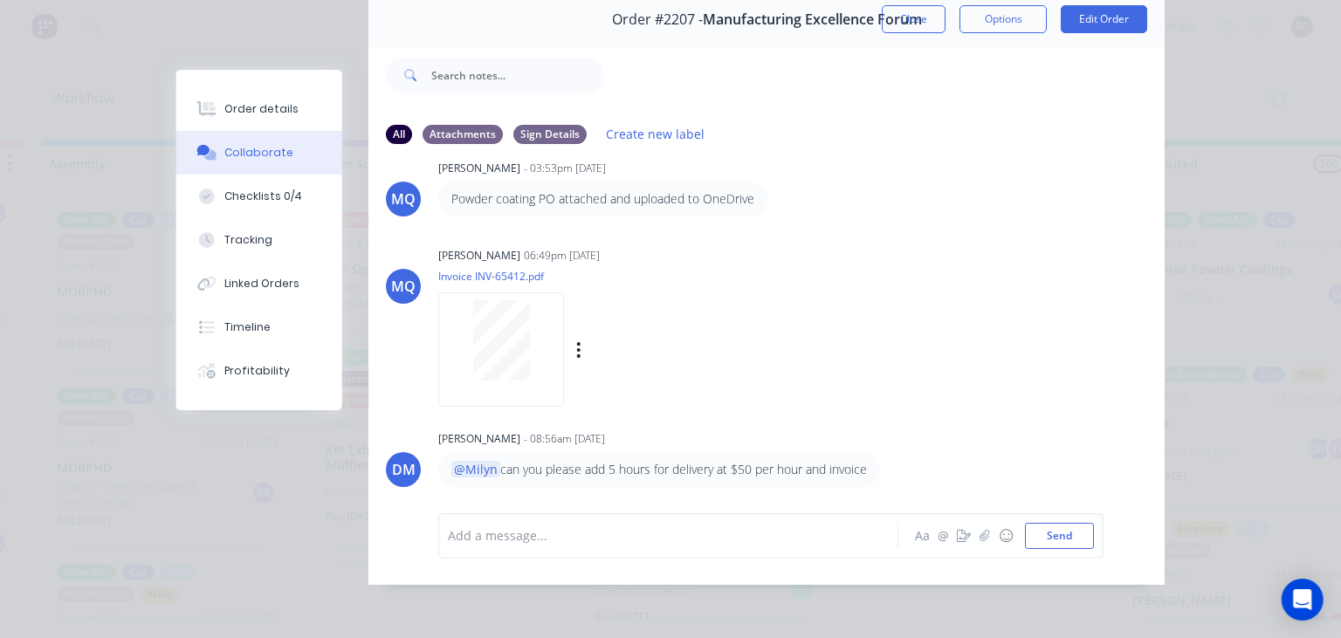
click at [820, 289] on div "Milyn Quinones 06:49pm 17/09/25 Invoice INV-65412.pdf Labels Download" at bounding box center [657, 321] width 438 height 157
click at [917, 17] on button "Close" at bounding box center [914, 19] width 64 height 28
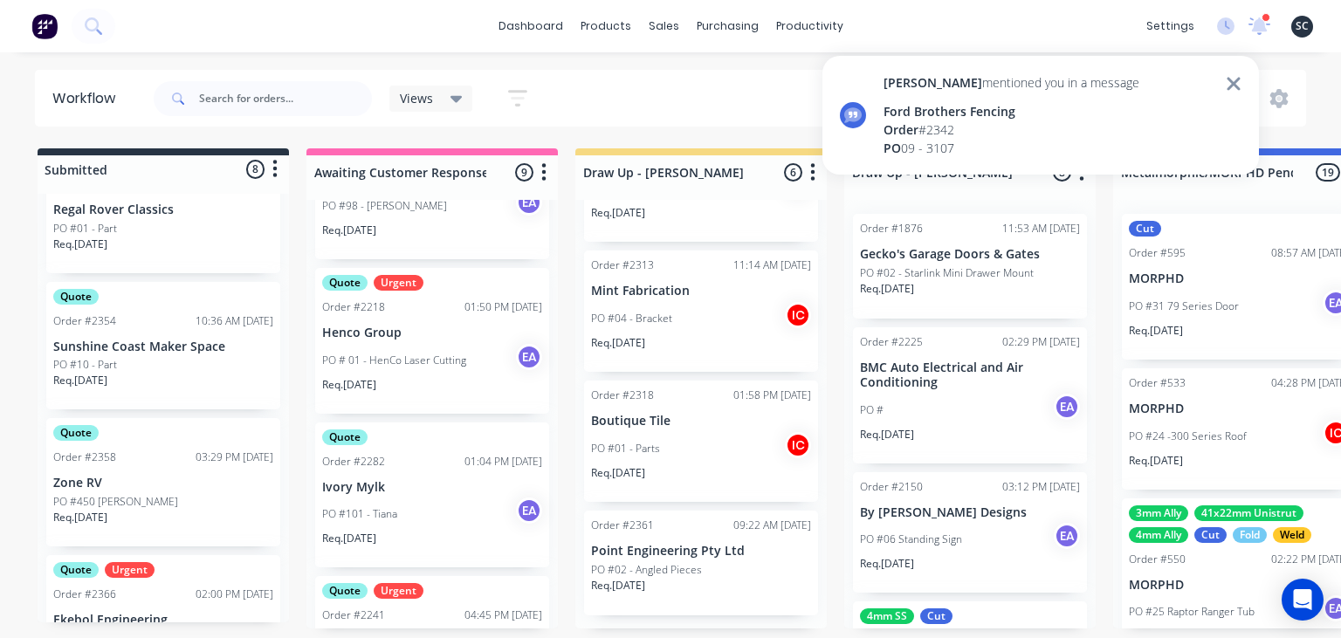
scroll to position [1331, 0]
click at [998, 115] on div "Ford Brothers Fencing" at bounding box center [1012, 111] width 256 height 18
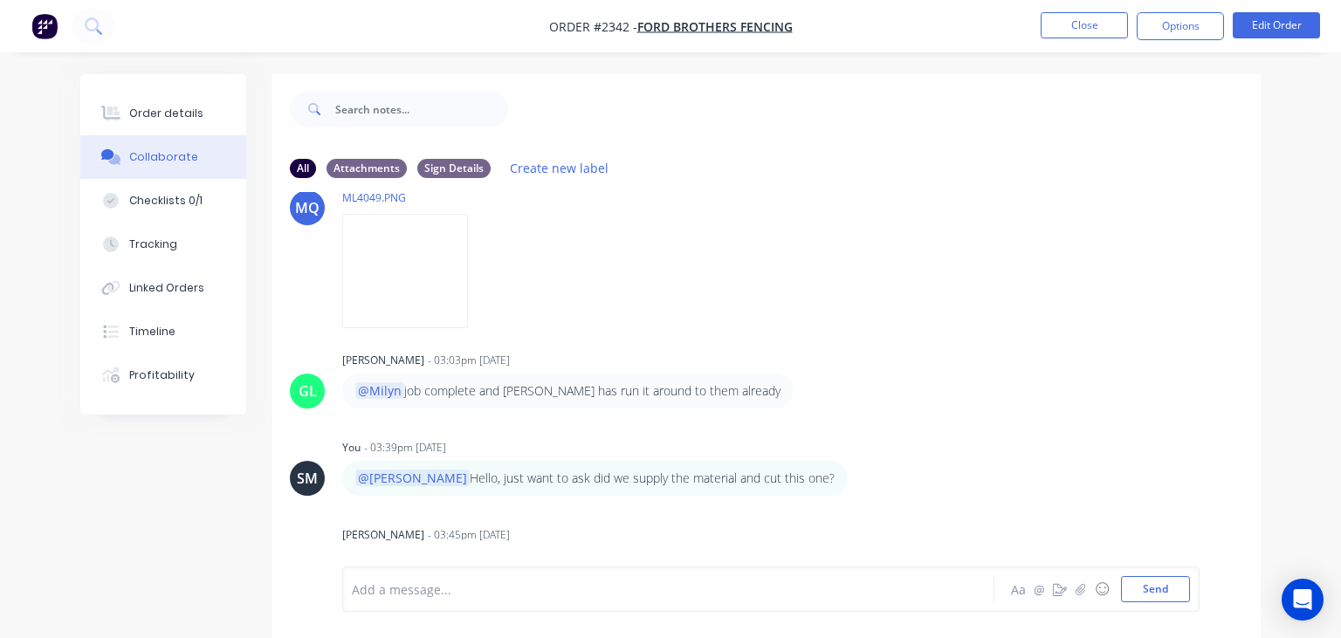
scroll to position [553, 0]
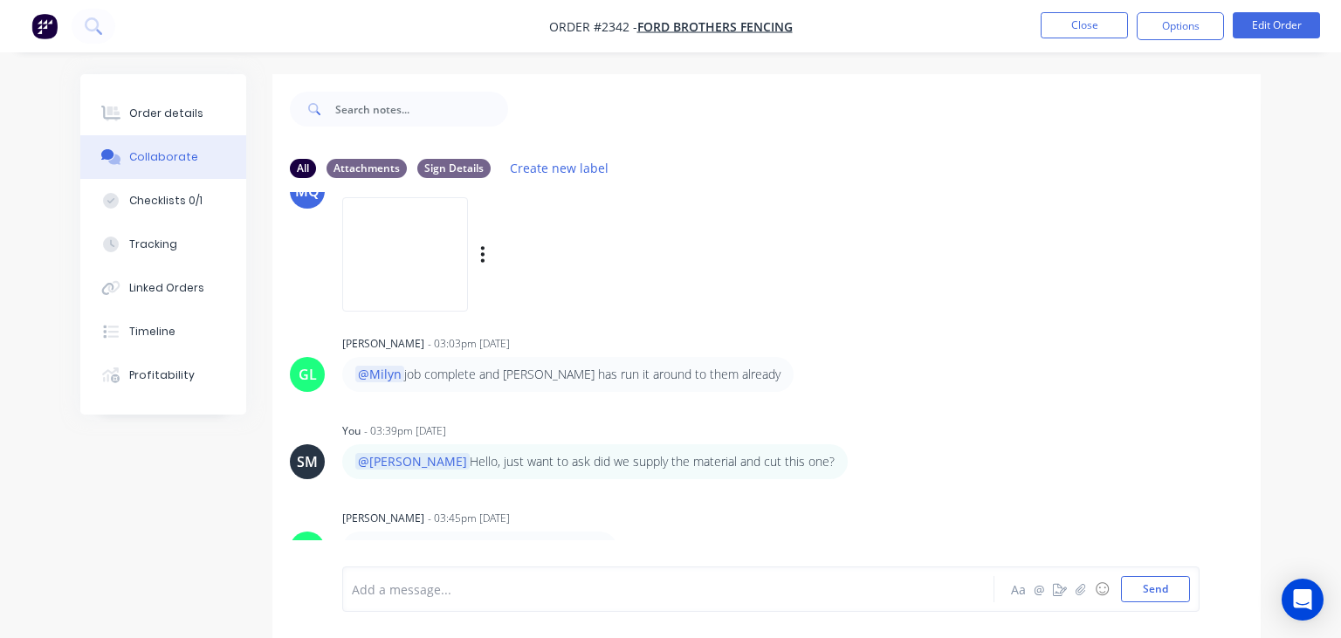
click at [979, 274] on div "MQ Milyn Quinones 03:37pm 23/09/25 ML4049.PNG Labels Download" at bounding box center [766, 226] width 988 height 157
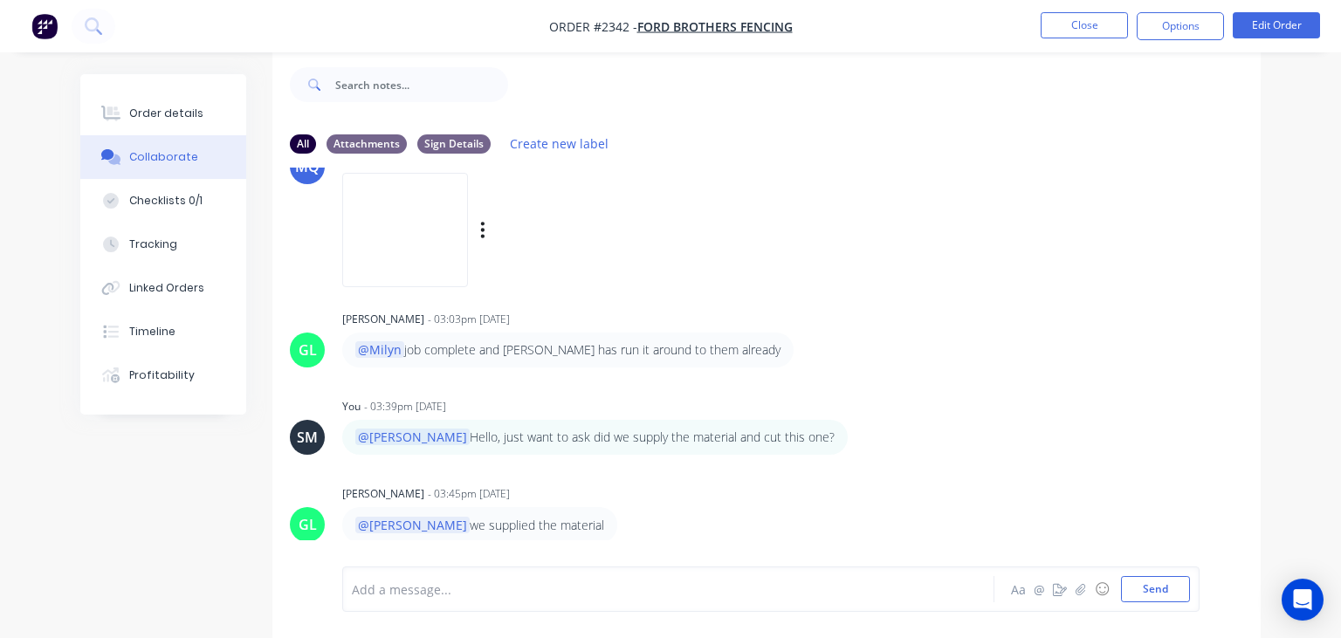
scroll to position [25, 0]
click at [1067, 24] on button "Close" at bounding box center [1084, 25] width 87 height 26
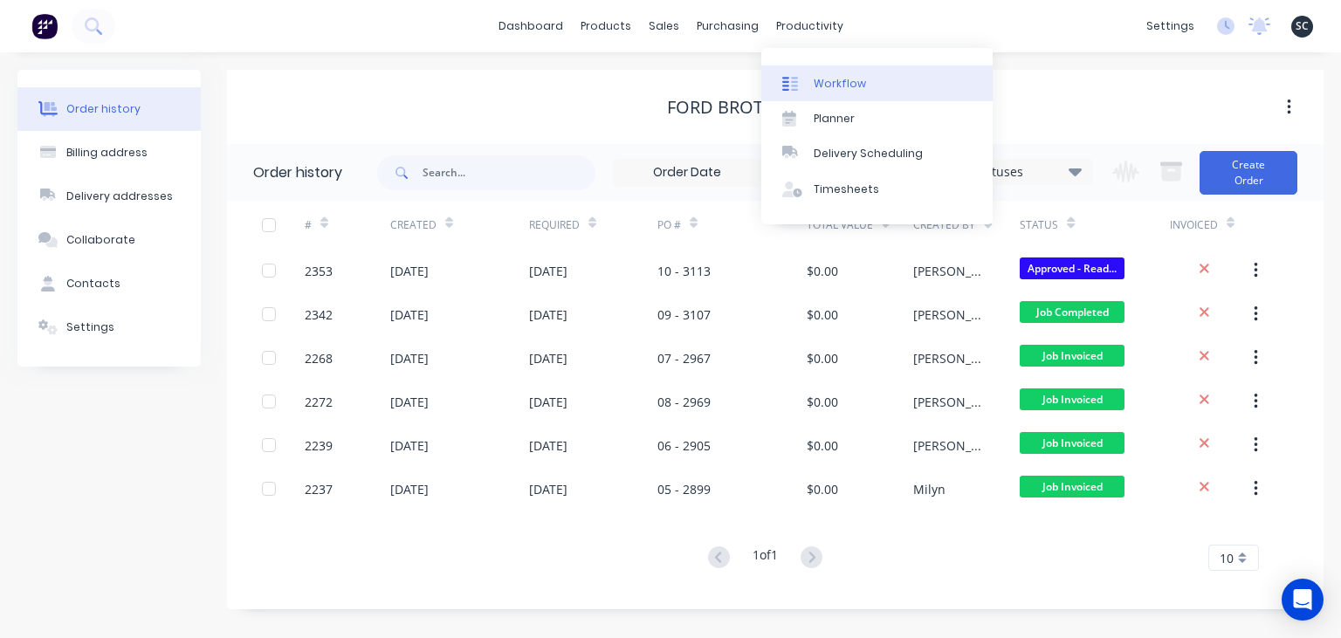
click at [841, 77] on div "Workflow" at bounding box center [840, 84] width 52 height 16
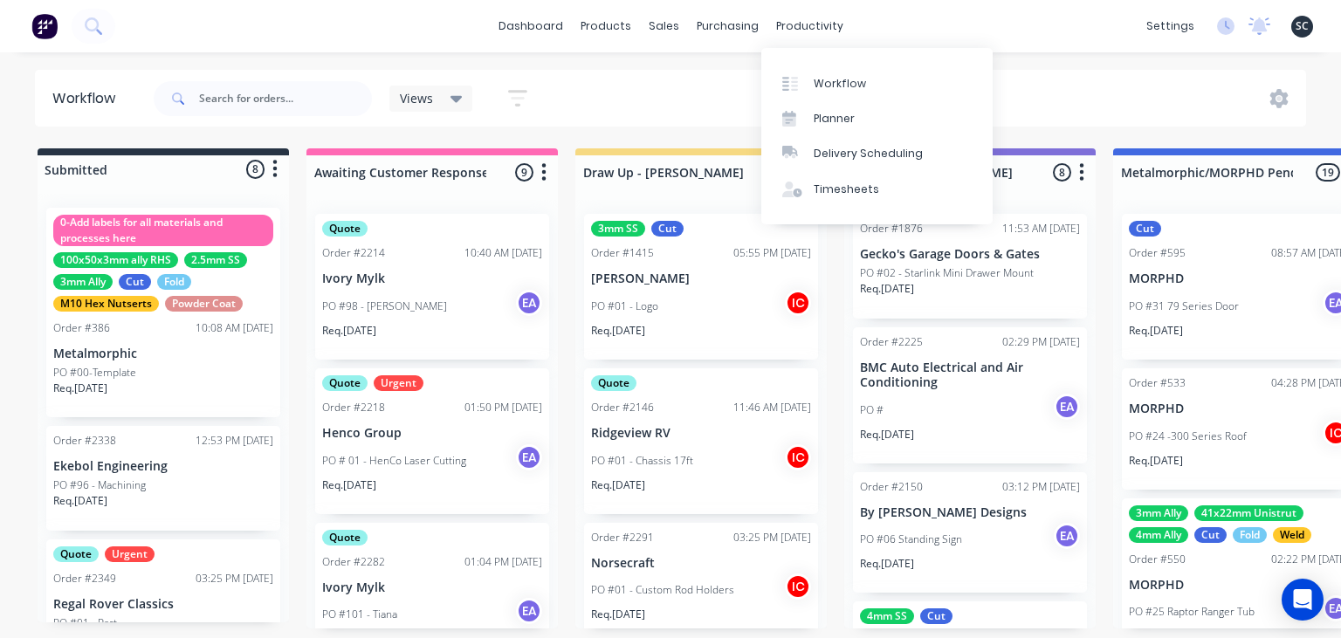
click at [1058, 60] on div "dashboard products sales purchasing productivity dashboard products Product Cat…" at bounding box center [670, 267] width 1341 height 534
click at [899, 54] on div "dashboard products sales purchasing productivity dashboard products Product Cat…" at bounding box center [670, 267] width 1341 height 534
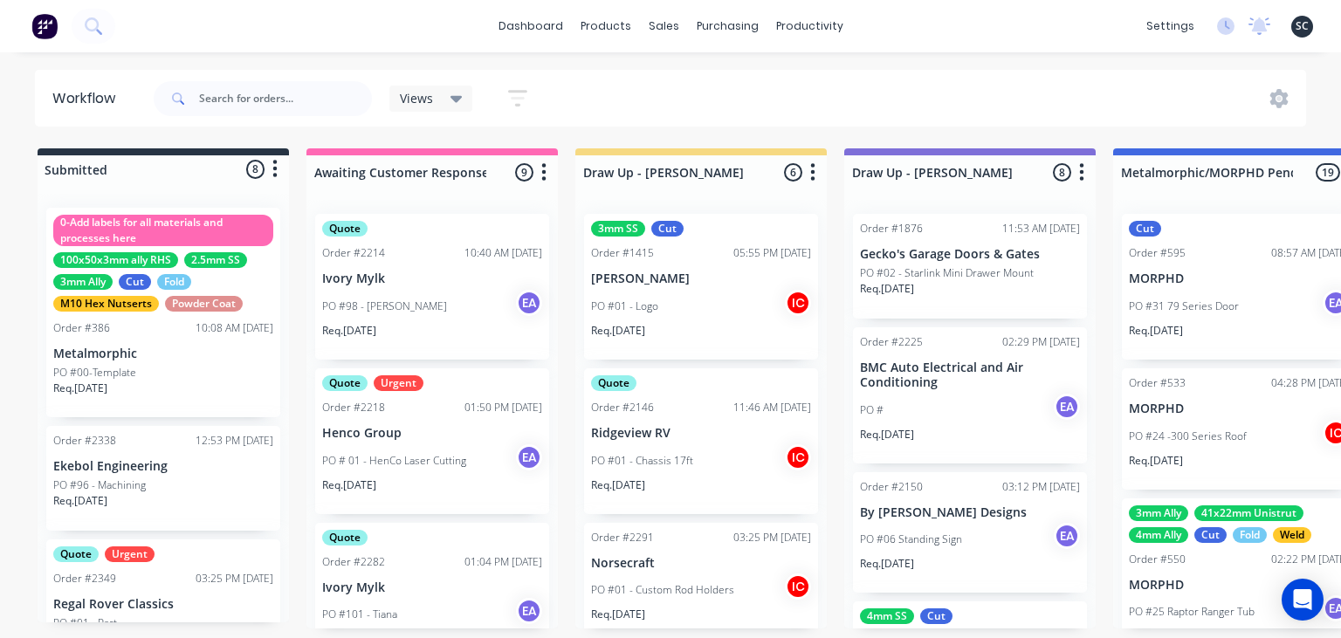
click at [899, 54] on div "dashboard products sales purchasing productivity dashboard products Product Cat…" at bounding box center [670, 267] width 1341 height 534
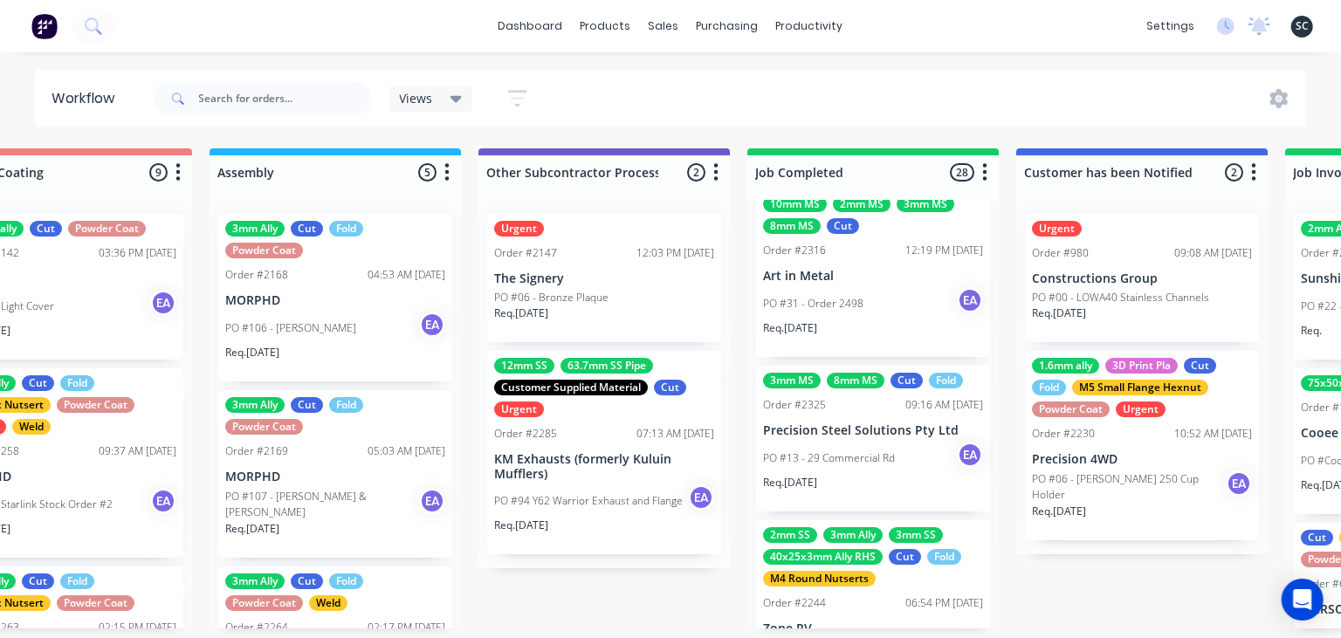
scroll to position [3918, 0]
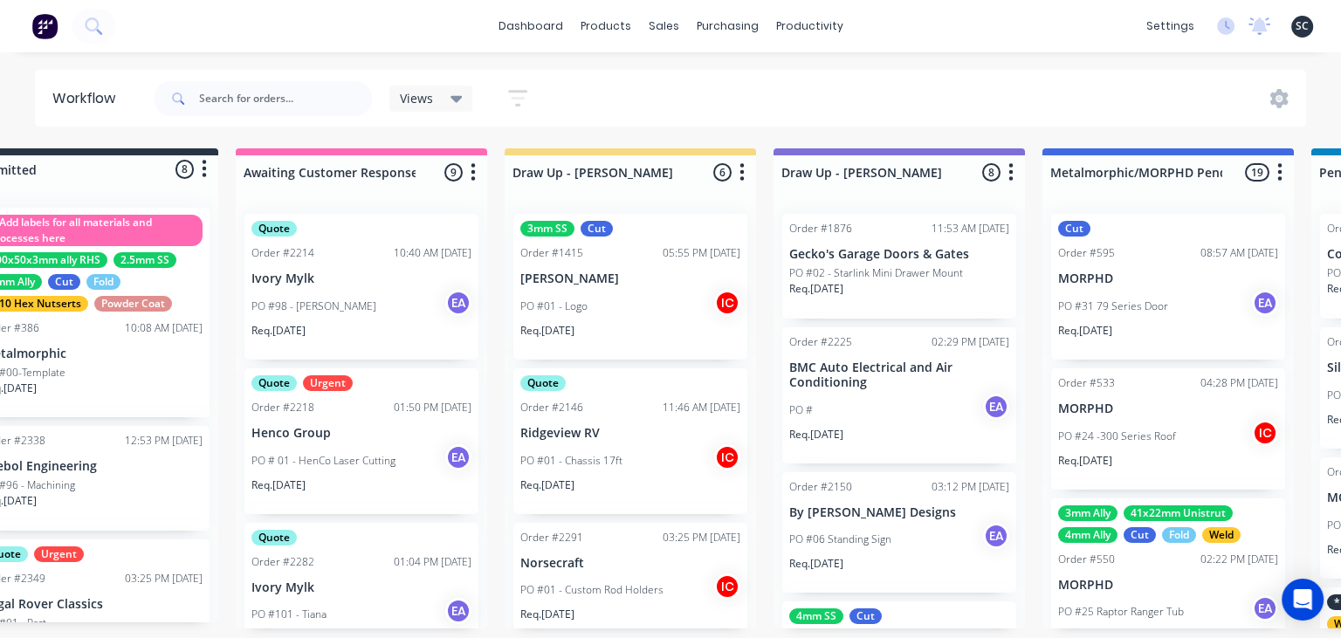
scroll to position [0, 0]
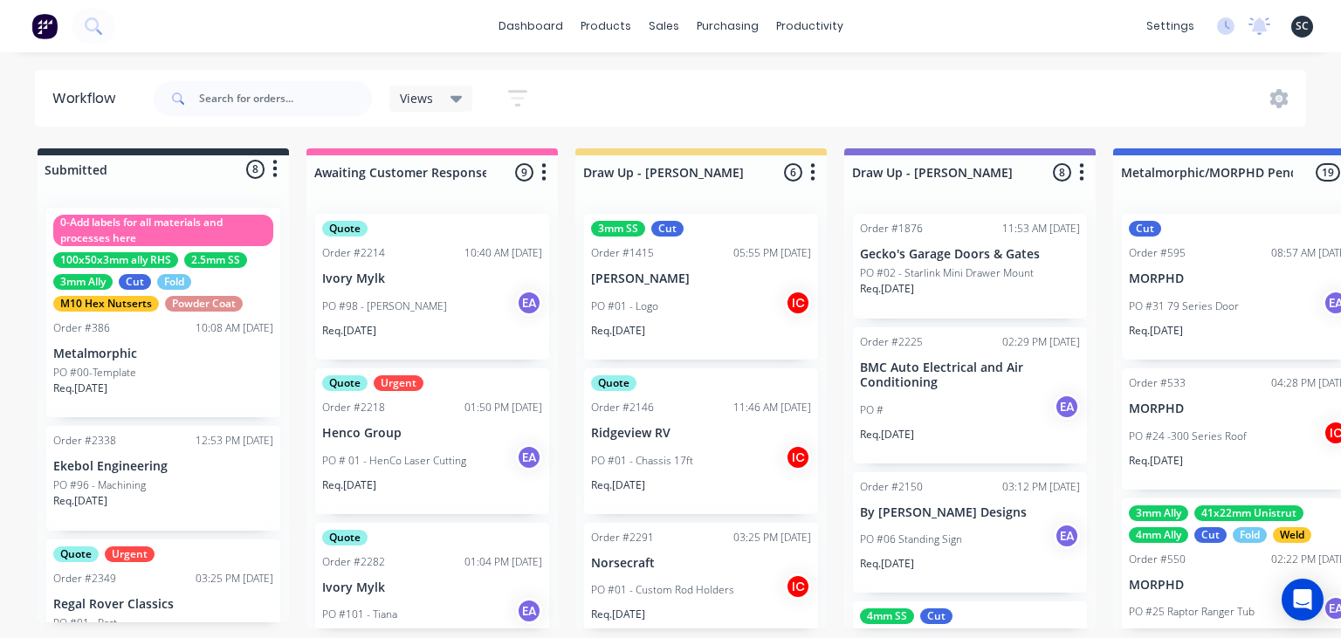
scroll to position [3918, 0]
click at [934, 61] on div "dashboard products sales purchasing productivity dashboard products Product Cat…" at bounding box center [670, 267] width 1341 height 534
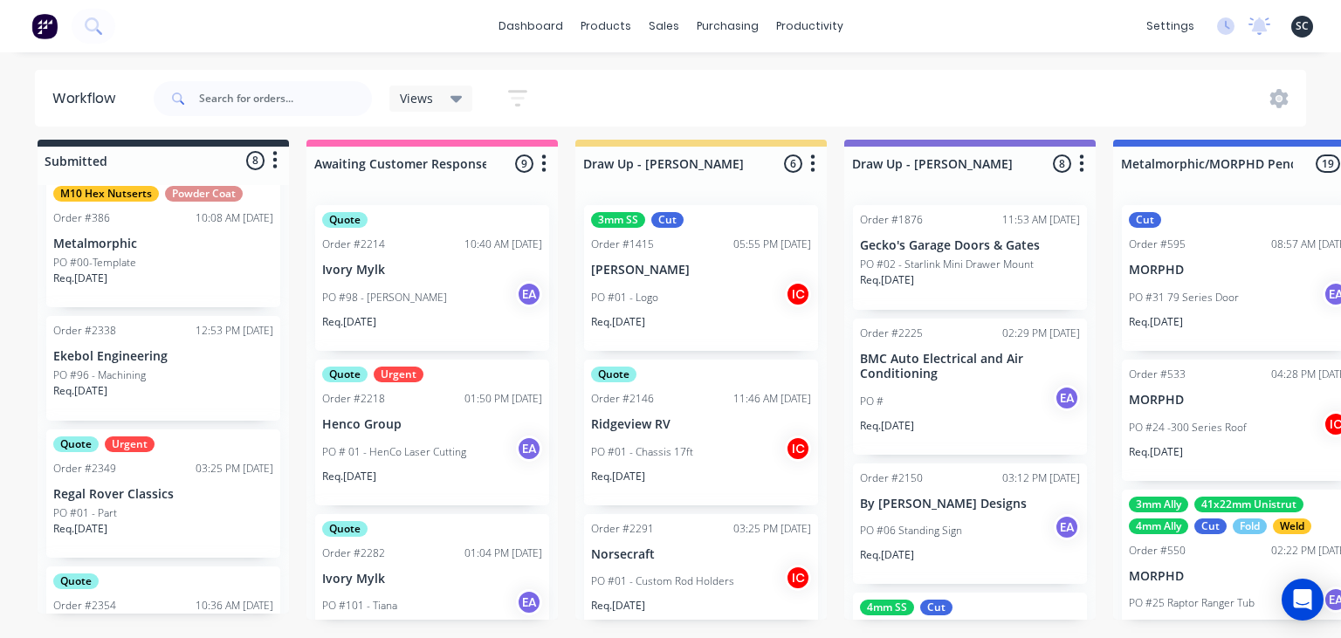
scroll to position [0, 0]
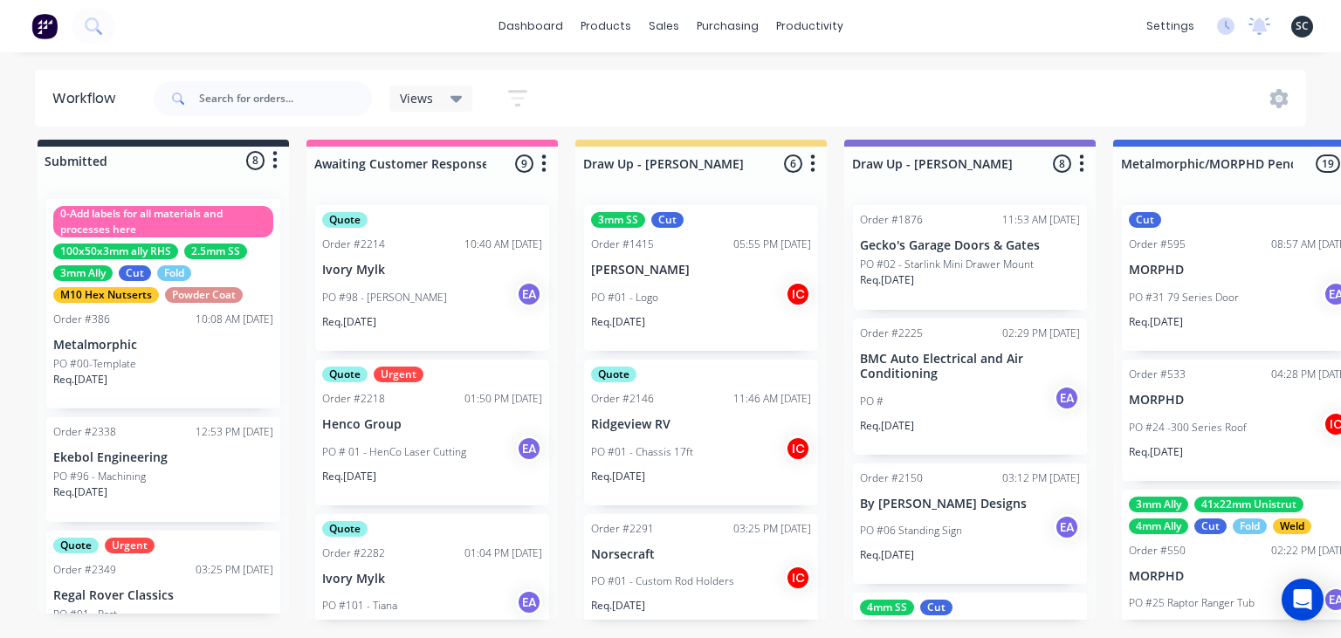
click at [891, 54] on div "dashboard products sales purchasing productivity dashboard products Product Cat…" at bounding box center [670, 258] width 1341 height 534
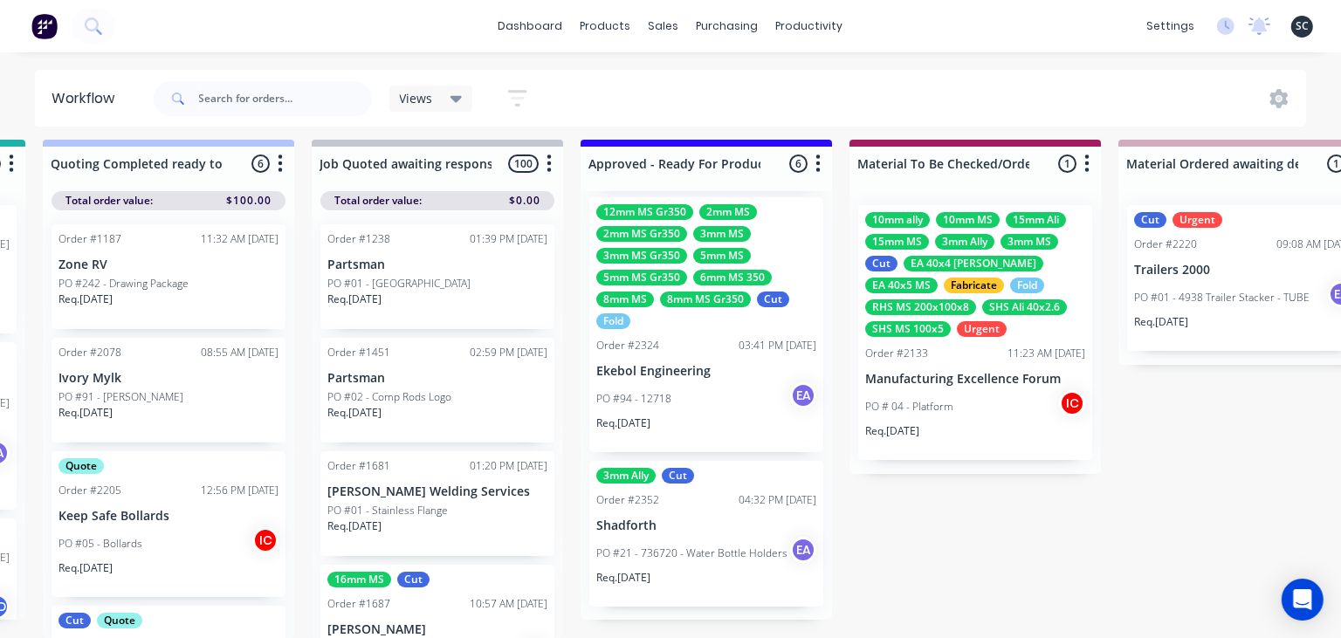
scroll to position [669, 0]
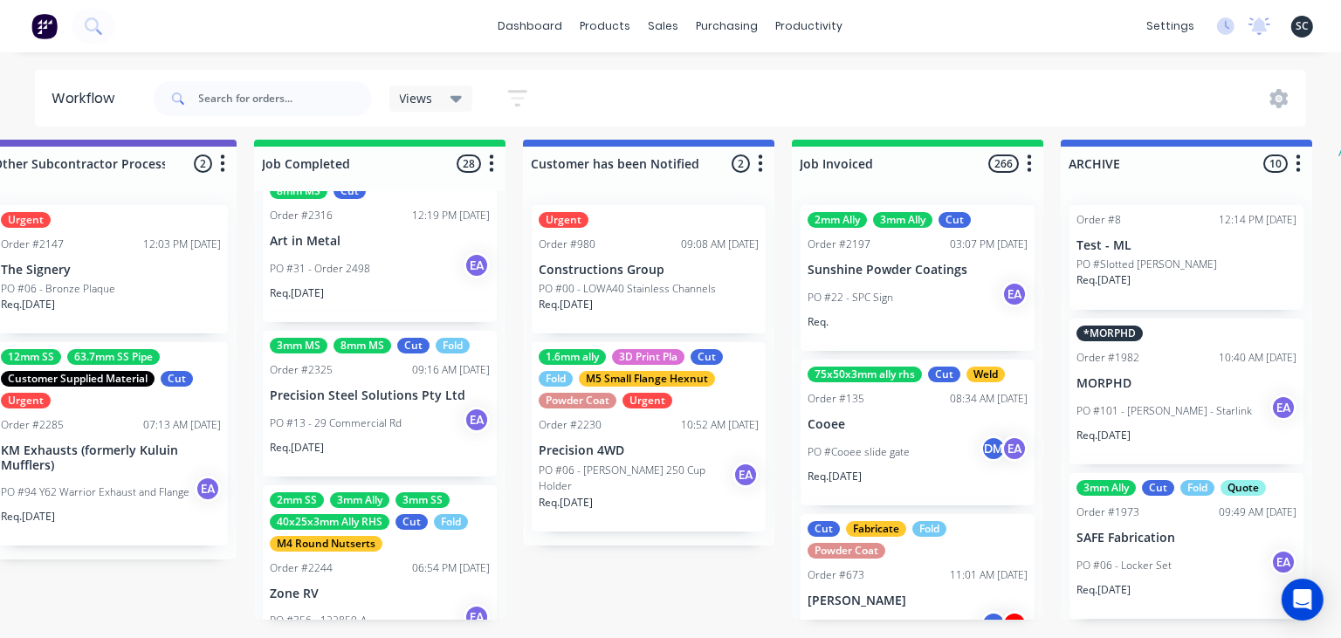
scroll to position [3996, 0]
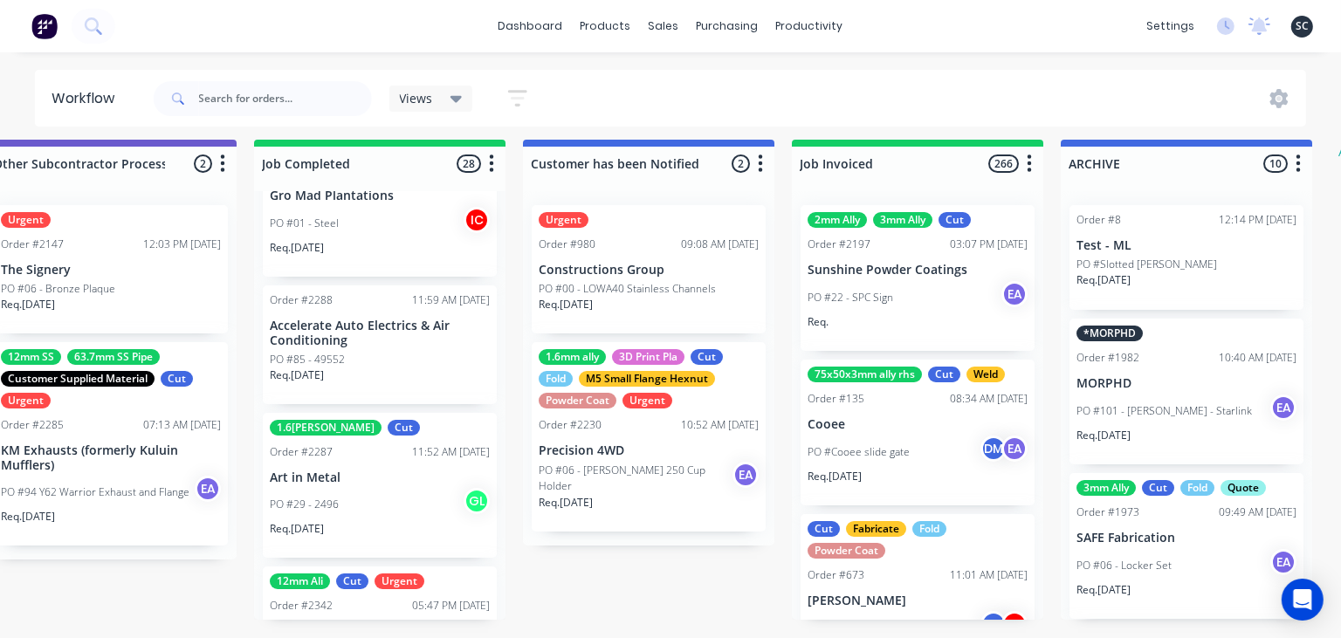
scroll to position [3108, 0]
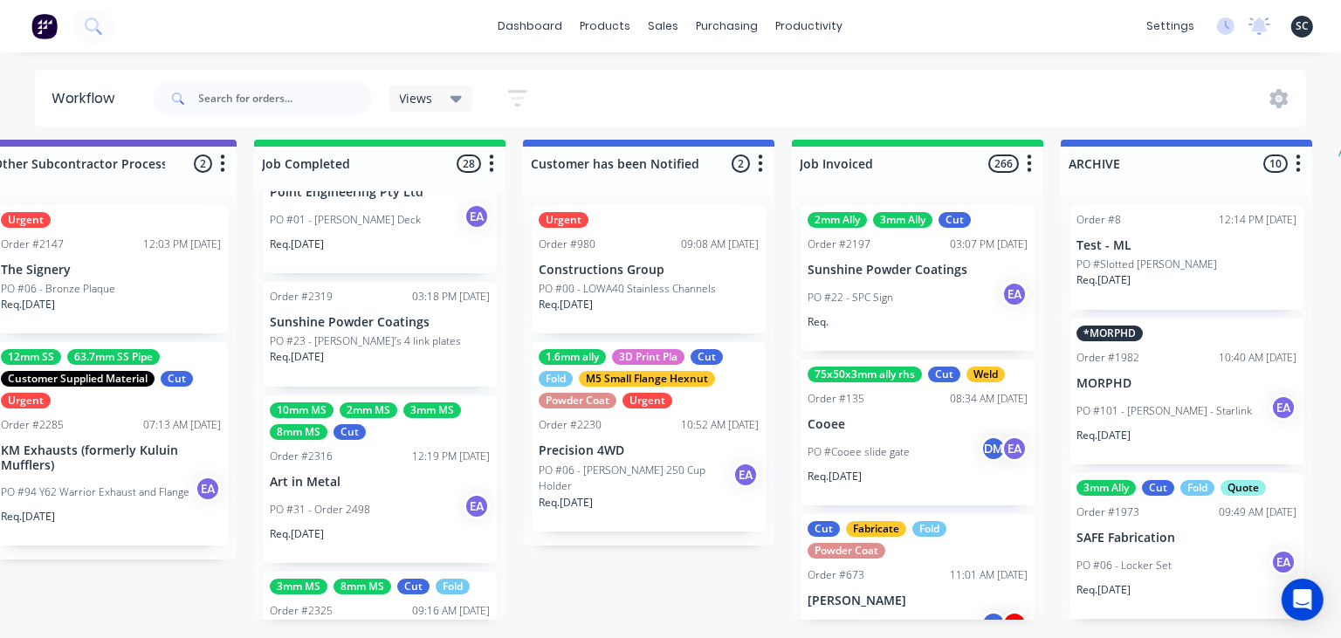
scroll to position [3755, 0]
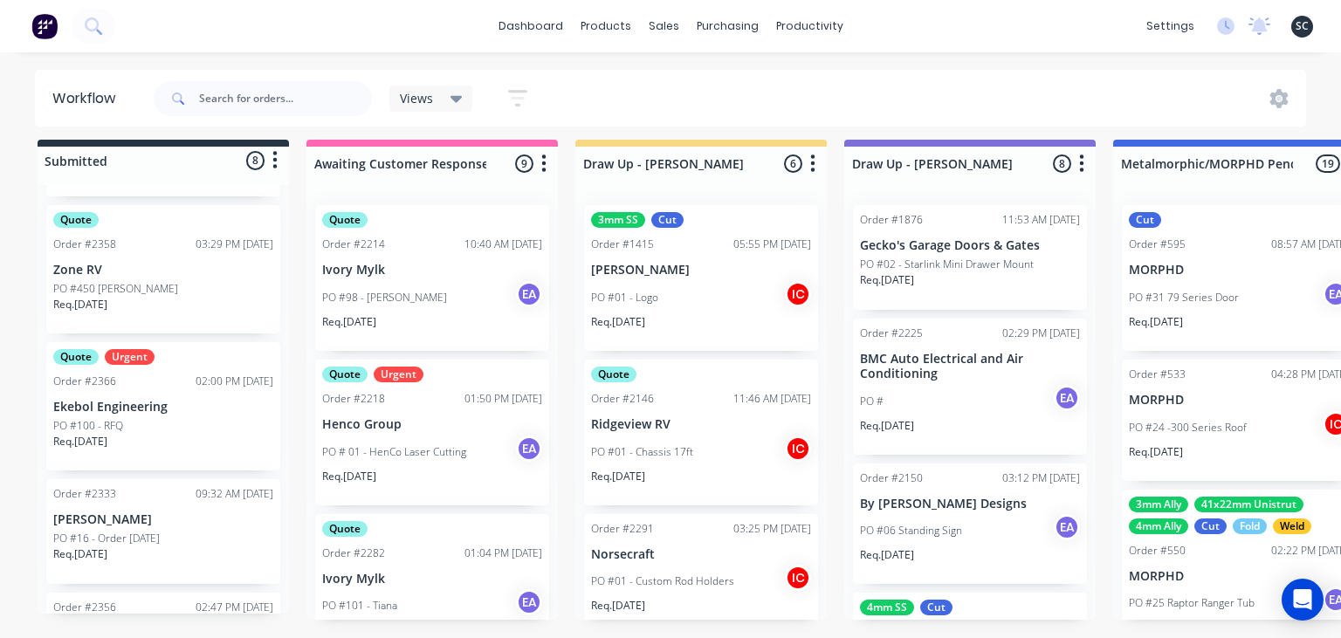
scroll to position [603, 0]
click at [160, 406] on p "Ekebol Engineering" at bounding box center [163, 403] width 220 height 15
